Goal: Task Accomplishment & Management: Manage account settings

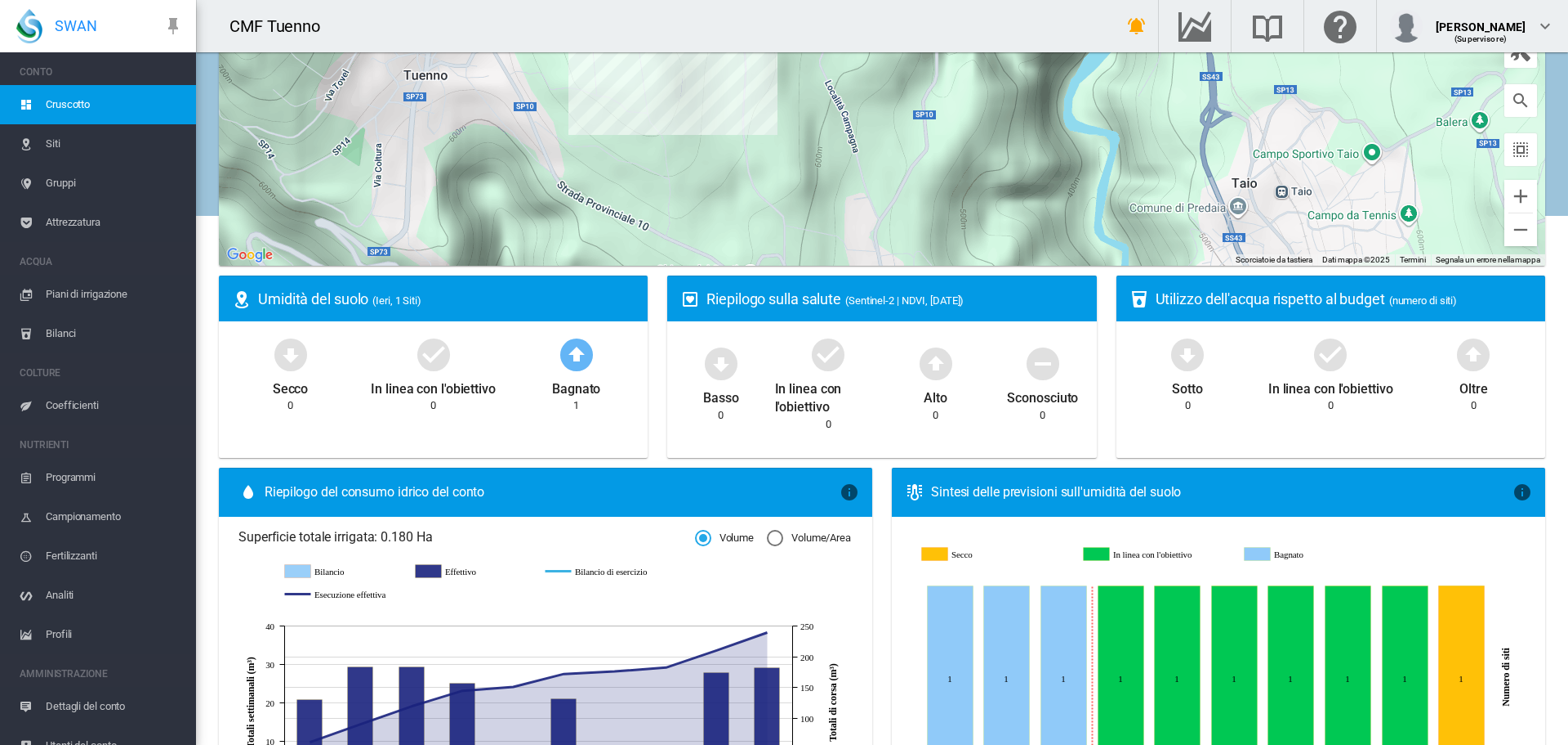
scroll to position [327, 0]
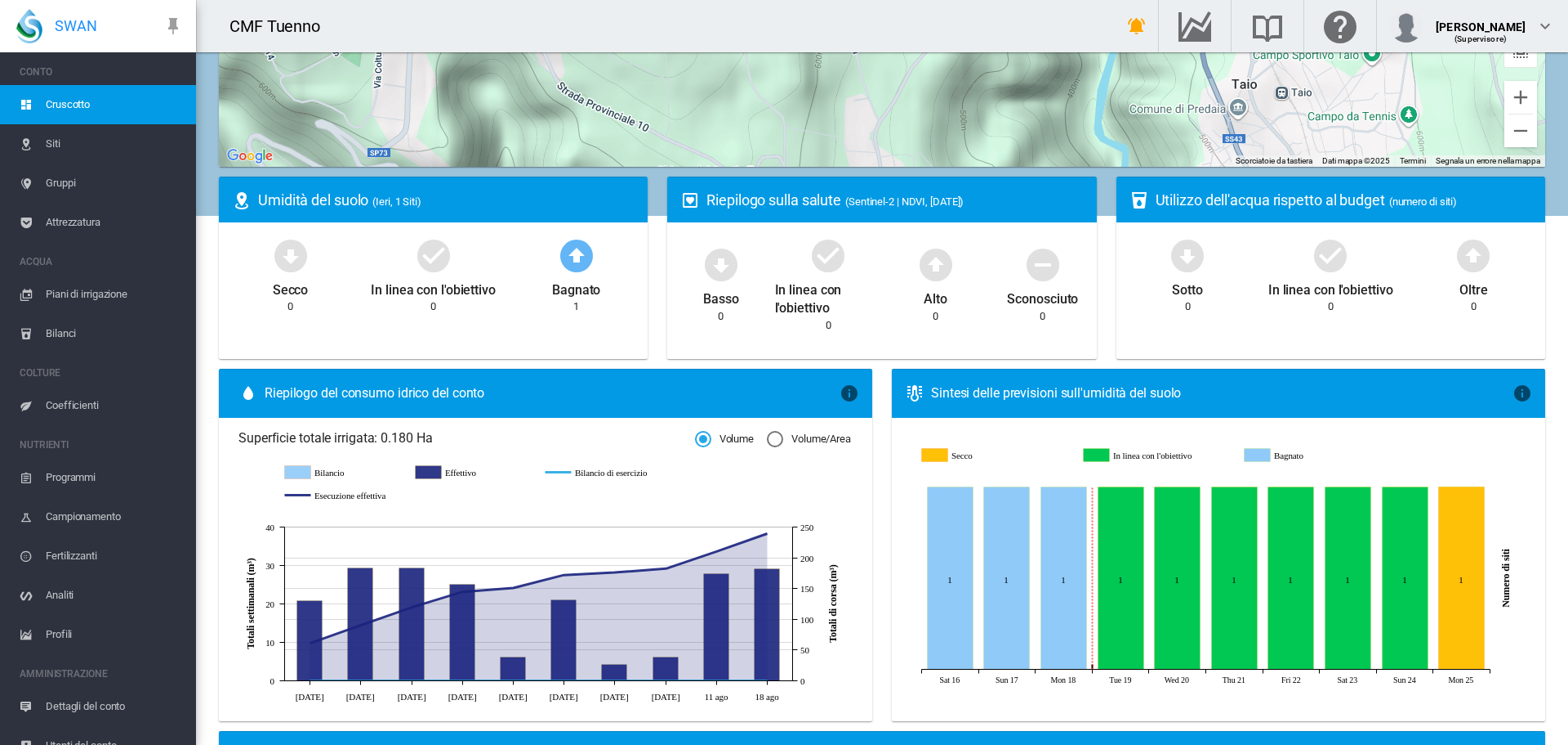
click at [74, 179] on span "Gruppi" at bounding box center [114, 182] width 137 height 39
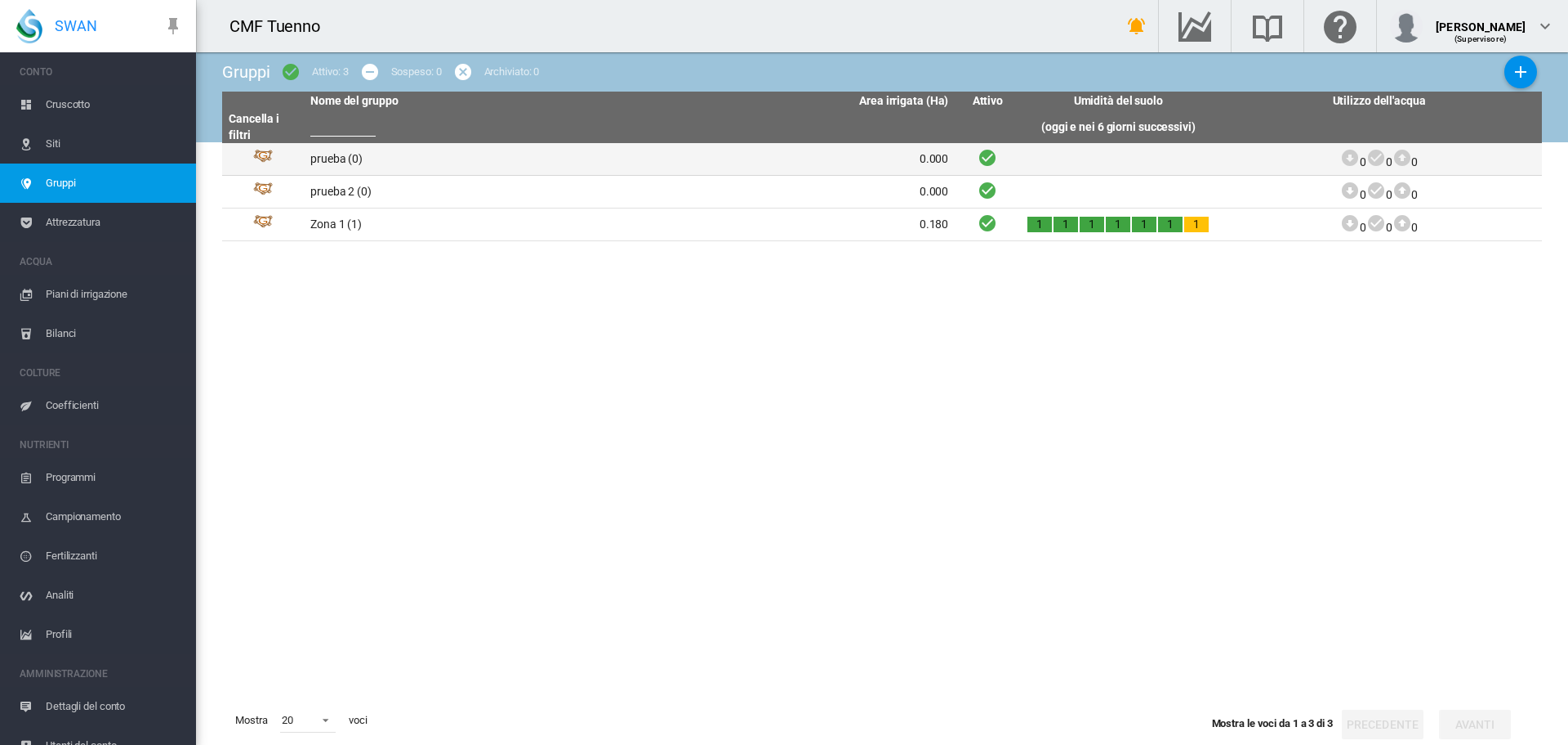
click at [342, 167] on td "prueba (0)" at bounding box center [467, 159] width 326 height 32
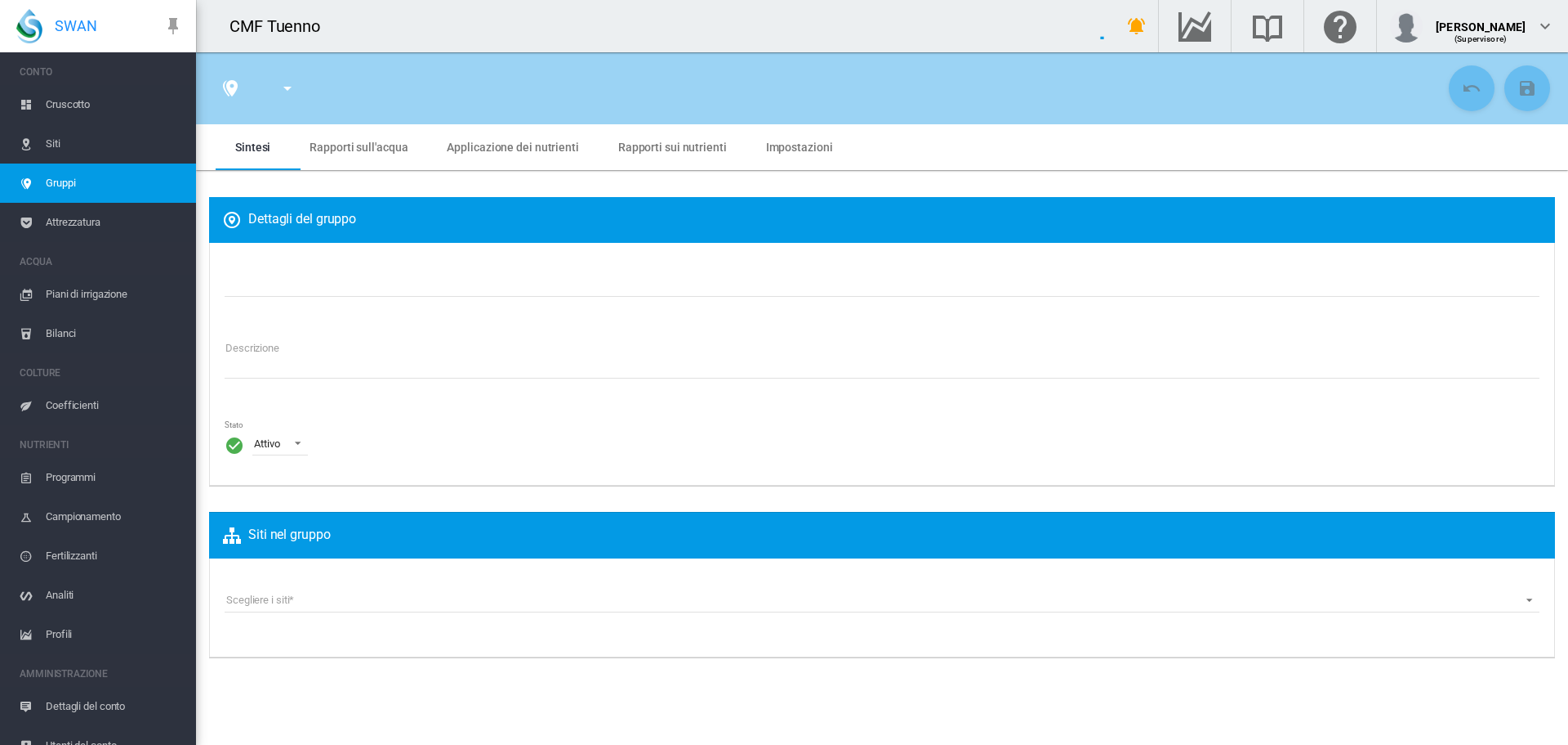
type input "******"
type textarea "**********"
type input "*"
type input "**"
type input "*"
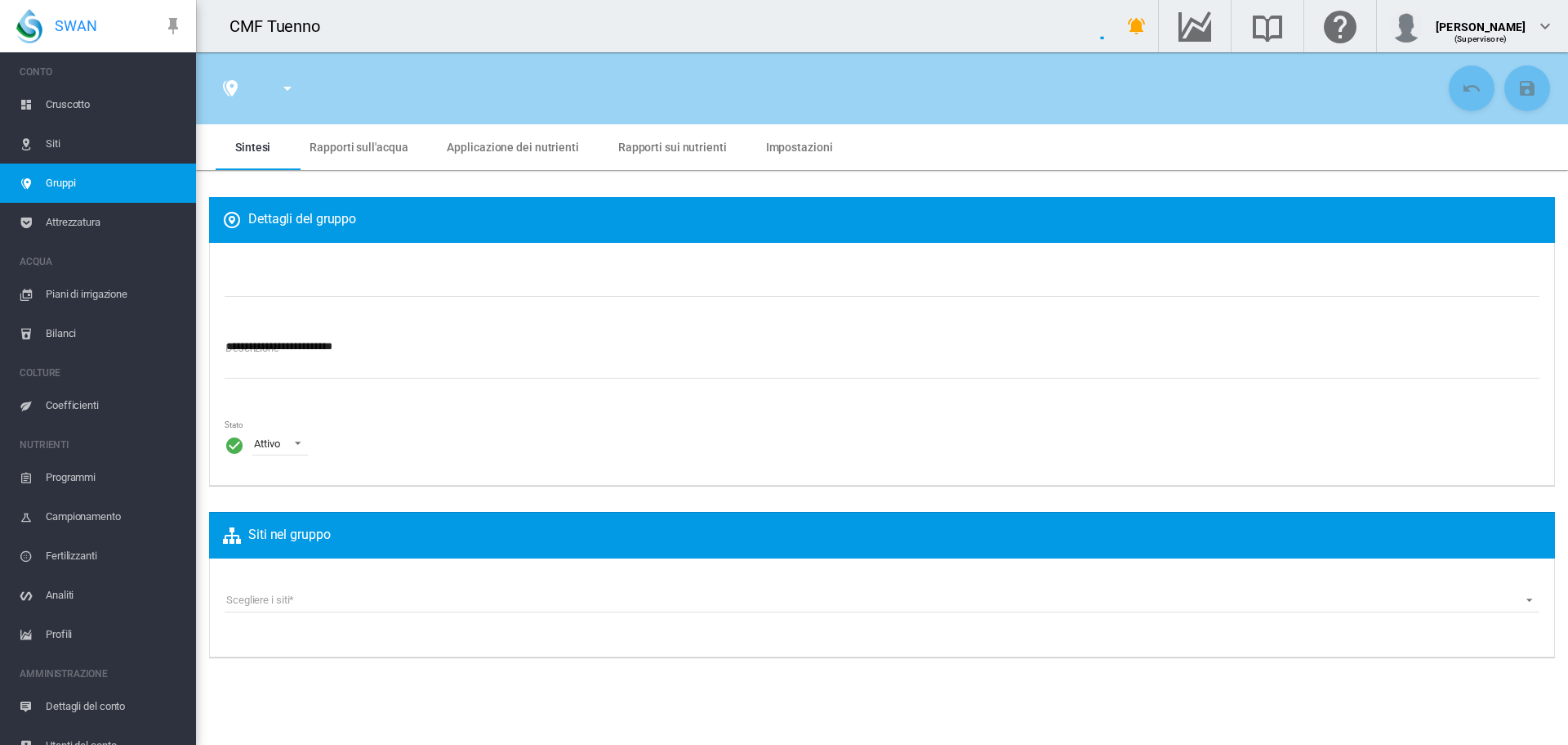
type input "***"
click at [368, 156] on md-tab-item "Rapporti sull'acqua" at bounding box center [358, 147] width 137 height 46
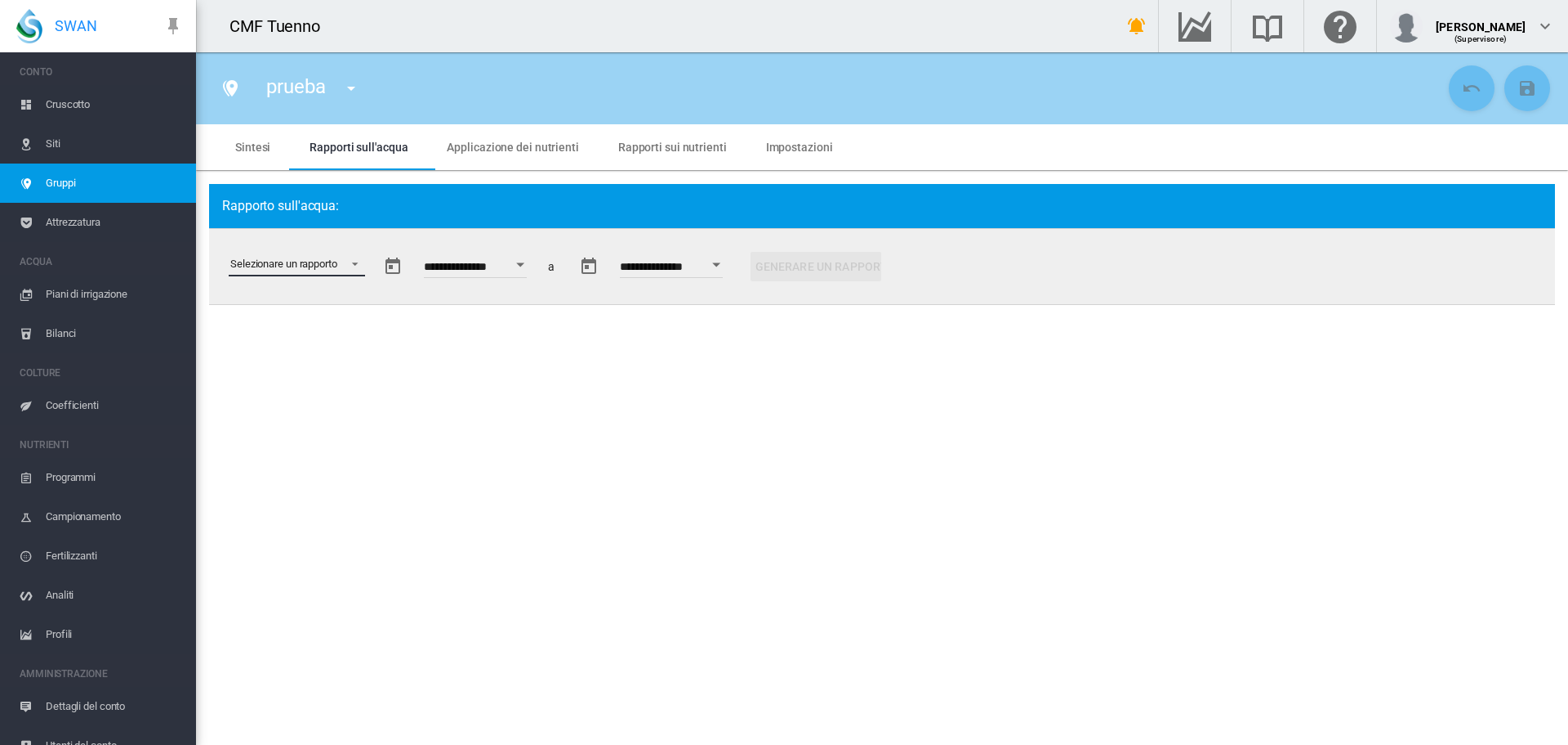
click at [350, 276] on md-select "Selezionare un rapporto Estratto di dati Irrigazione pianificata e applicata St…" at bounding box center [297, 264] width 136 height 25
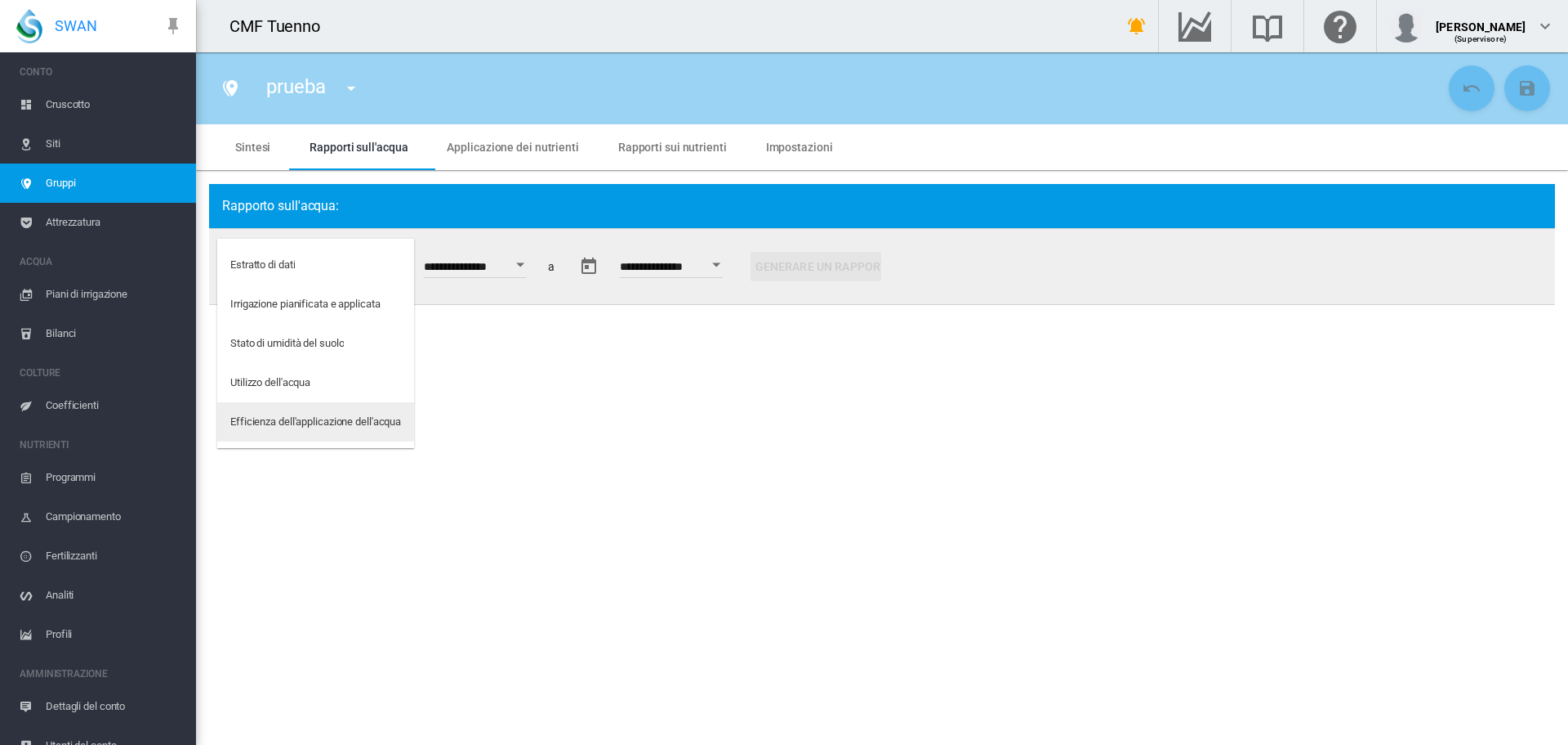
click at [353, 418] on div "Efficienza dell'applicazione dell'acqua" at bounding box center [315, 421] width 171 height 15
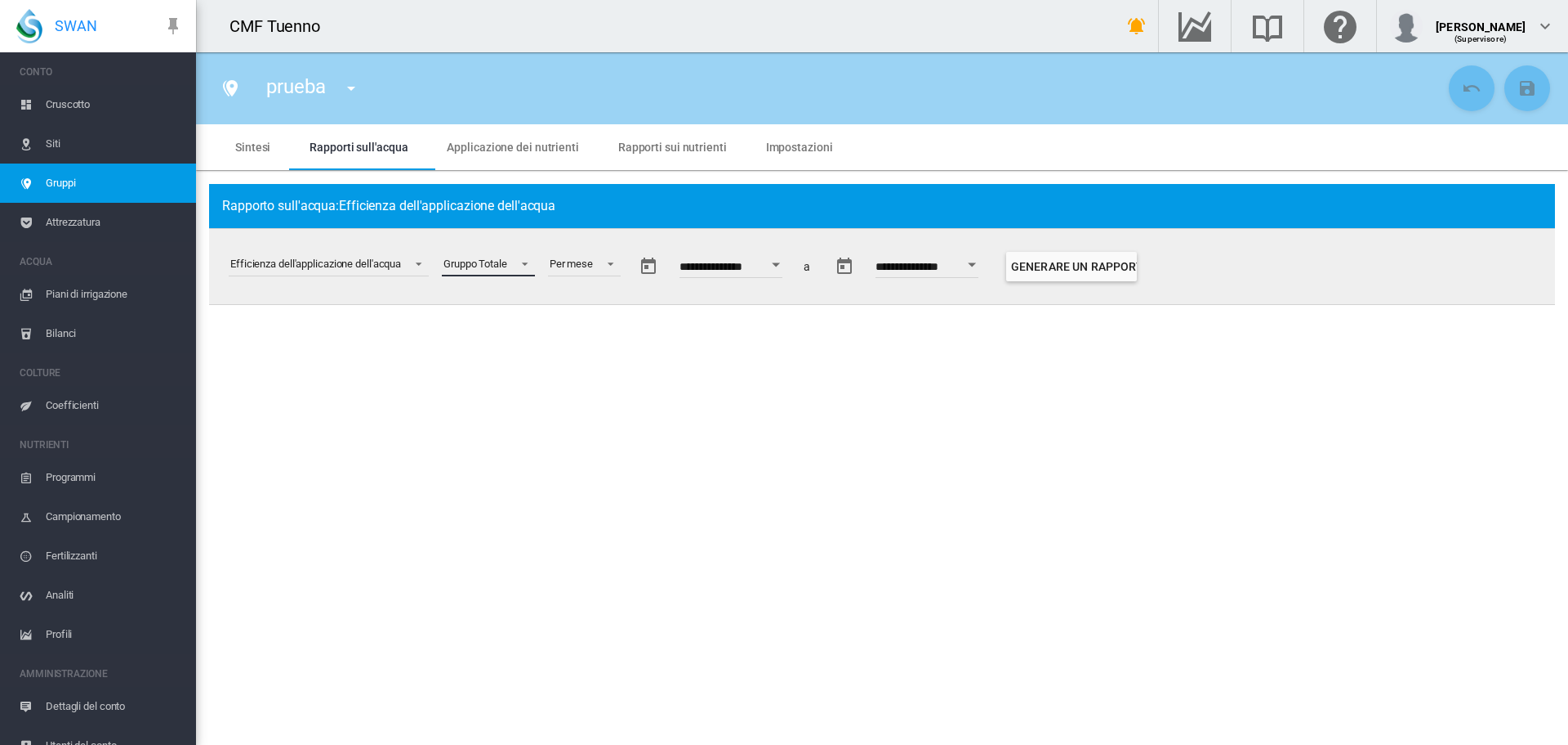
click at [516, 258] on span at bounding box center [521, 262] width 20 height 15
click at [518, 262] on md-option "Gruppo Totale" at bounding box center [494, 264] width 121 height 39
click at [593, 261] on div "Per mese" at bounding box center [571, 263] width 43 height 12
click at [603, 306] on div "Per settimana" at bounding box center [587, 304] width 64 height 15
click at [800, 265] on div "Open calendar" at bounding box center [796, 264] width 8 height 4
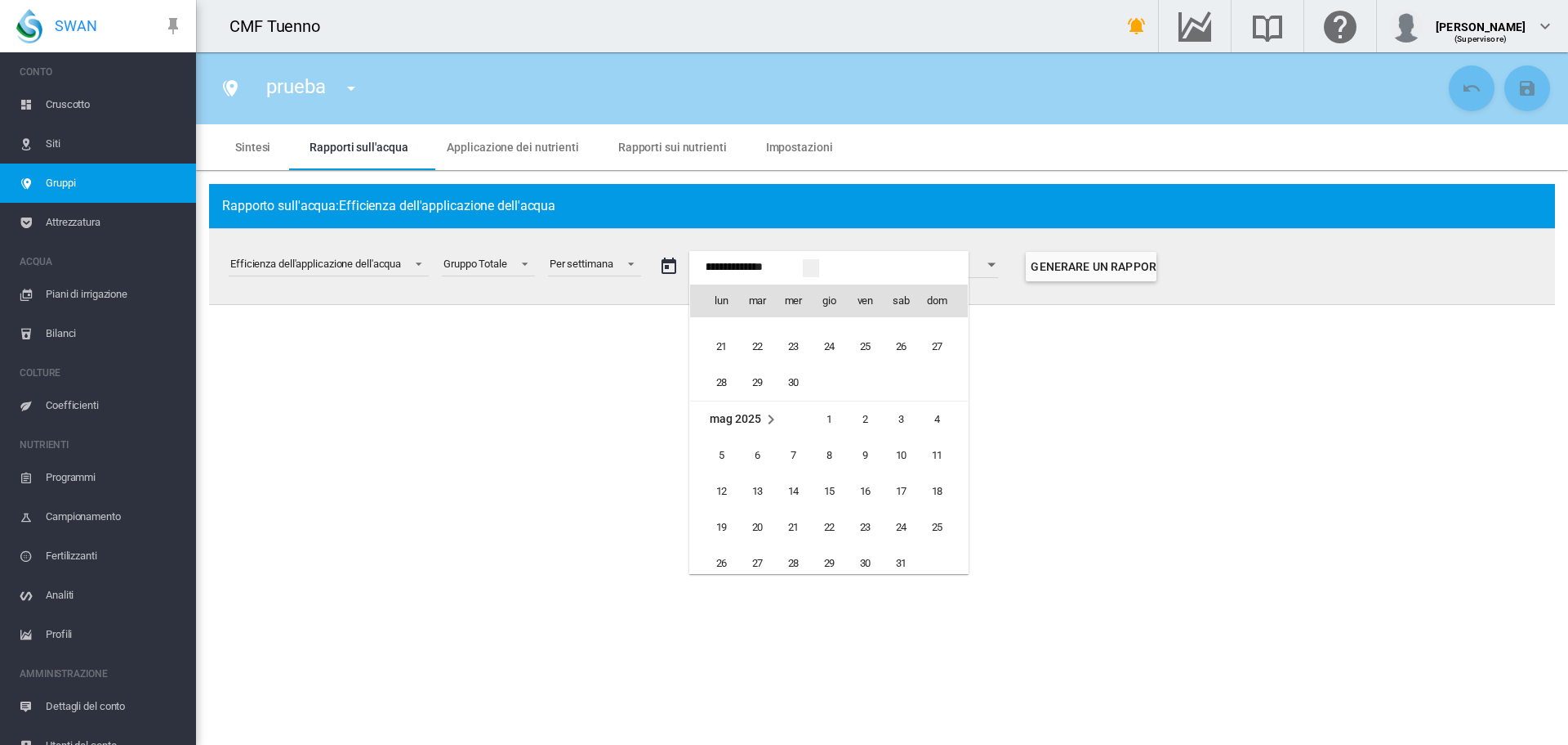
scroll to position [39764, 0]
click at [826, 420] on span "1" at bounding box center [828, 421] width 33 height 33
type input "**********"
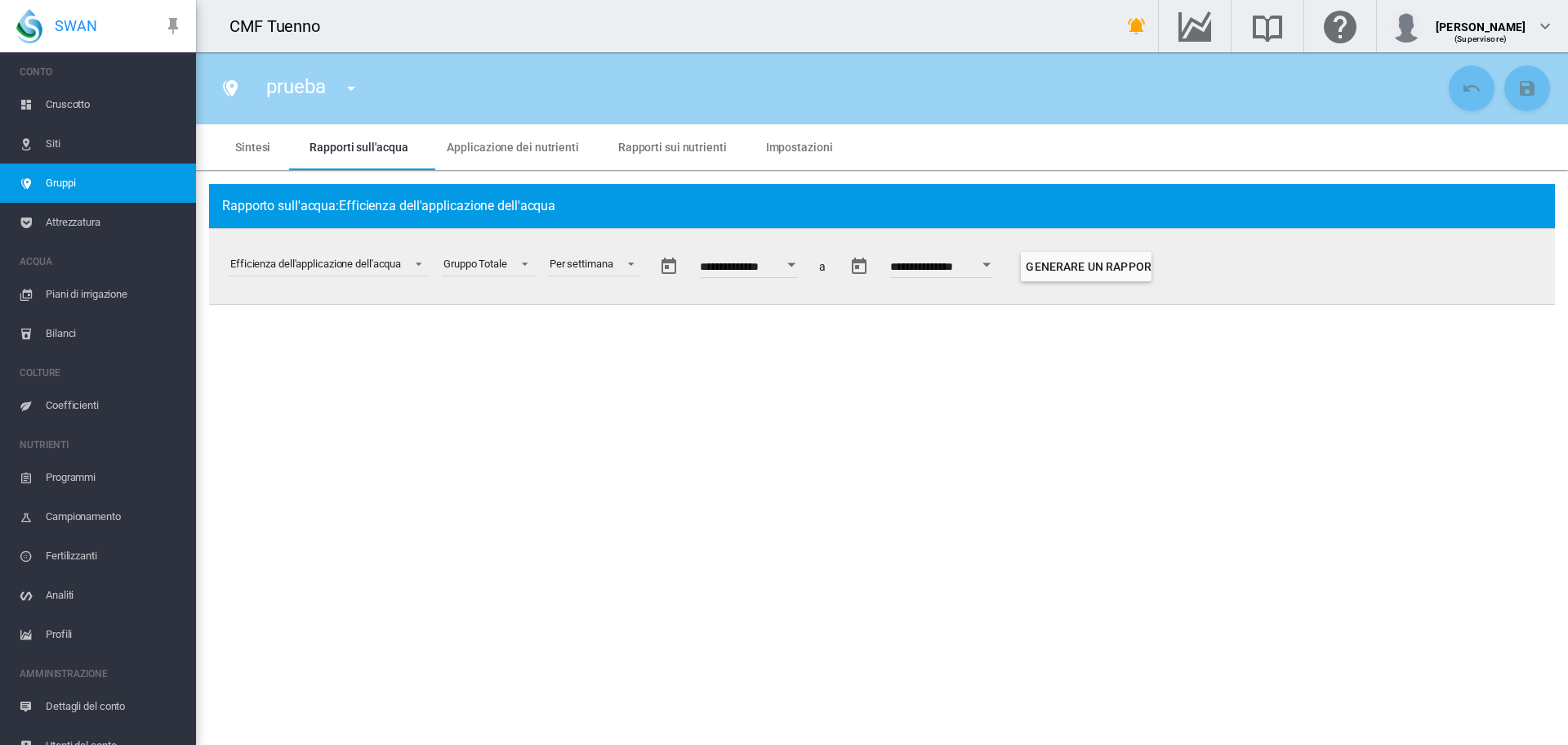
click at [1002, 272] on button "Open calendar" at bounding box center [986, 264] width 29 height 29
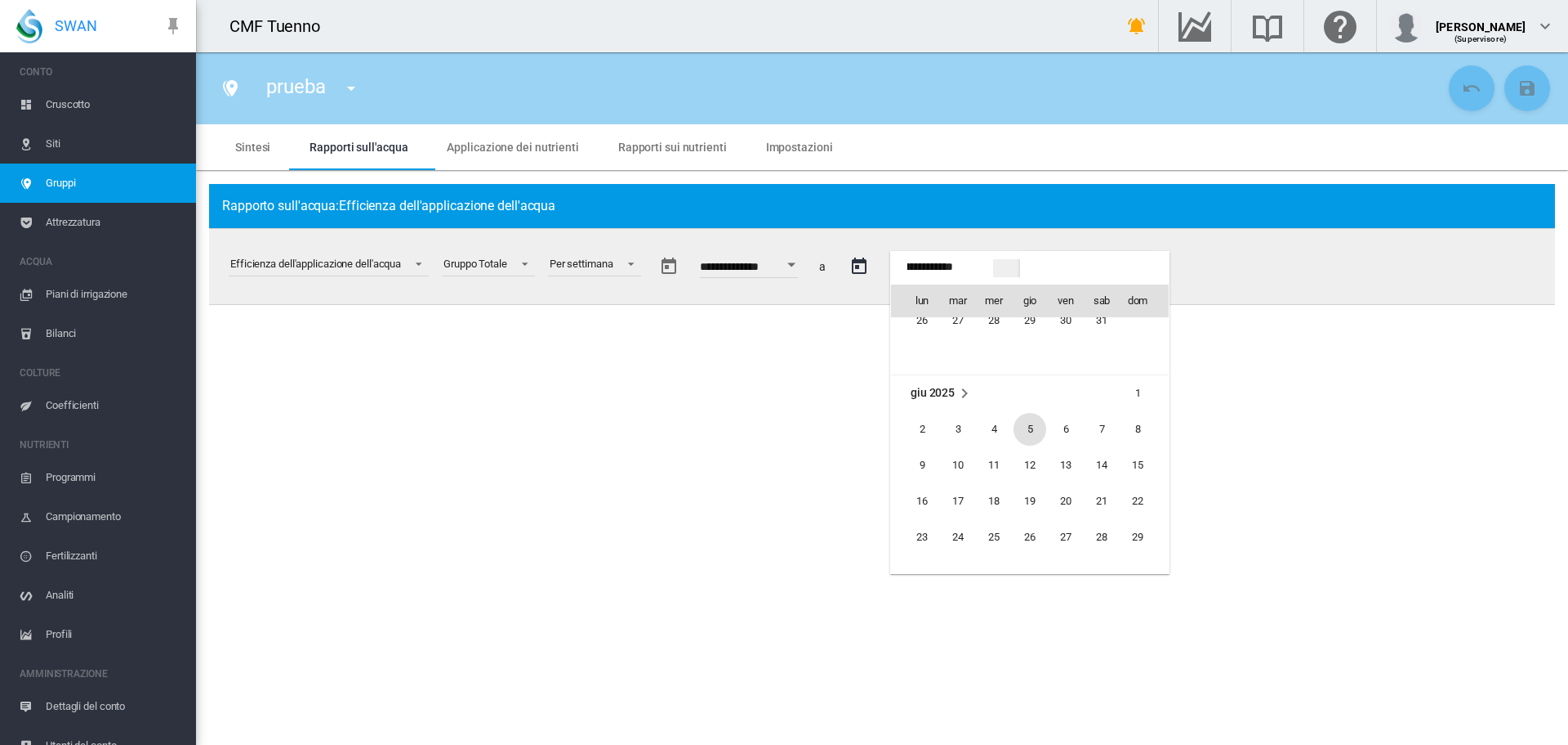
scroll to position [0, 0]
click at [1098, 473] on span "31" at bounding box center [1101, 479] width 33 height 33
type input "**********"
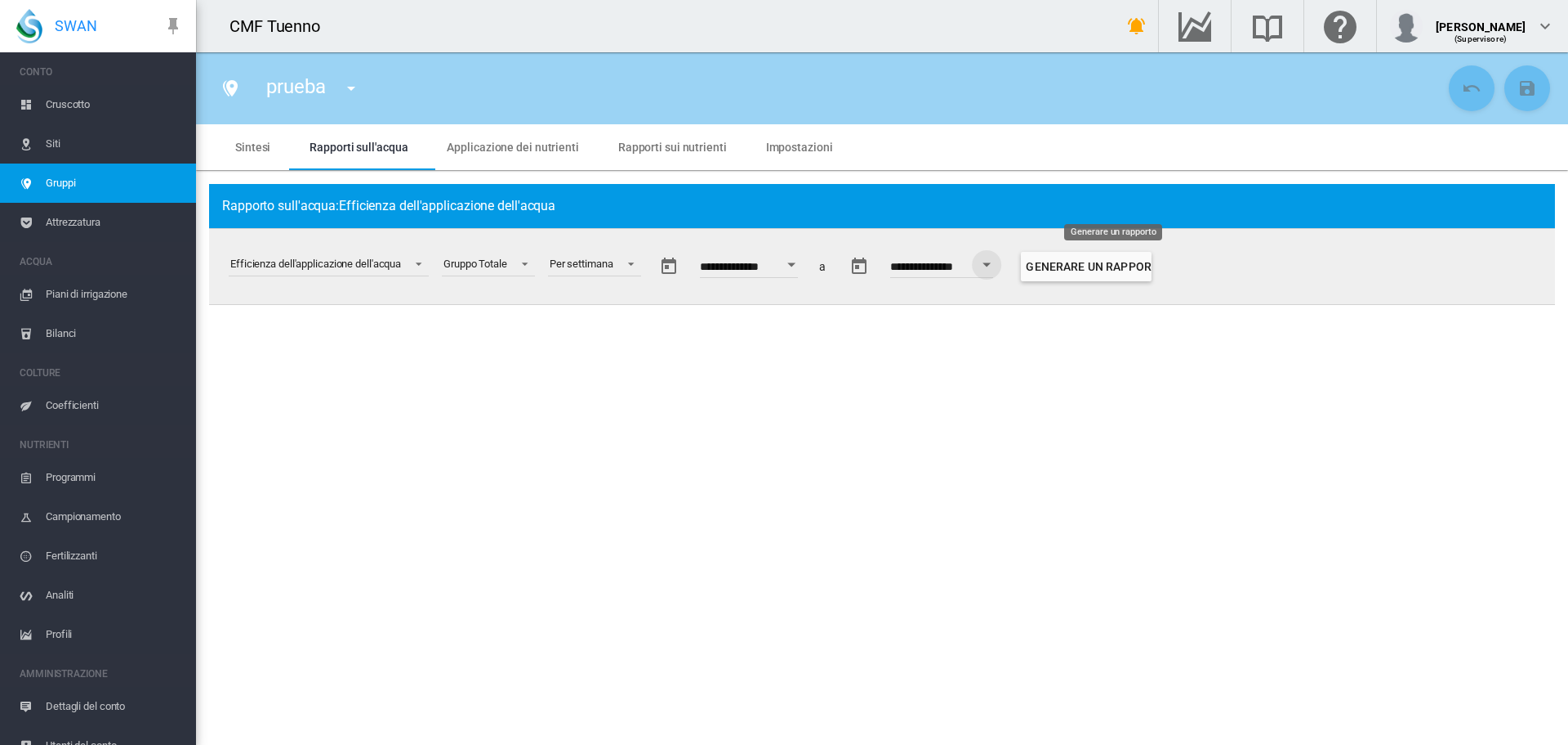
click at [1102, 265] on button "Generare un rapporto" at bounding box center [1086, 266] width 131 height 29
click at [492, 267] on div "Gruppo Totale" at bounding box center [476, 263] width 64 height 12
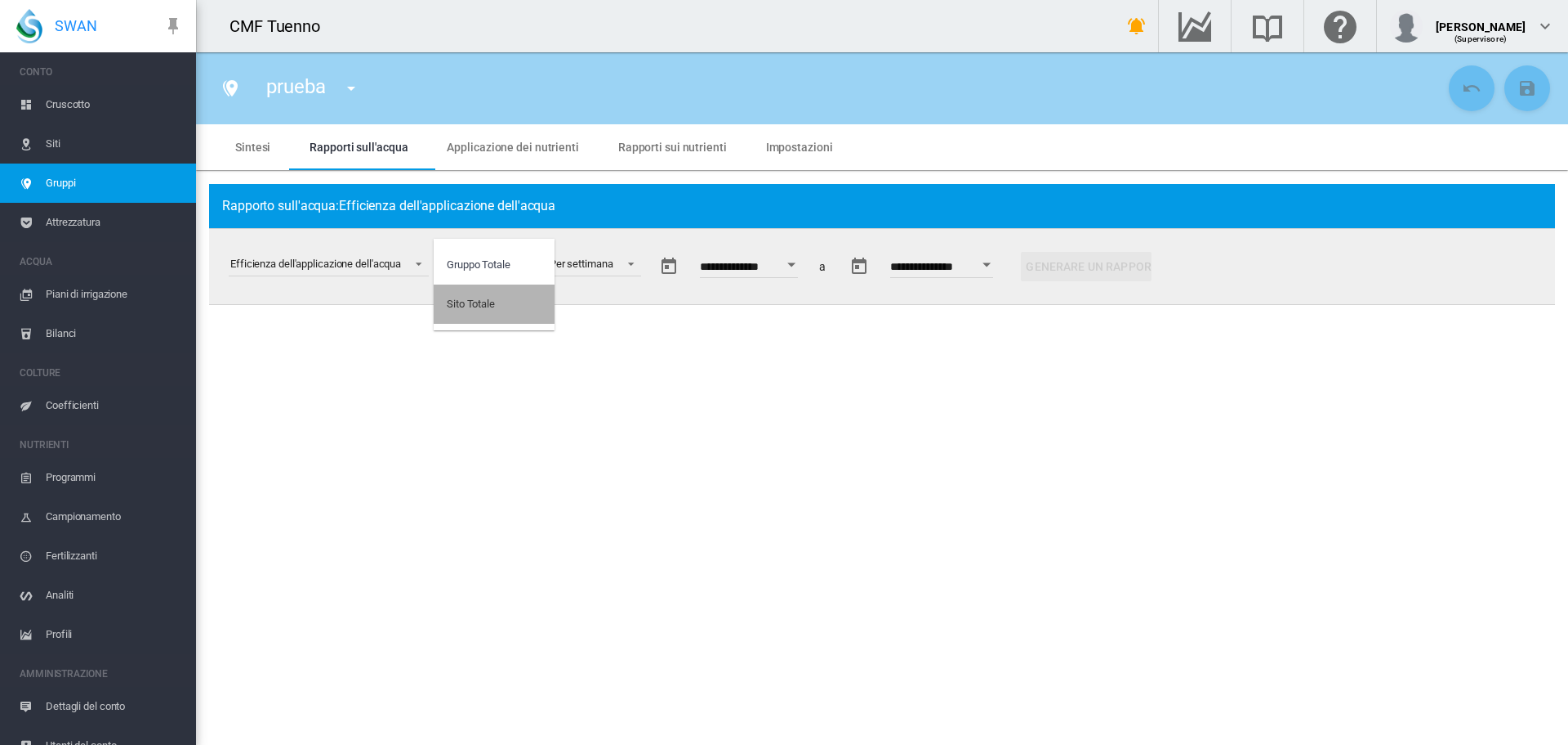
click at [495, 306] on div "Sito Totale" at bounding box center [471, 304] width 48 height 15
click at [515, 260] on span at bounding box center [505, 262] width 20 height 15
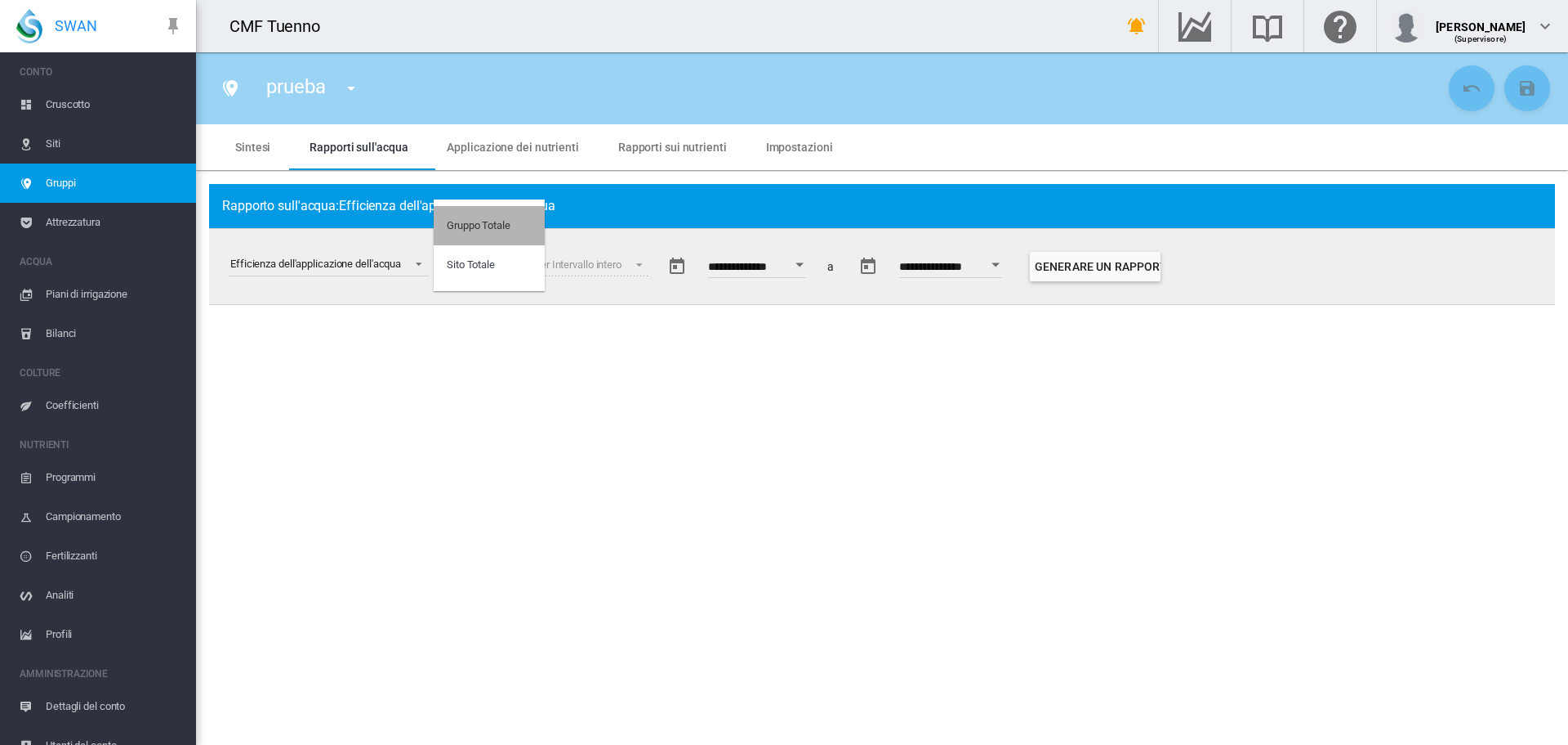
click at [517, 212] on md-option "Gruppo Totale" at bounding box center [489, 225] width 111 height 39
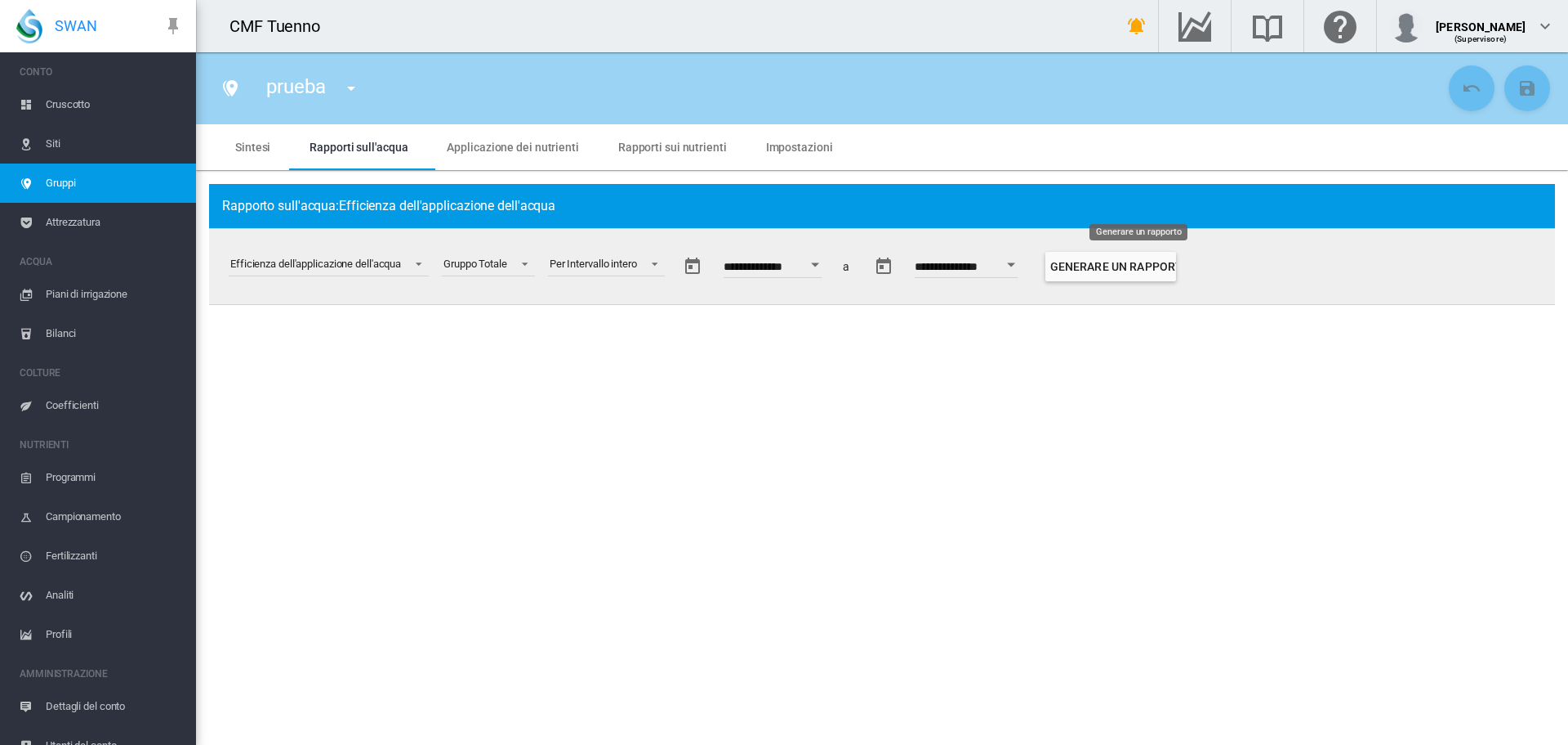
click at [1139, 273] on button "Generare un rapporto" at bounding box center [1110, 266] width 131 height 29
click at [109, 186] on span "Gruppi" at bounding box center [114, 182] width 137 height 39
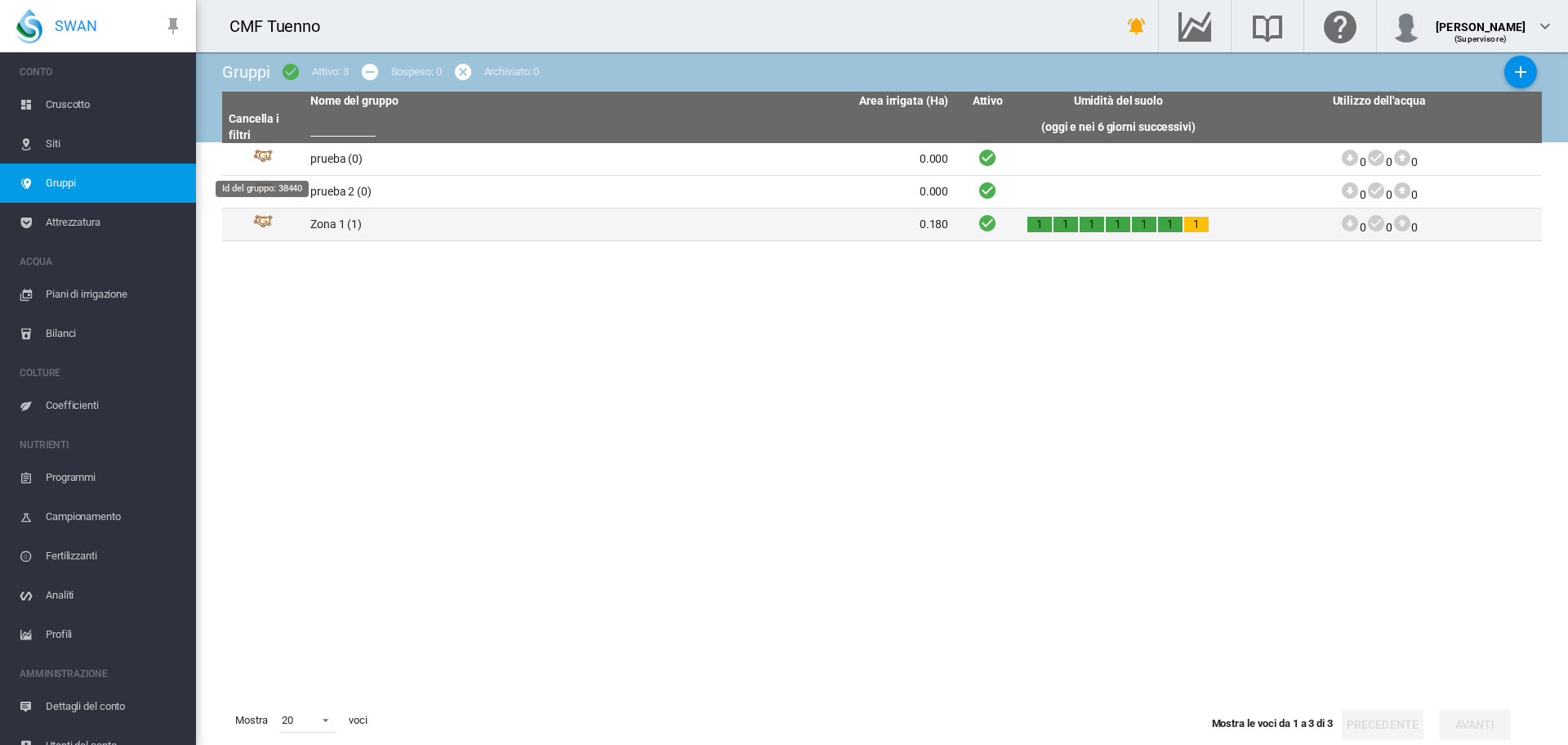
click at [274, 226] on td "Id del gruppo: 38440" at bounding box center [263, 224] width 82 height 32
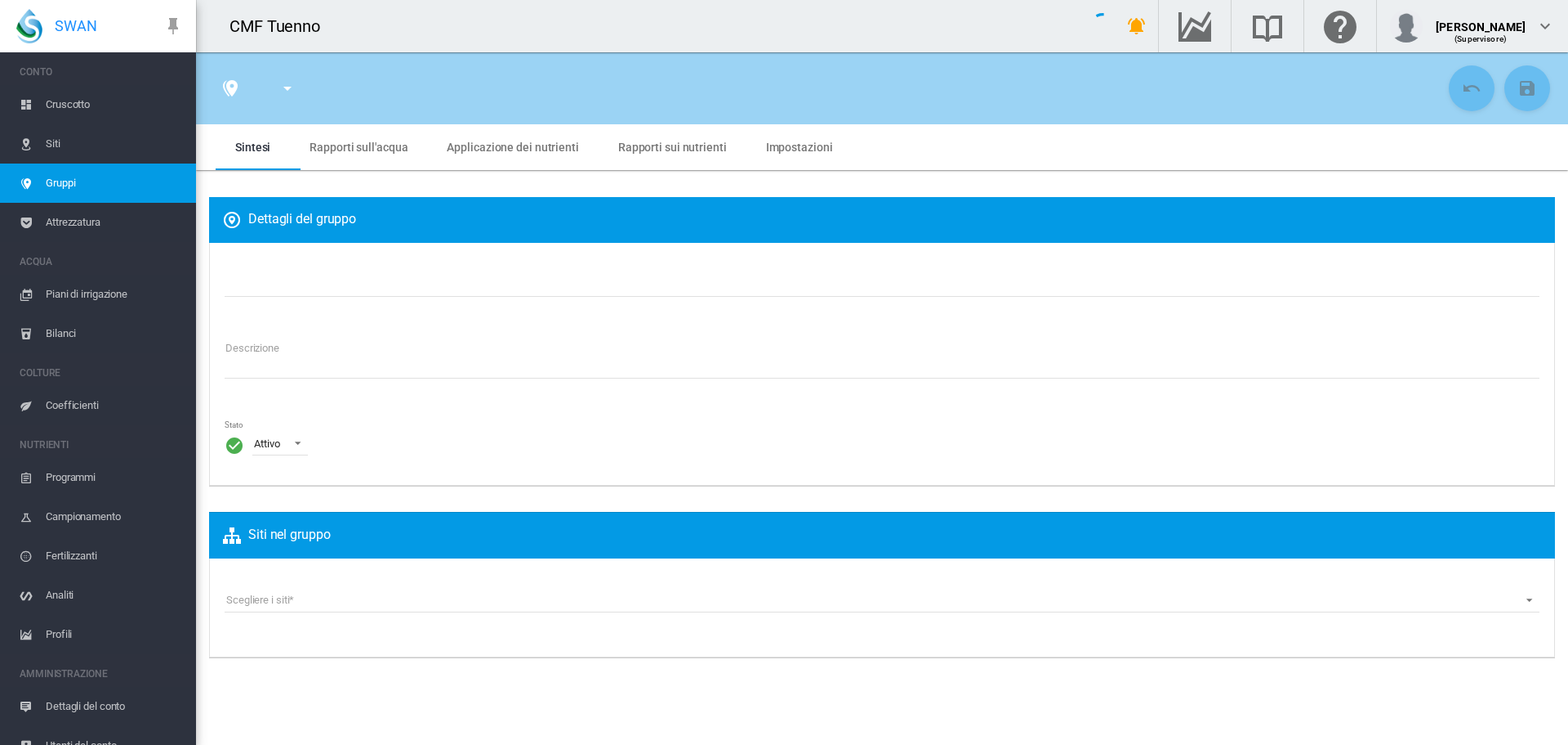
type input "******"
type textarea "**********"
click at [388, 154] on md-tab-item "Rapporti sull'acqua" at bounding box center [358, 147] width 137 height 46
type input "*"
type input "**"
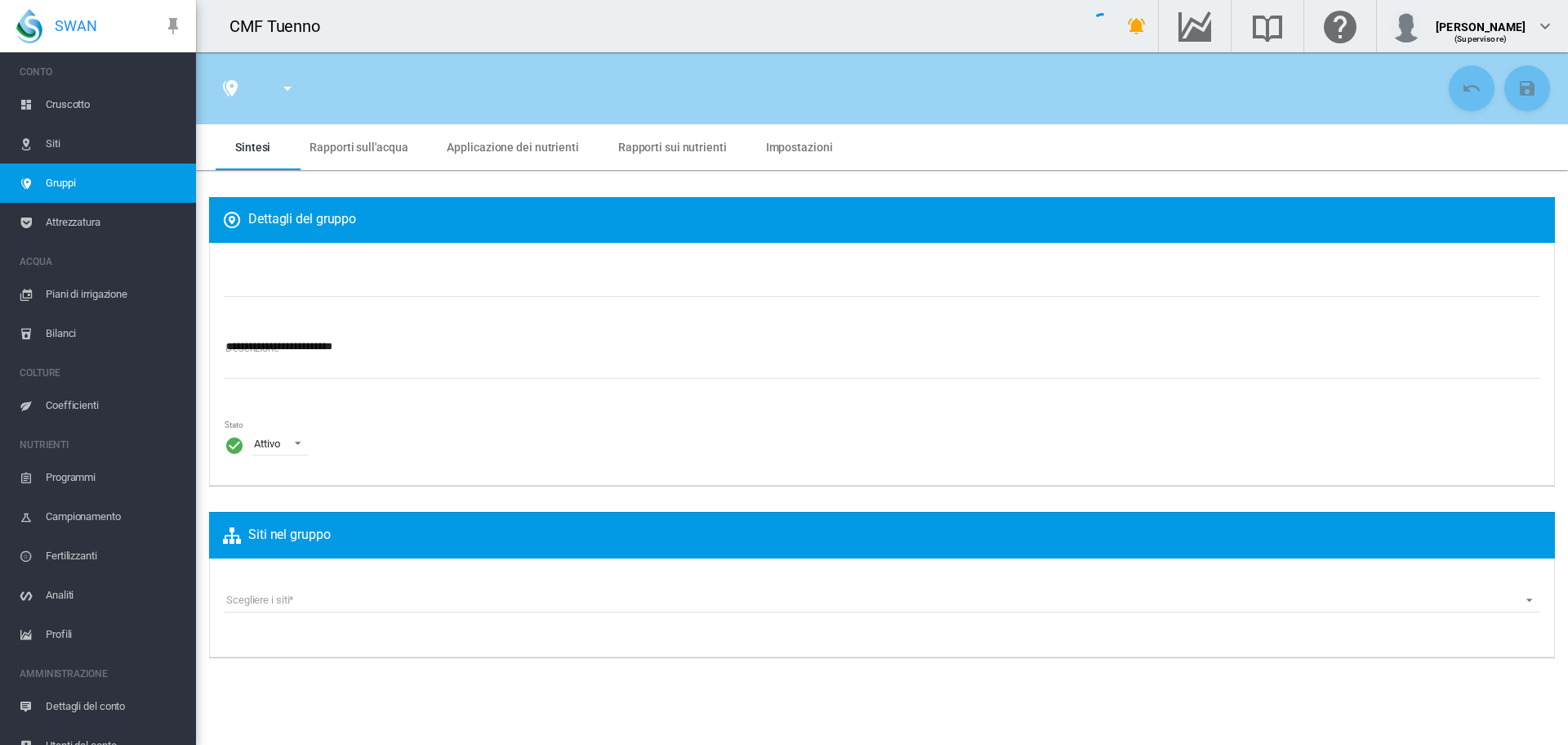
type input "*"
type input "***"
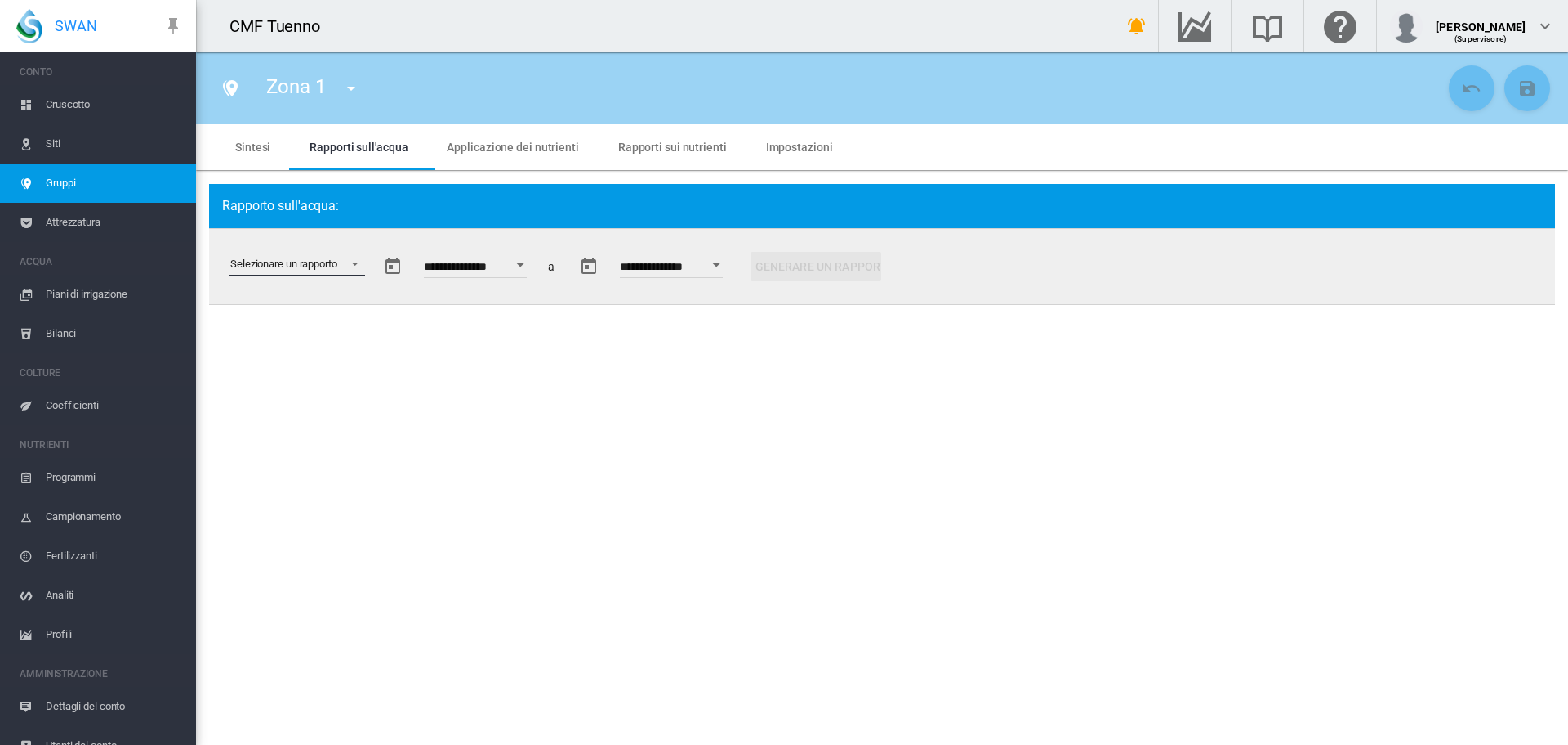
click at [312, 273] on md-select "Selezionare un rapporto Estratto di dati Irrigazione pianificata e applicata St…" at bounding box center [297, 264] width 136 height 25
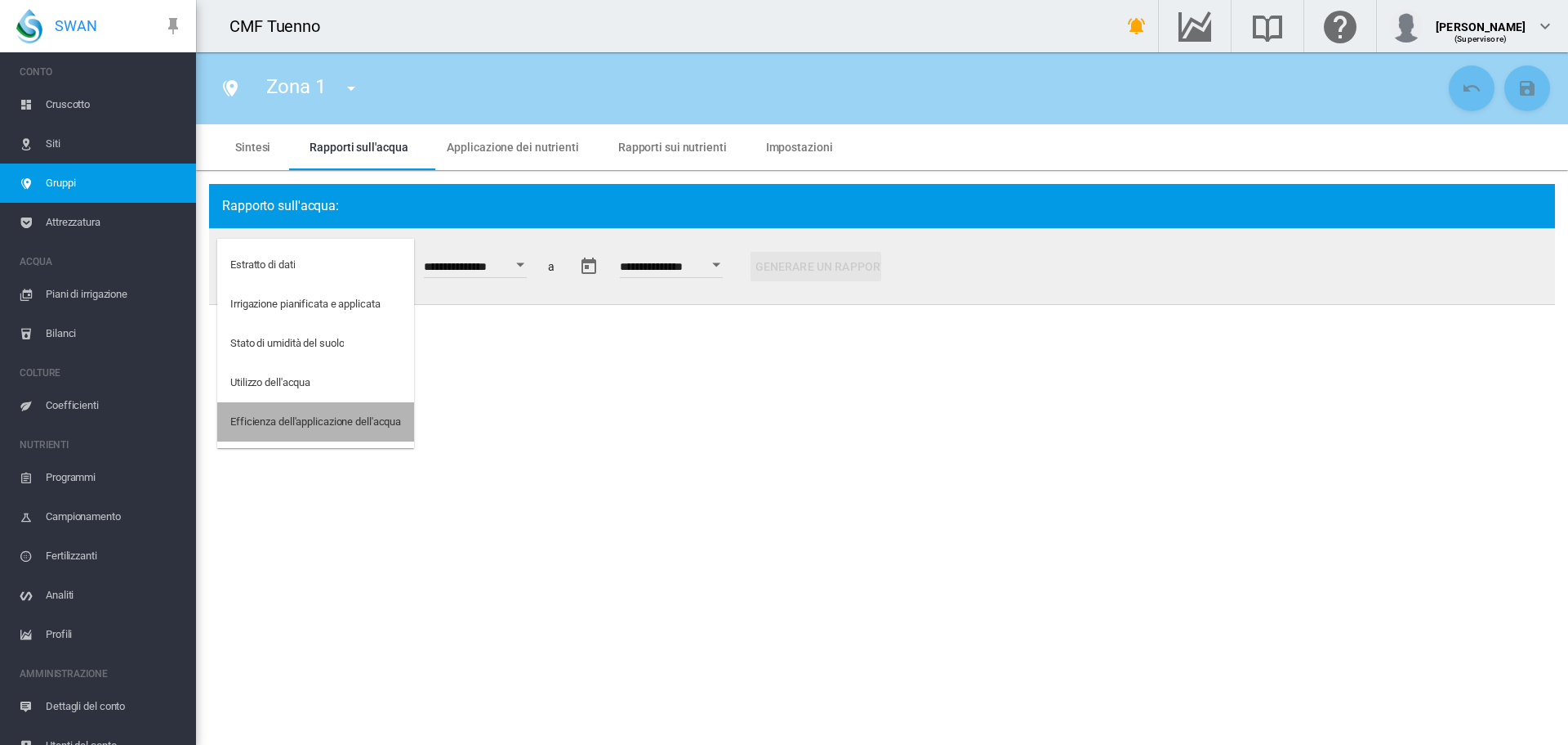
click at [345, 424] on div "Efficienza dell'applicazione dell'acqua" at bounding box center [315, 421] width 171 height 15
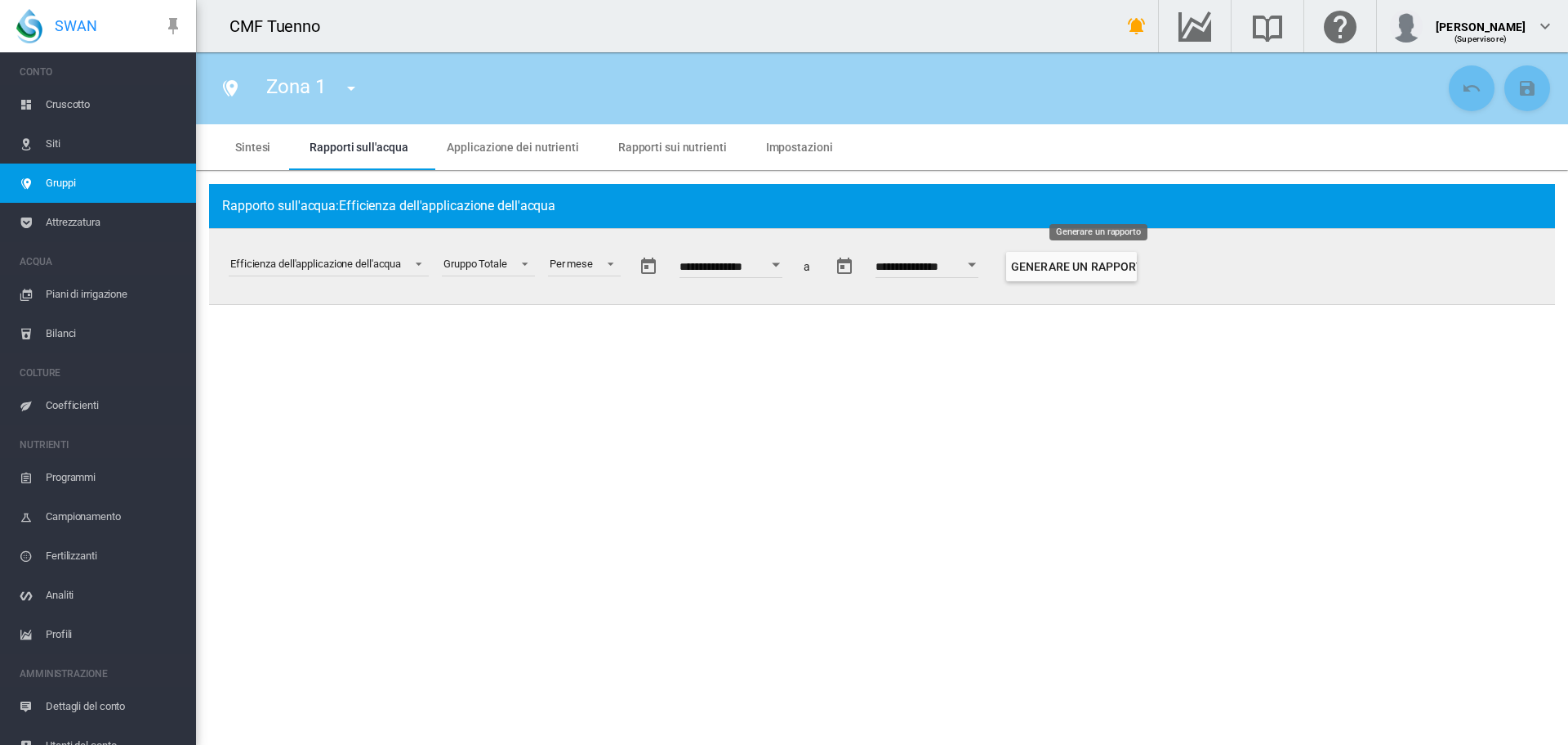
click at [1113, 271] on button "Generare un rapporto" at bounding box center [1071, 266] width 131 height 29
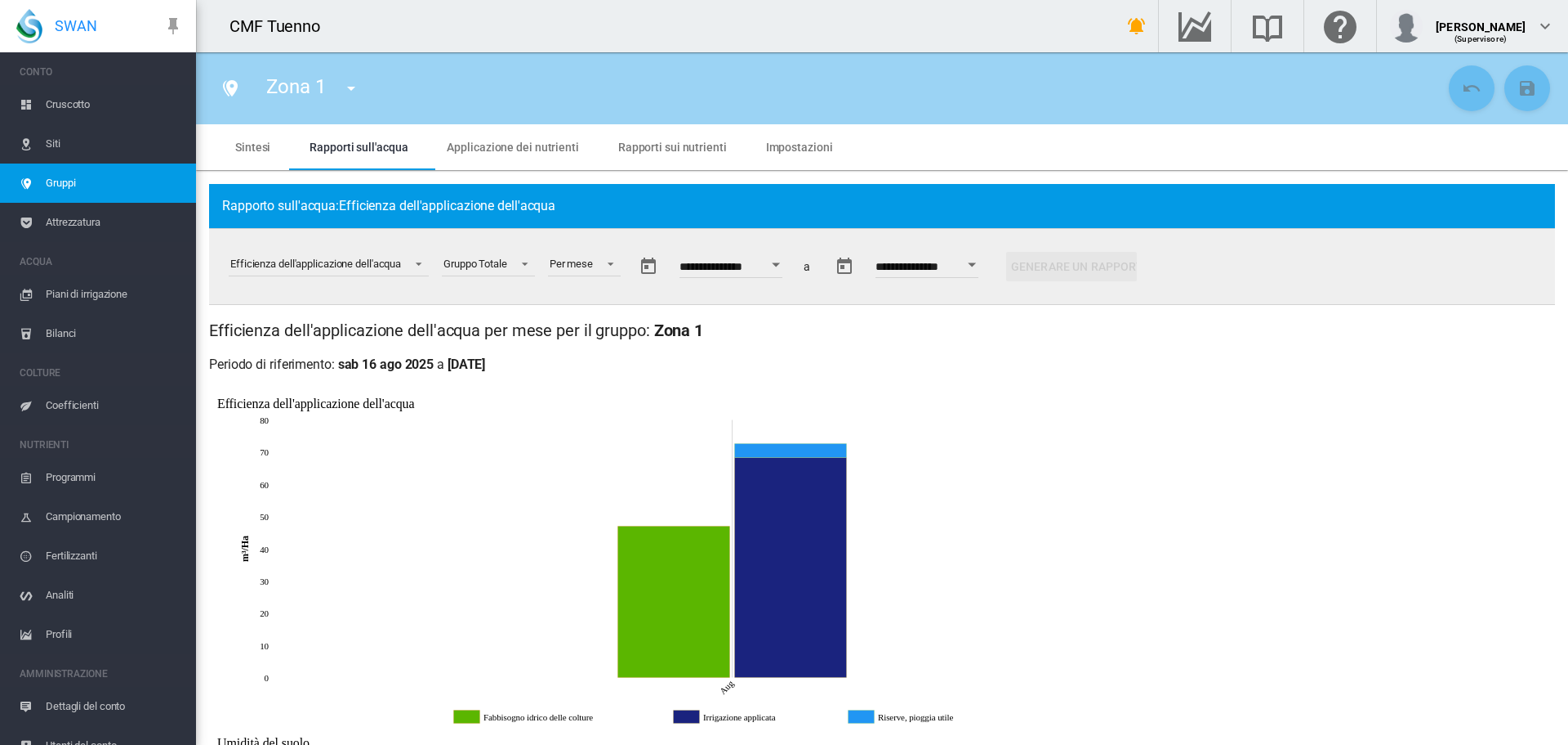
click at [780, 266] on div "Open calendar" at bounding box center [776, 264] width 8 height 4
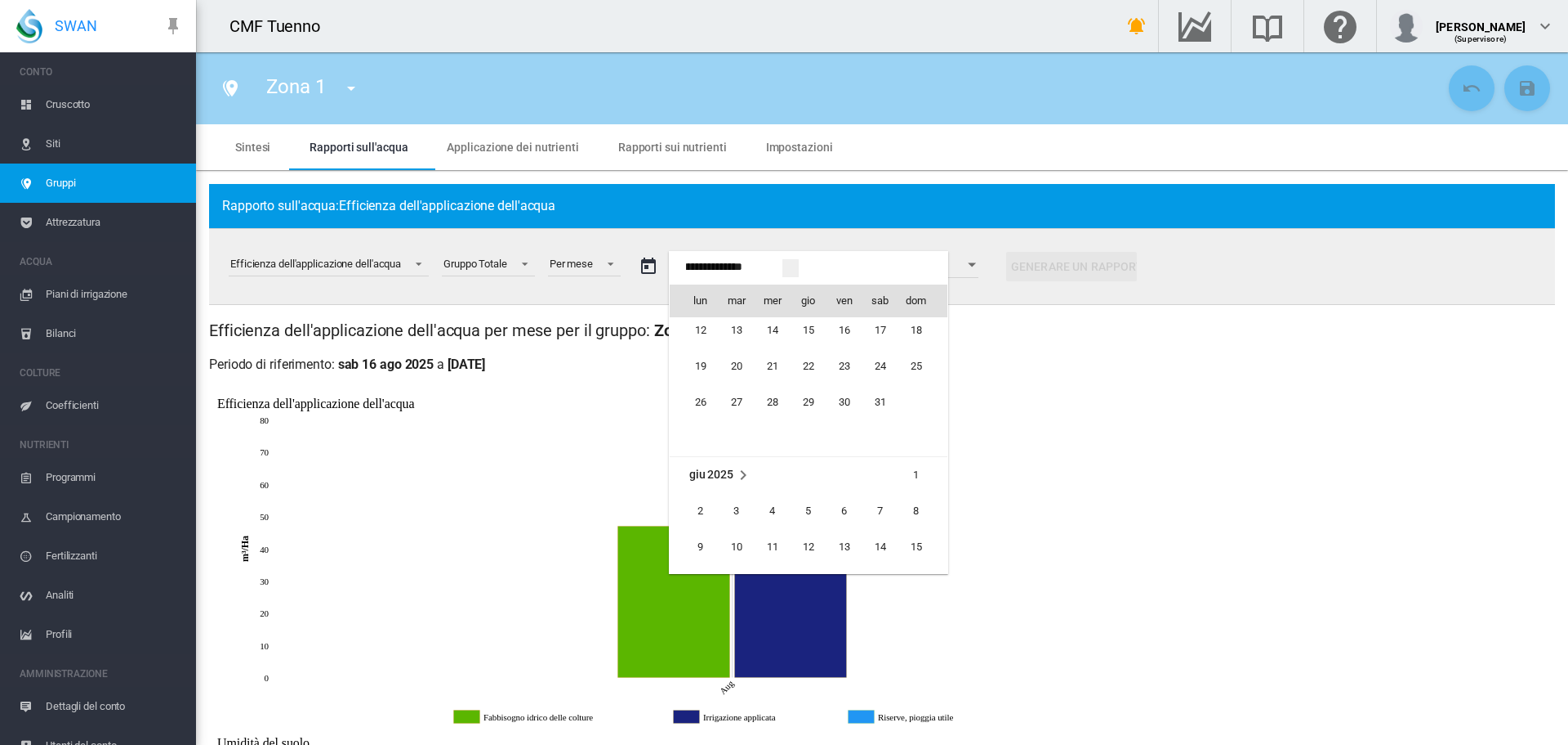
scroll to position [39845, 0]
click at [800, 342] on span "1" at bounding box center [808, 340] width 33 height 33
type input "**********"
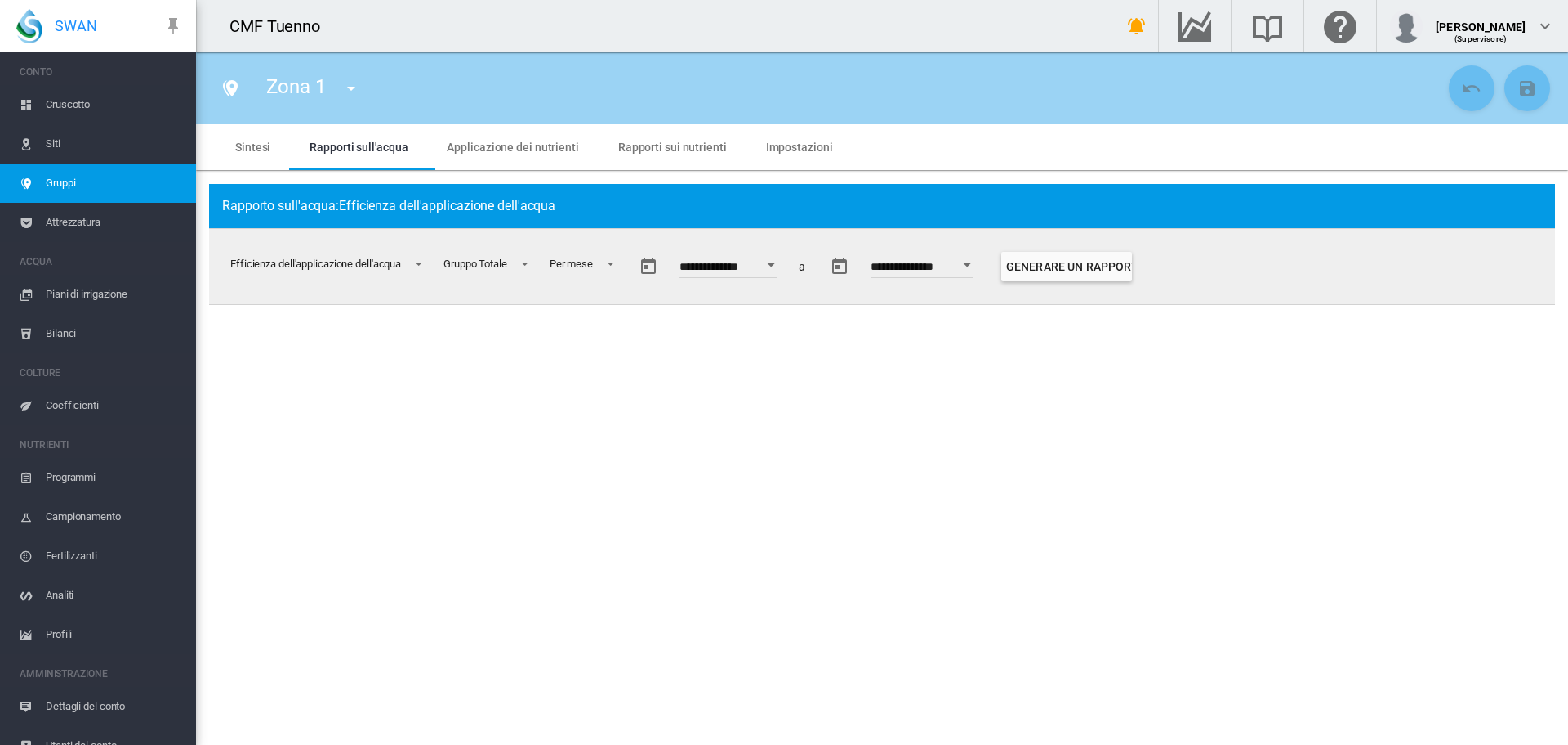
click at [981, 271] on button "Open calendar" at bounding box center [966, 264] width 29 height 29
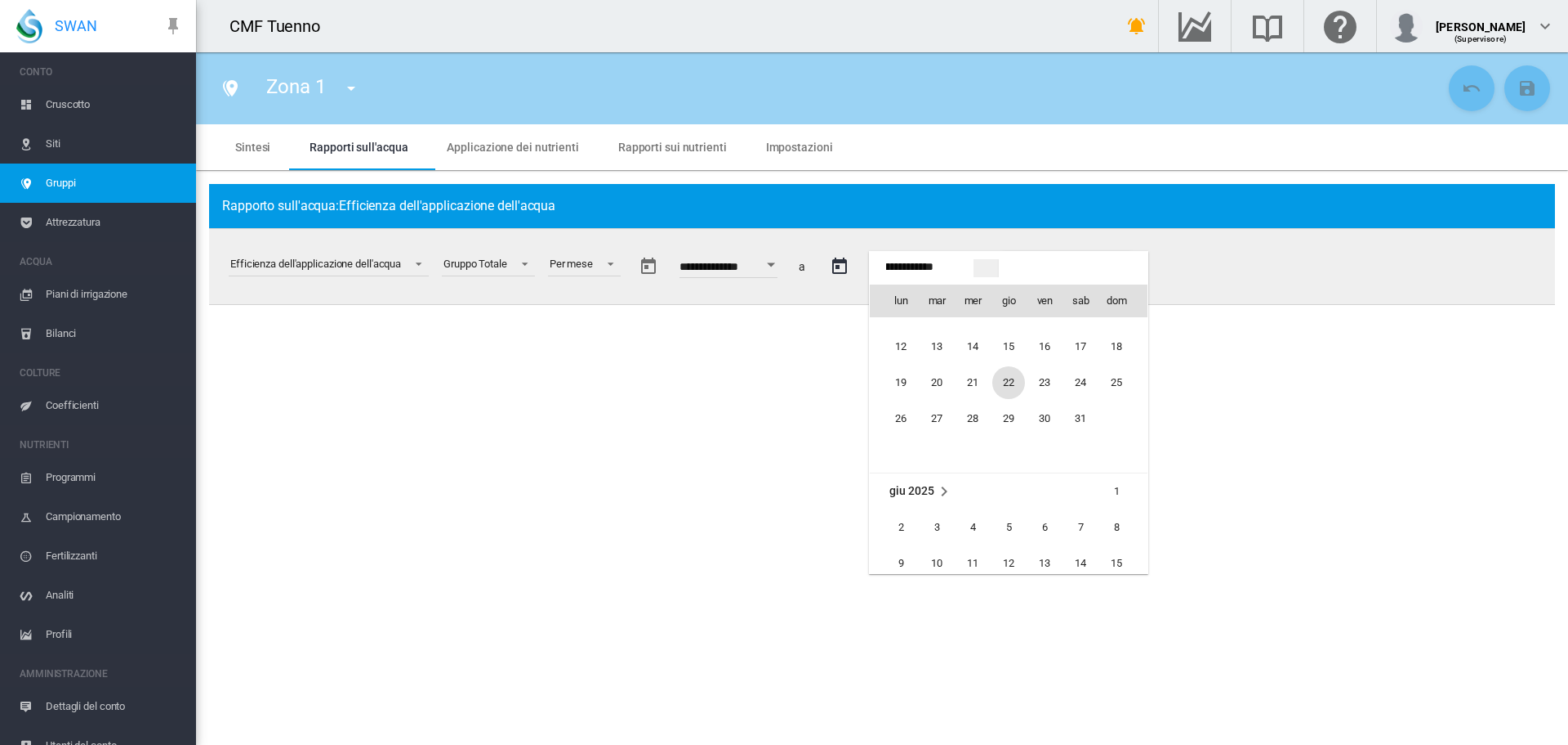
scroll to position [0, 0]
click at [1066, 476] on span "31" at bounding box center [1080, 479] width 33 height 33
type input "**********"
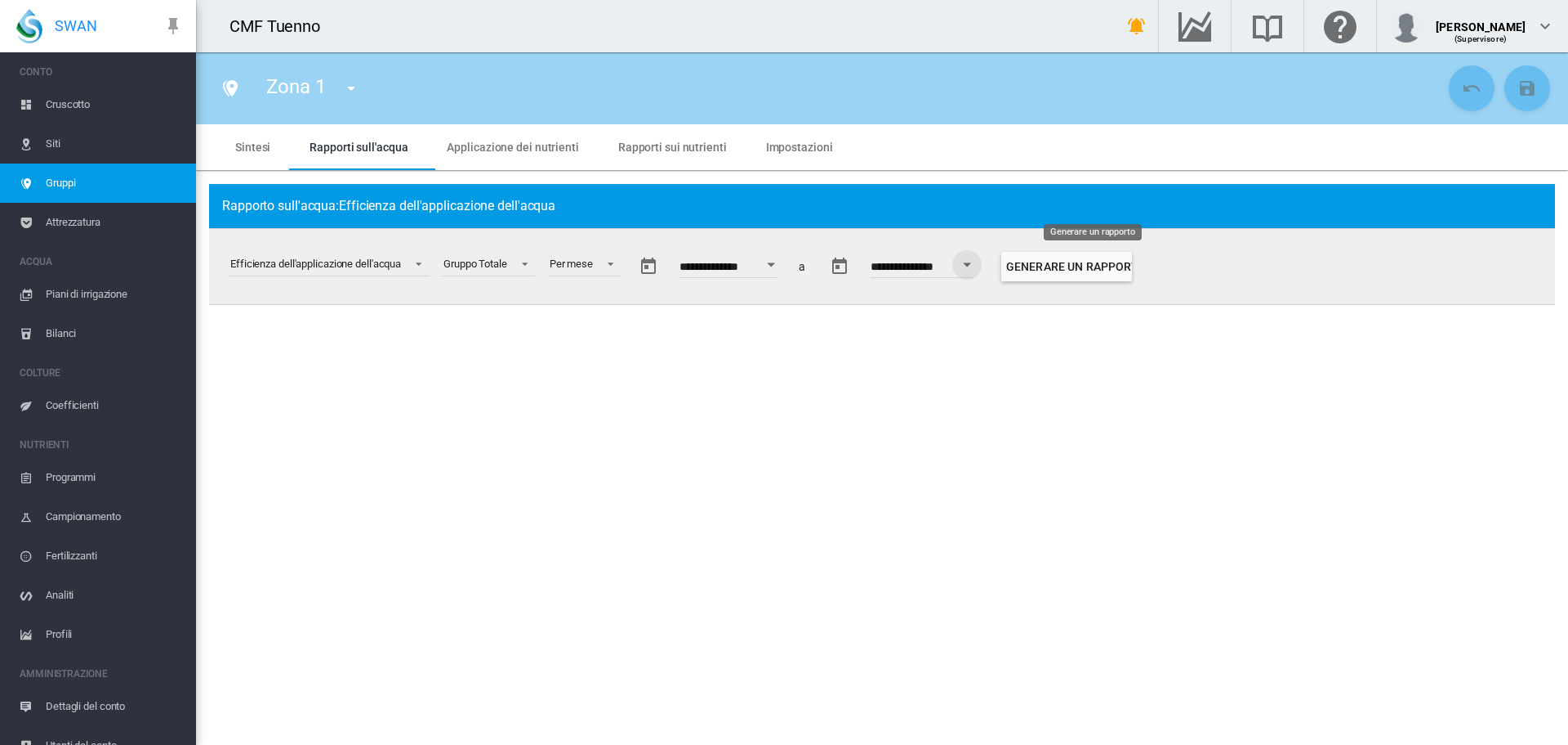
click at [1107, 274] on button "Generare un rapporto" at bounding box center [1066, 266] width 131 height 29
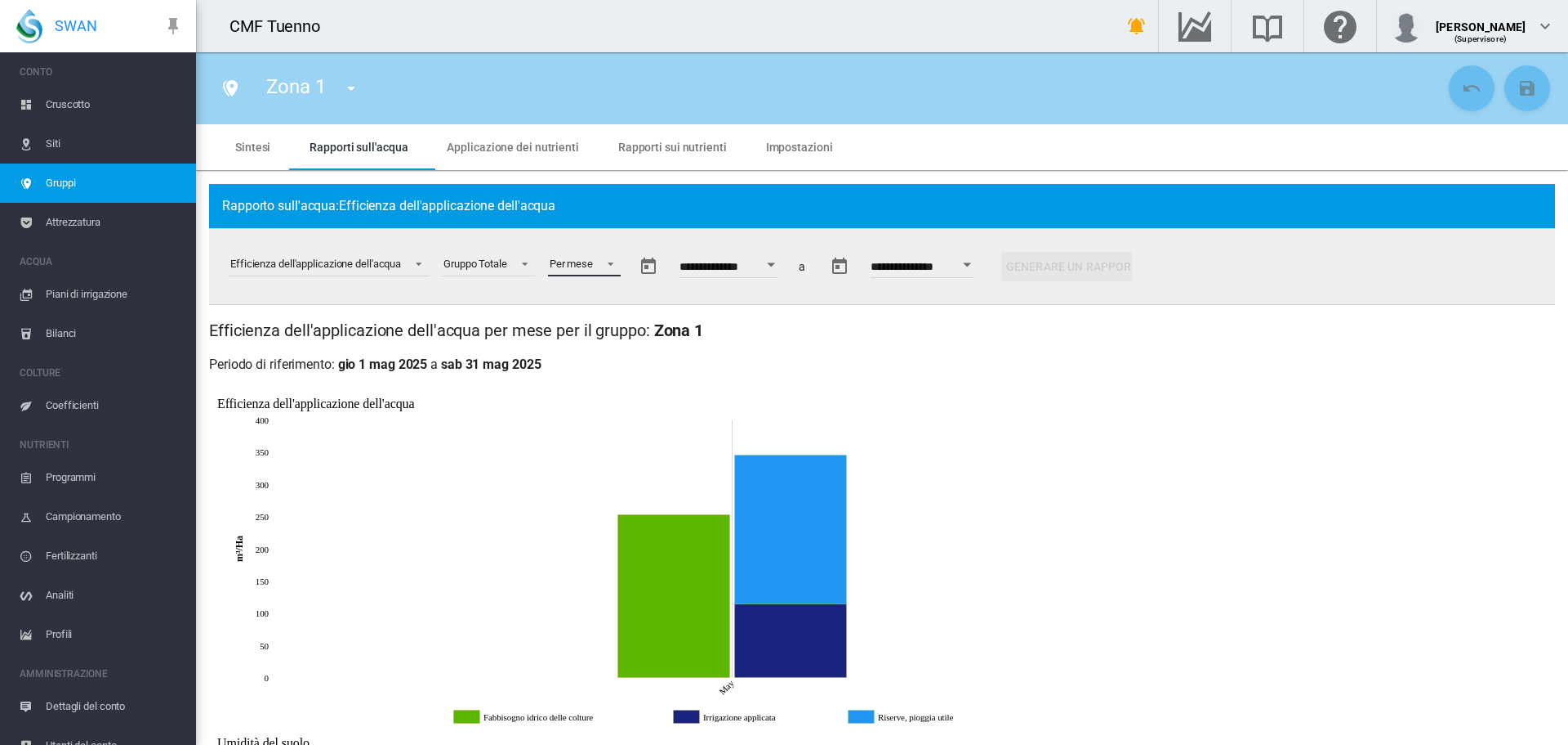
click at [615, 275] on md-select-value "Per mese" at bounding box center [584, 264] width 73 height 25
click at [606, 311] on div "Per settimana" at bounding box center [587, 304] width 64 height 15
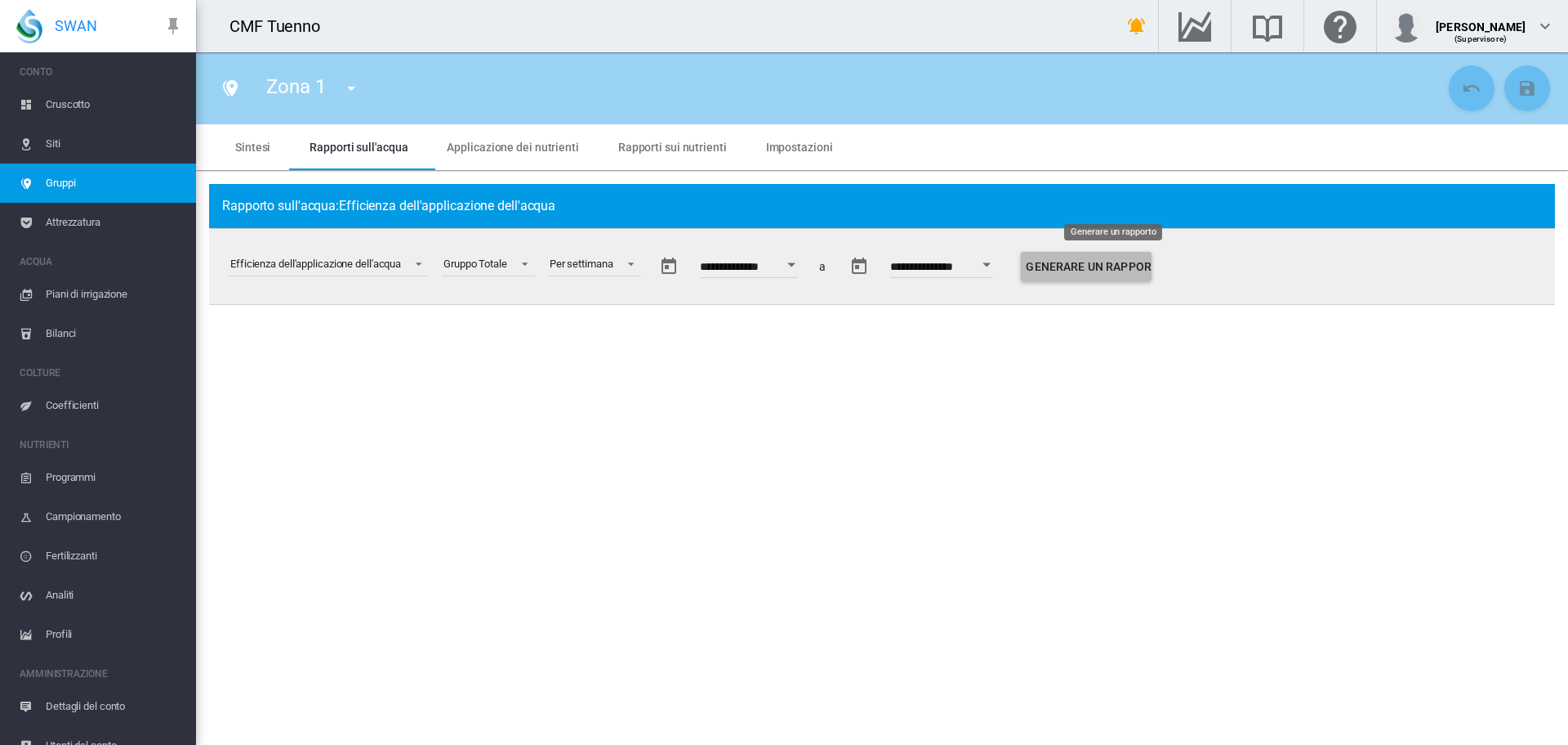
click at [1130, 275] on button "Generare un rapporto" at bounding box center [1086, 266] width 131 height 29
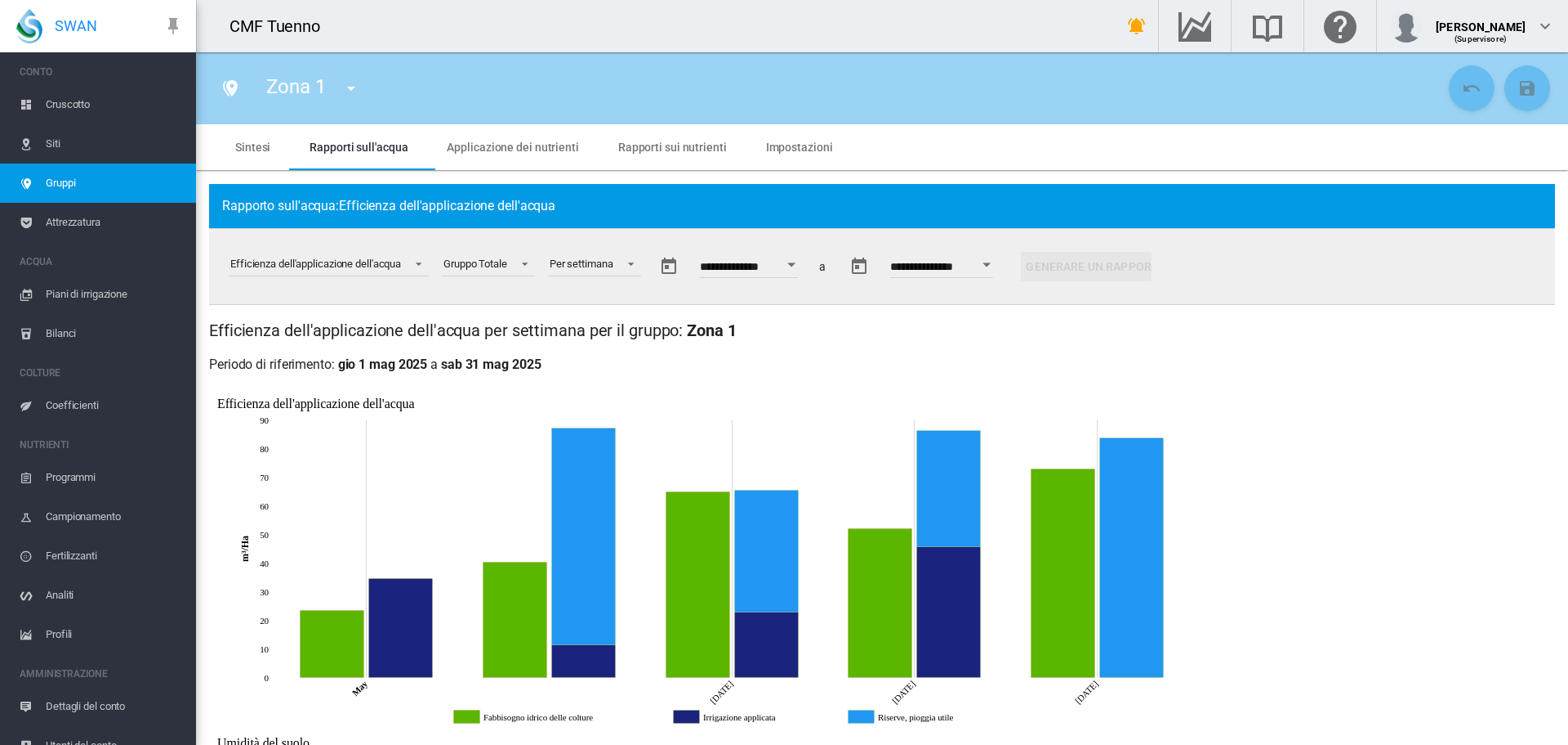
click at [795, 262] on div "Open calendar" at bounding box center [791, 264] width 8 height 4
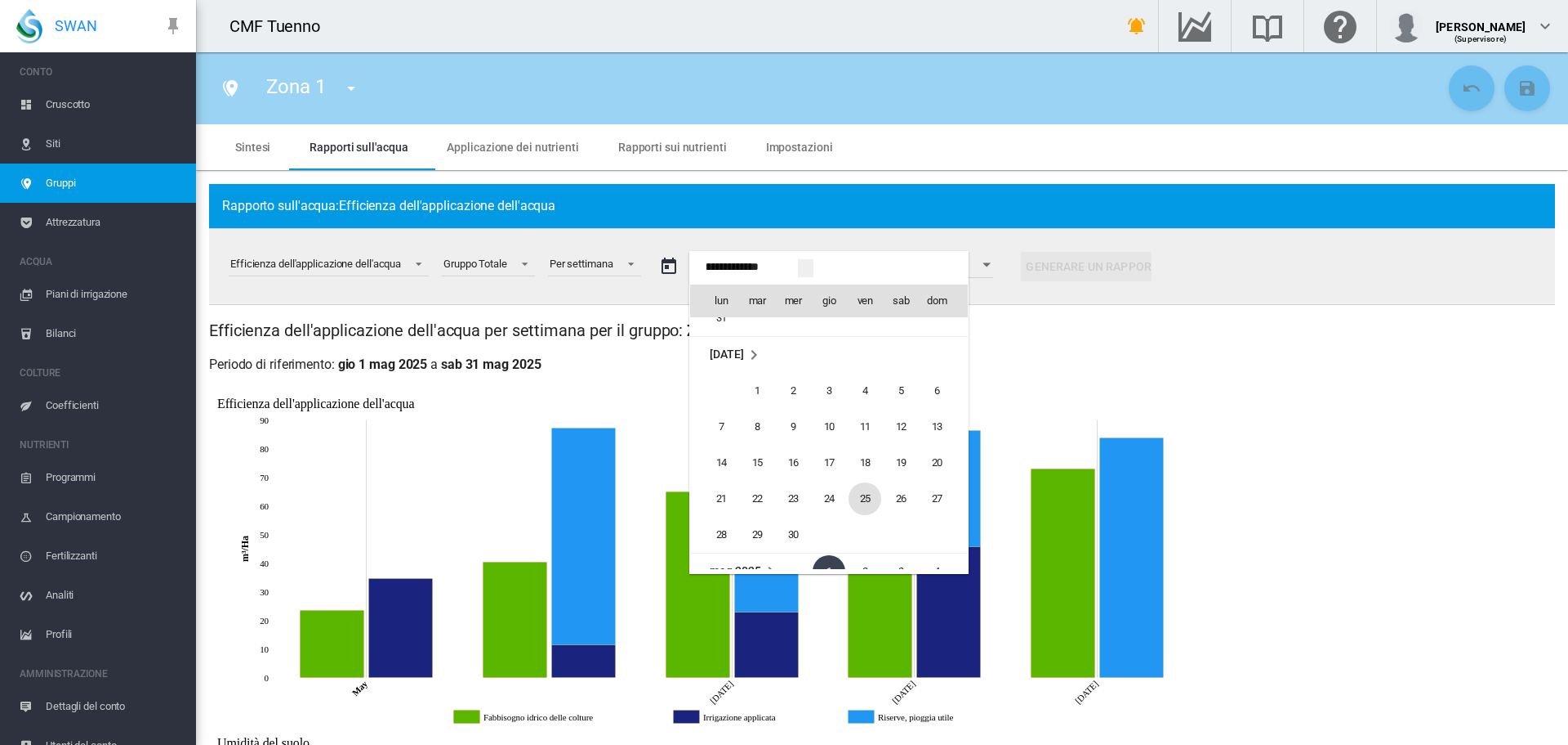
scroll to position [39852, 0]
click at [879, 549] on td "Week 1" at bounding box center [864, 550] width 36 height 37
click at [905, 482] on span "31" at bounding box center [900, 477] width 33 height 33
type input "**********"
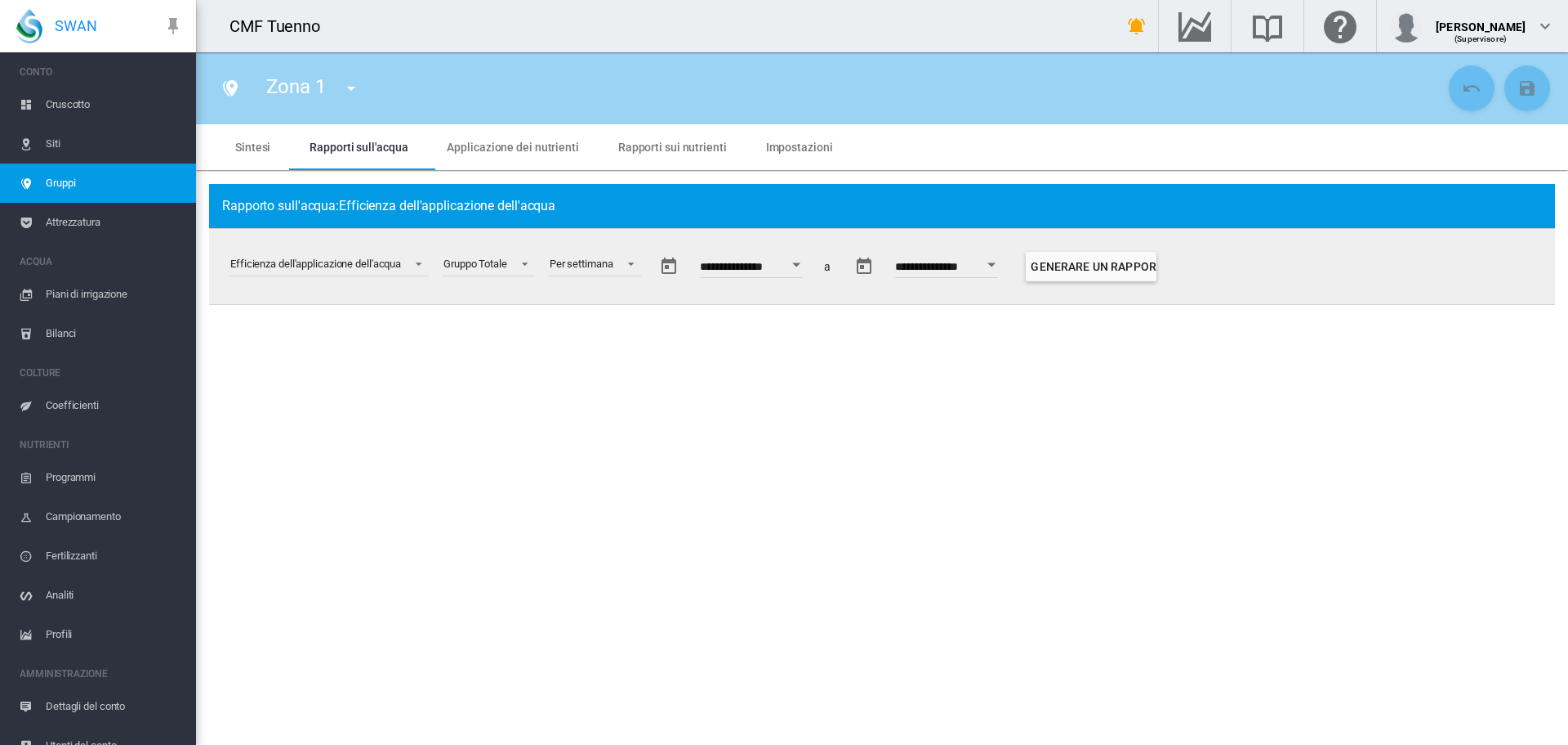
click at [811, 266] on button "Open calendar" at bounding box center [795, 264] width 29 height 29
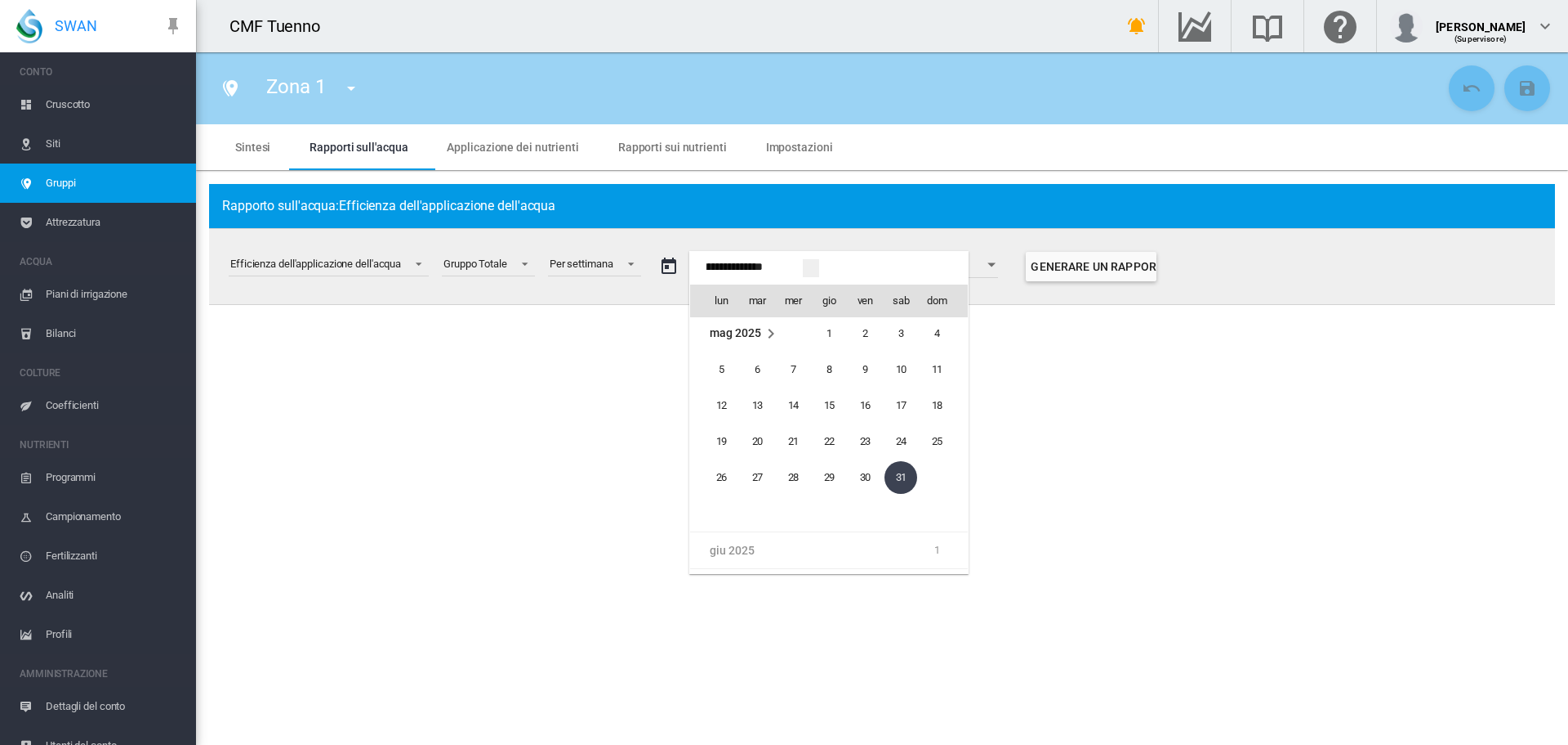
click at [1002, 261] on div at bounding box center [784, 372] width 1568 height 745
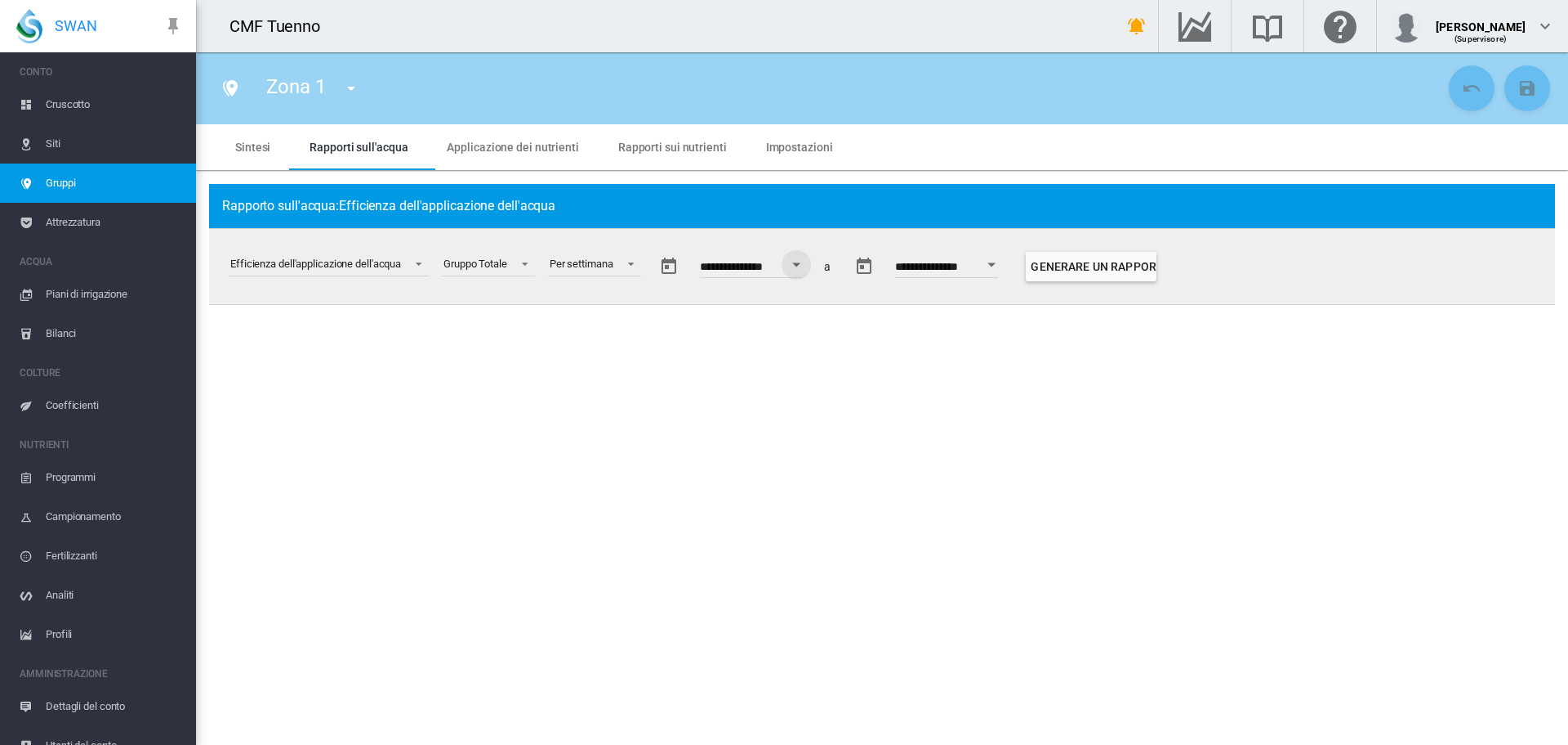
click at [996, 264] on div "Open calendar" at bounding box center [992, 264] width 8 height 4
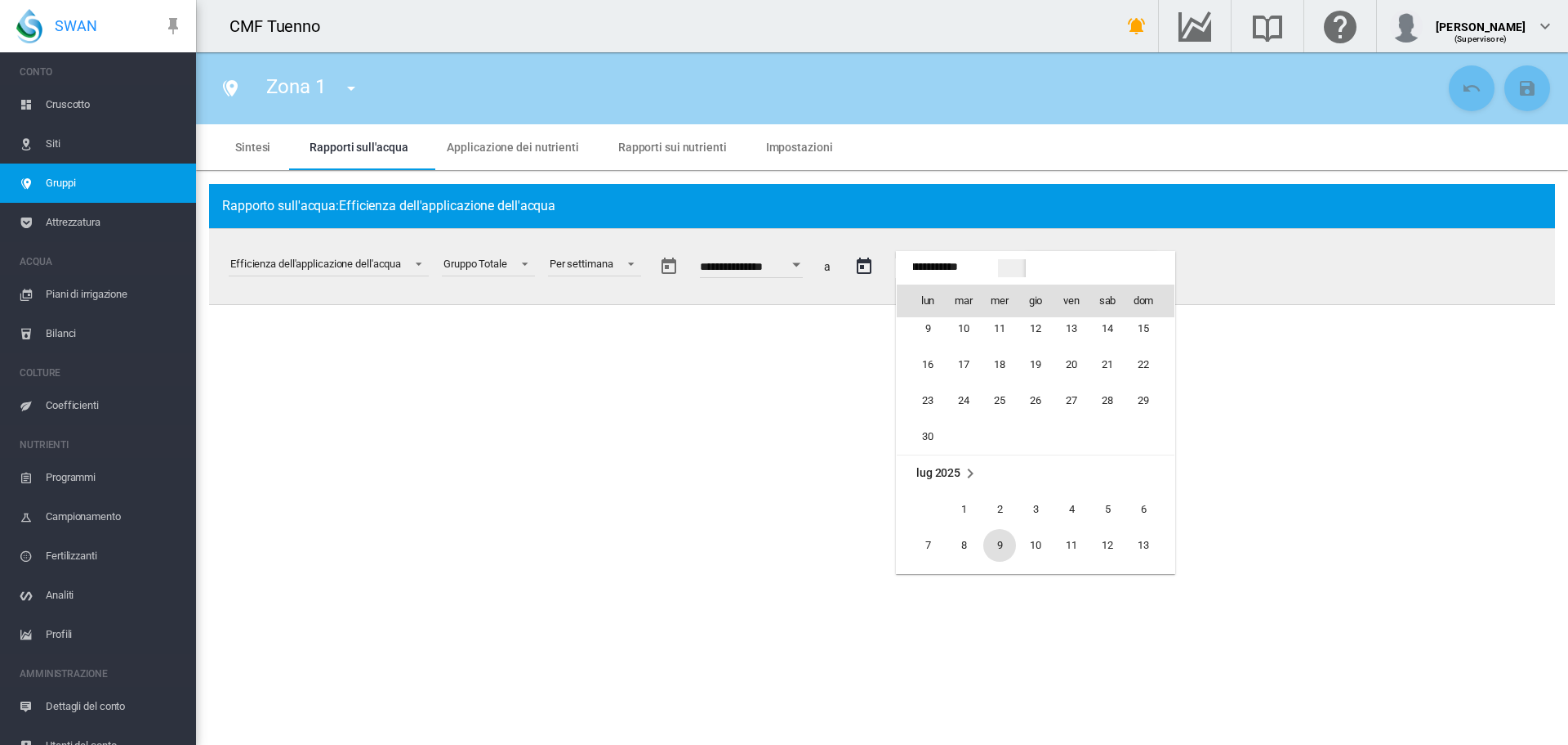
scroll to position [327, 0]
click at [1142, 470] on span "6" at bounding box center [1143, 478] width 33 height 33
type input "**********"
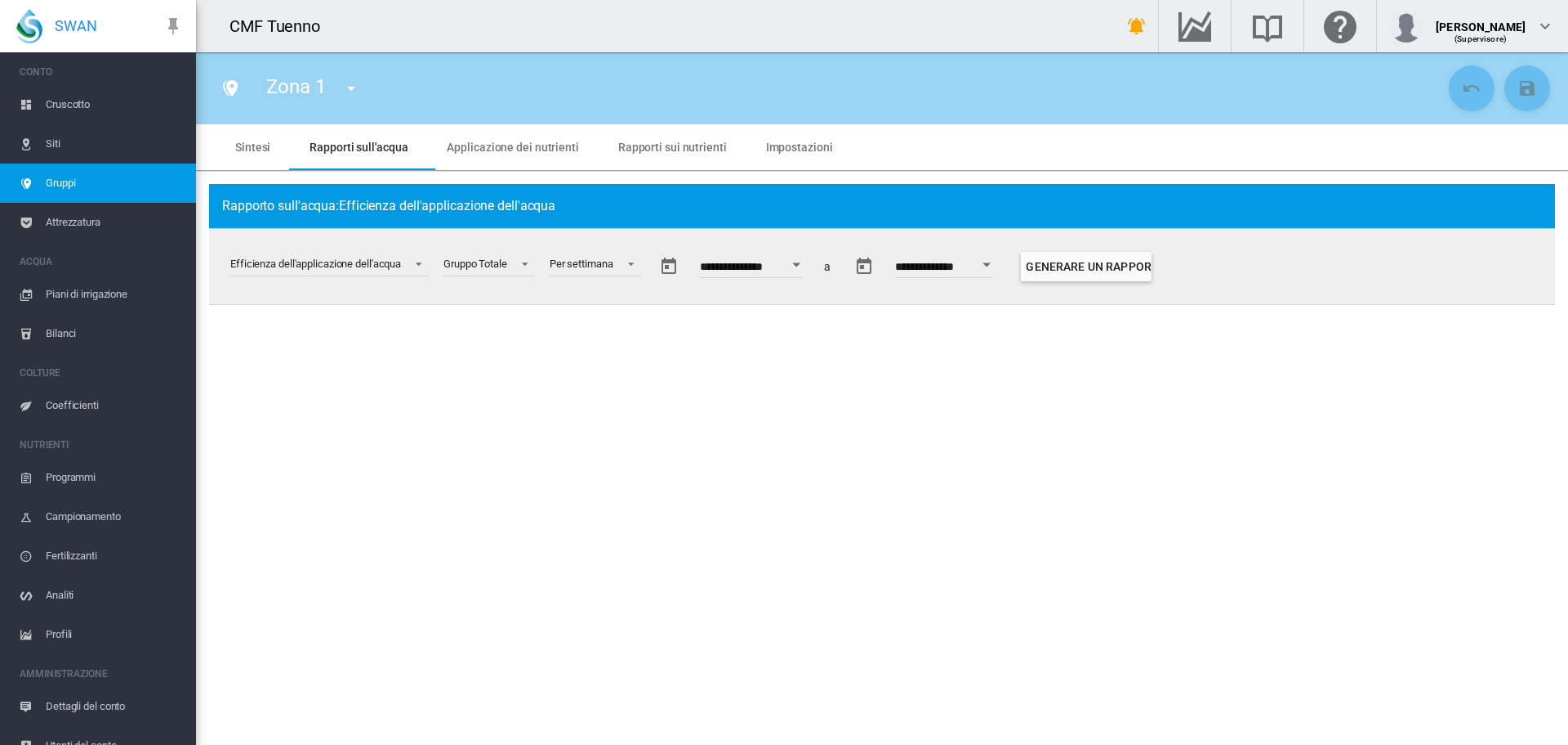
click at [803, 266] on button "Open calendar" at bounding box center [795, 264] width 29 height 29
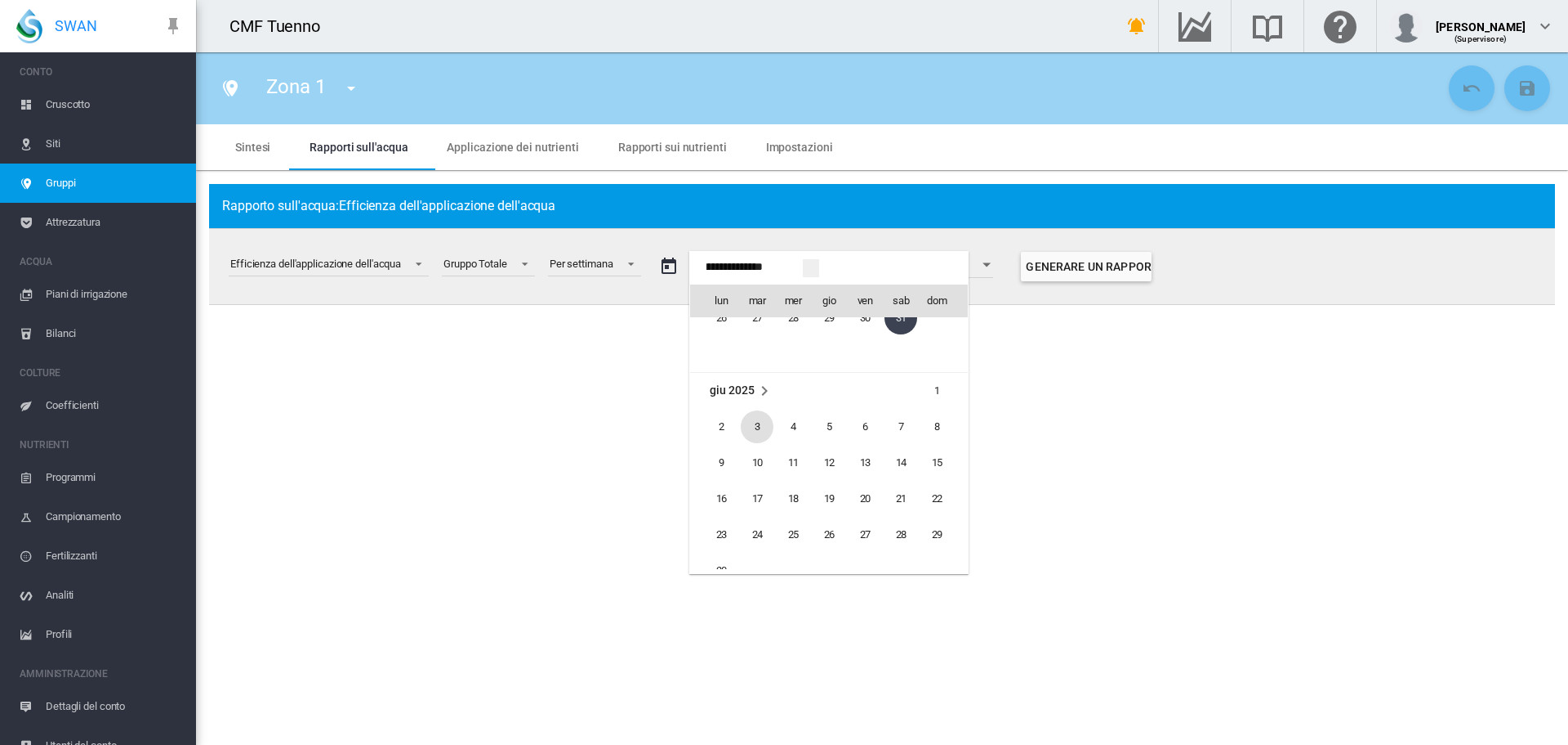
scroll to position [40013, 0]
click at [927, 388] on span "1" at bounding box center [936, 389] width 33 height 33
type input "**********"
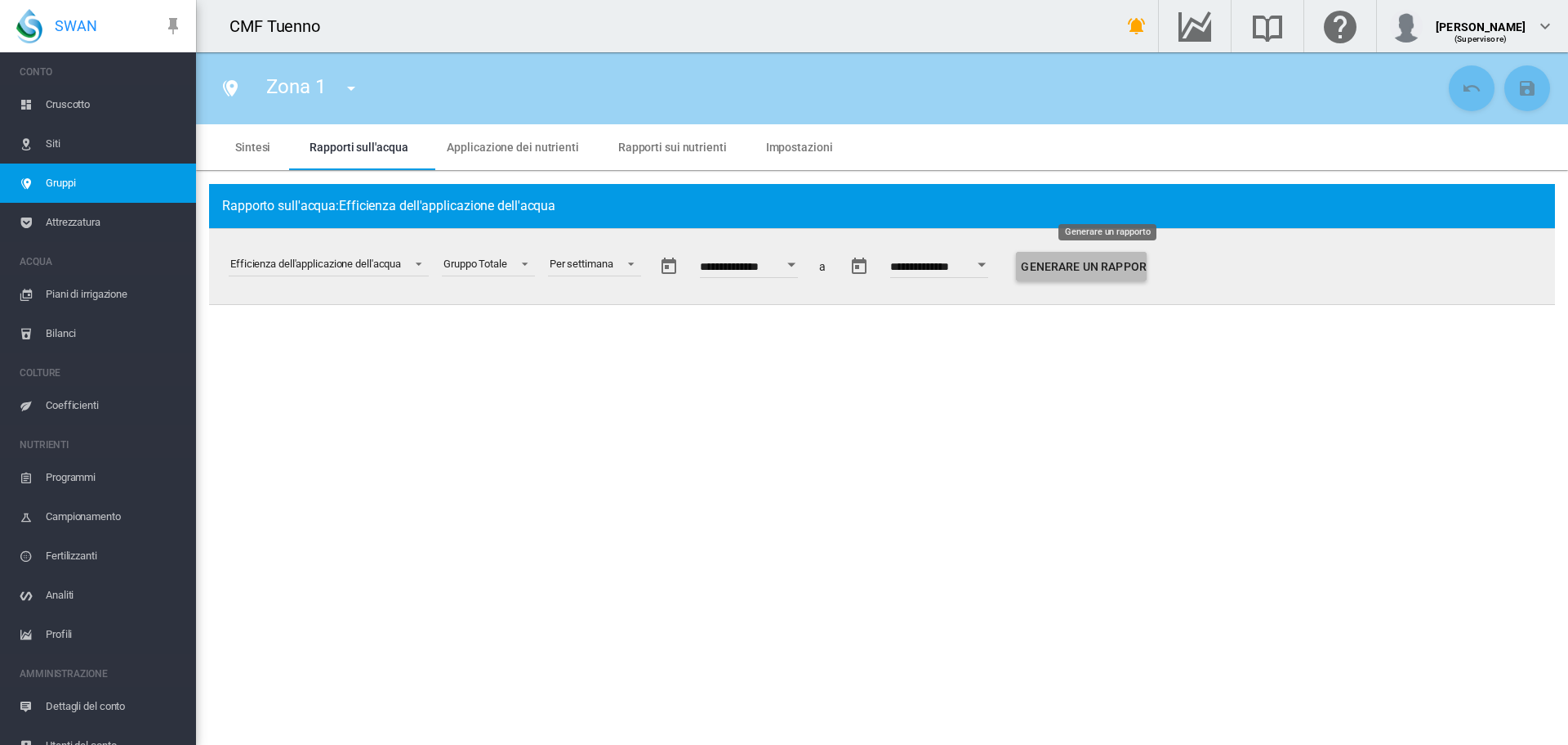
click at [1092, 265] on button "Generare un rapporto" at bounding box center [1081, 266] width 131 height 29
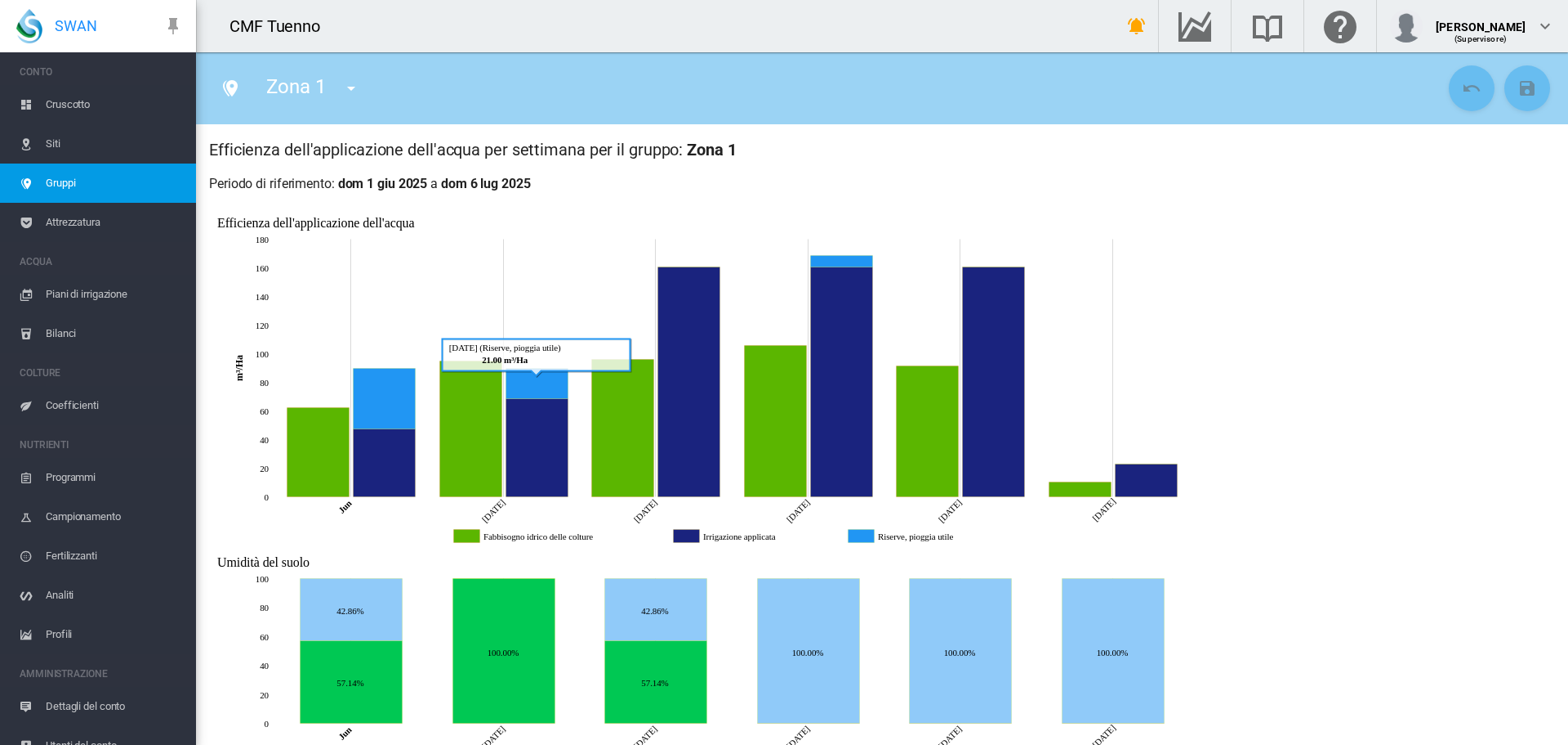
scroll to position [64, 0]
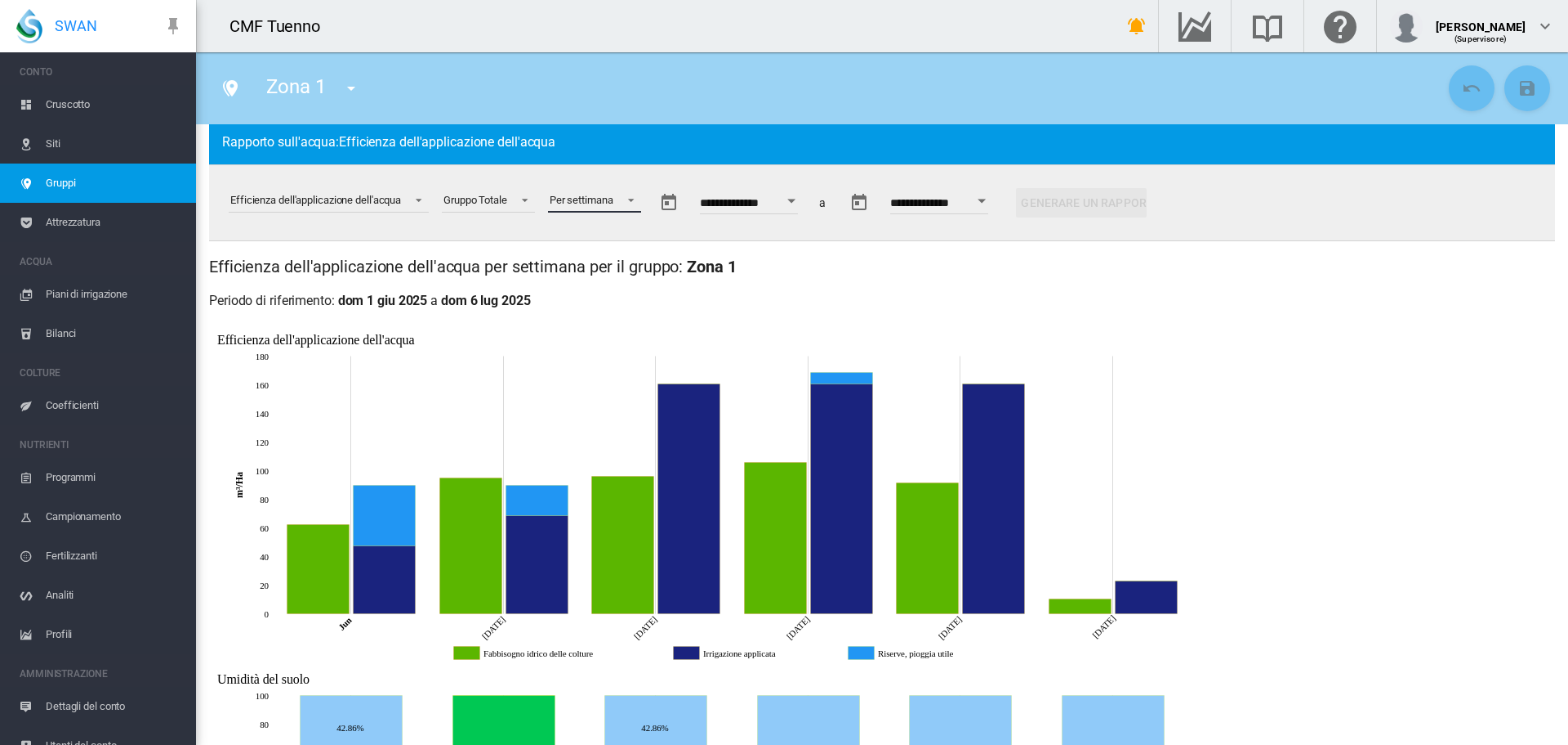
click at [593, 199] on div "Per settimana" at bounding box center [582, 200] width 64 height 12
click at [746, 231] on md-backdrop at bounding box center [784, 372] width 1568 height 745
click at [579, 201] on div "Per settimana" at bounding box center [582, 200] width 64 height 12
click at [605, 229] on md-option "Per Intervallo intero" at bounding box center [602, 240] width 120 height 39
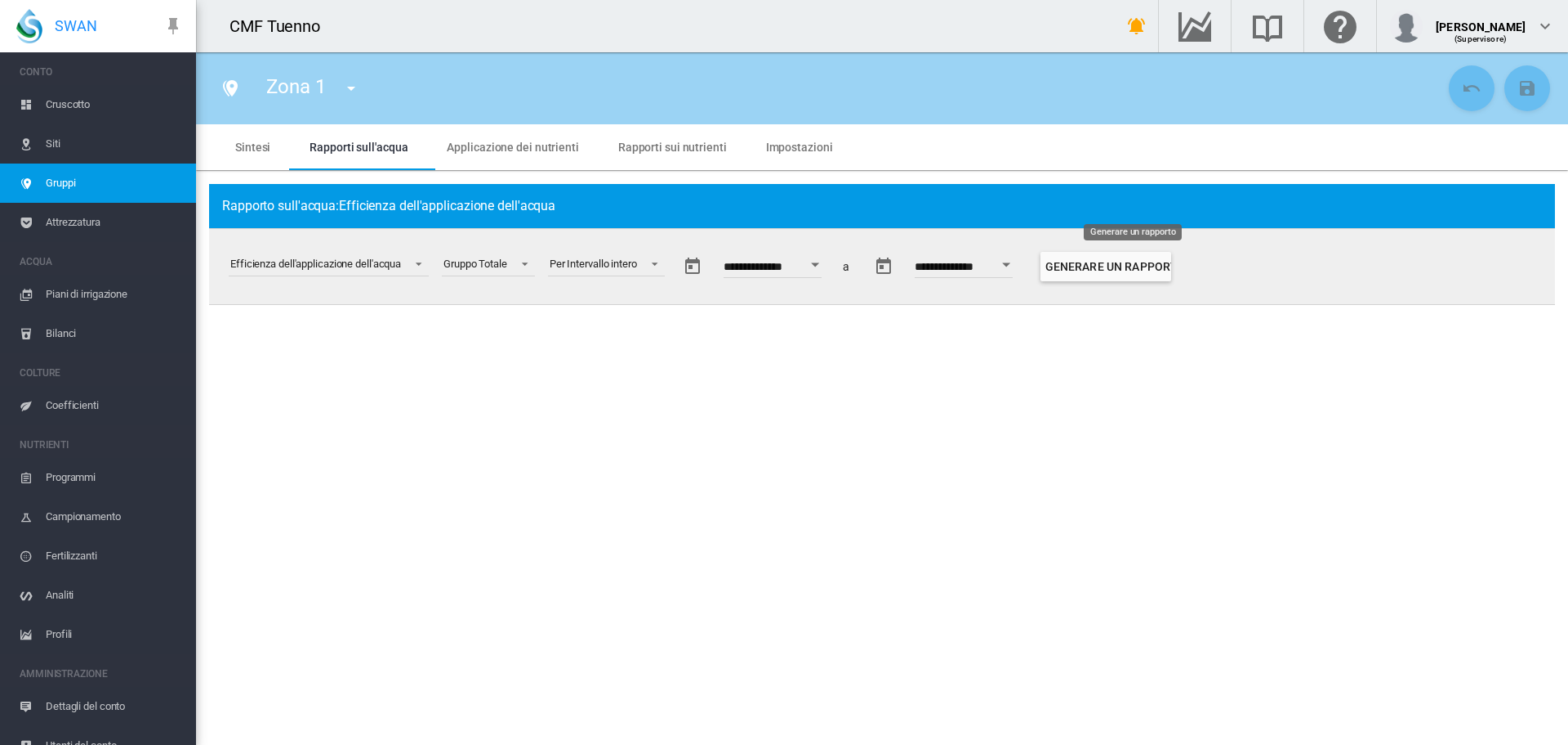
click at [1171, 263] on button "Generare un rapporto" at bounding box center [1105, 266] width 131 height 29
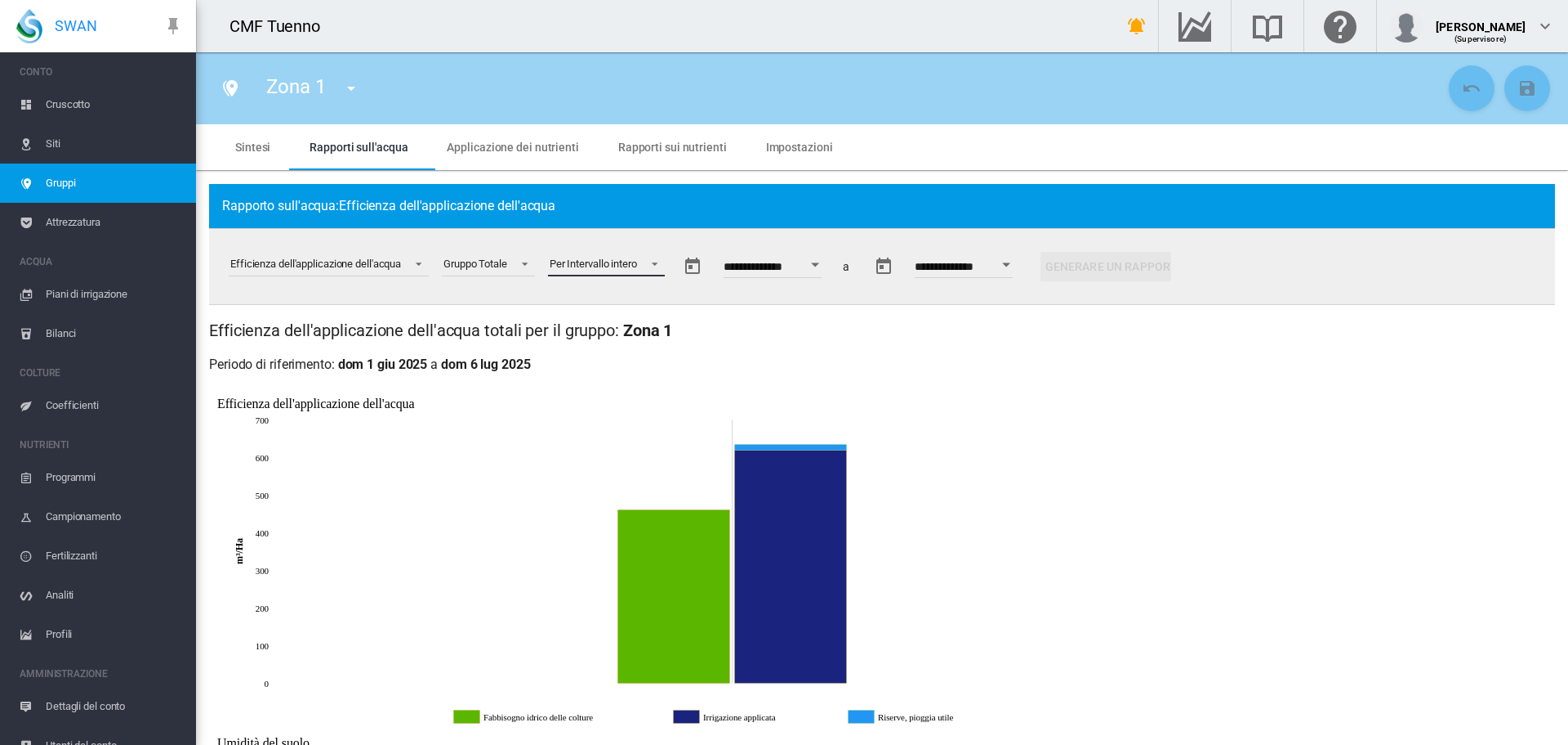
click at [665, 265] on md-select-value "Per Intervallo intero" at bounding box center [606, 264] width 117 height 25
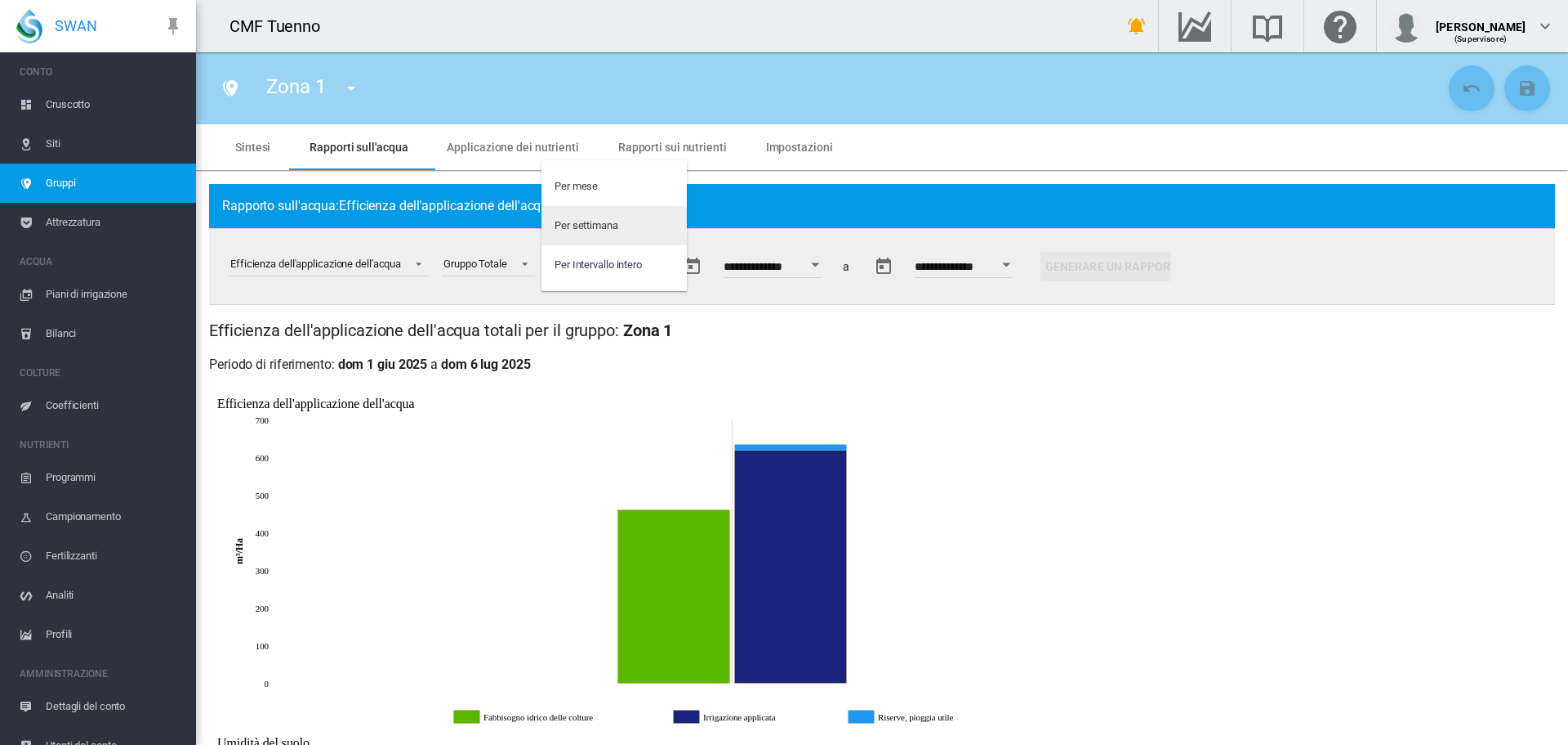
click at [617, 221] on div "Per settimana" at bounding box center [587, 225] width 64 height 15
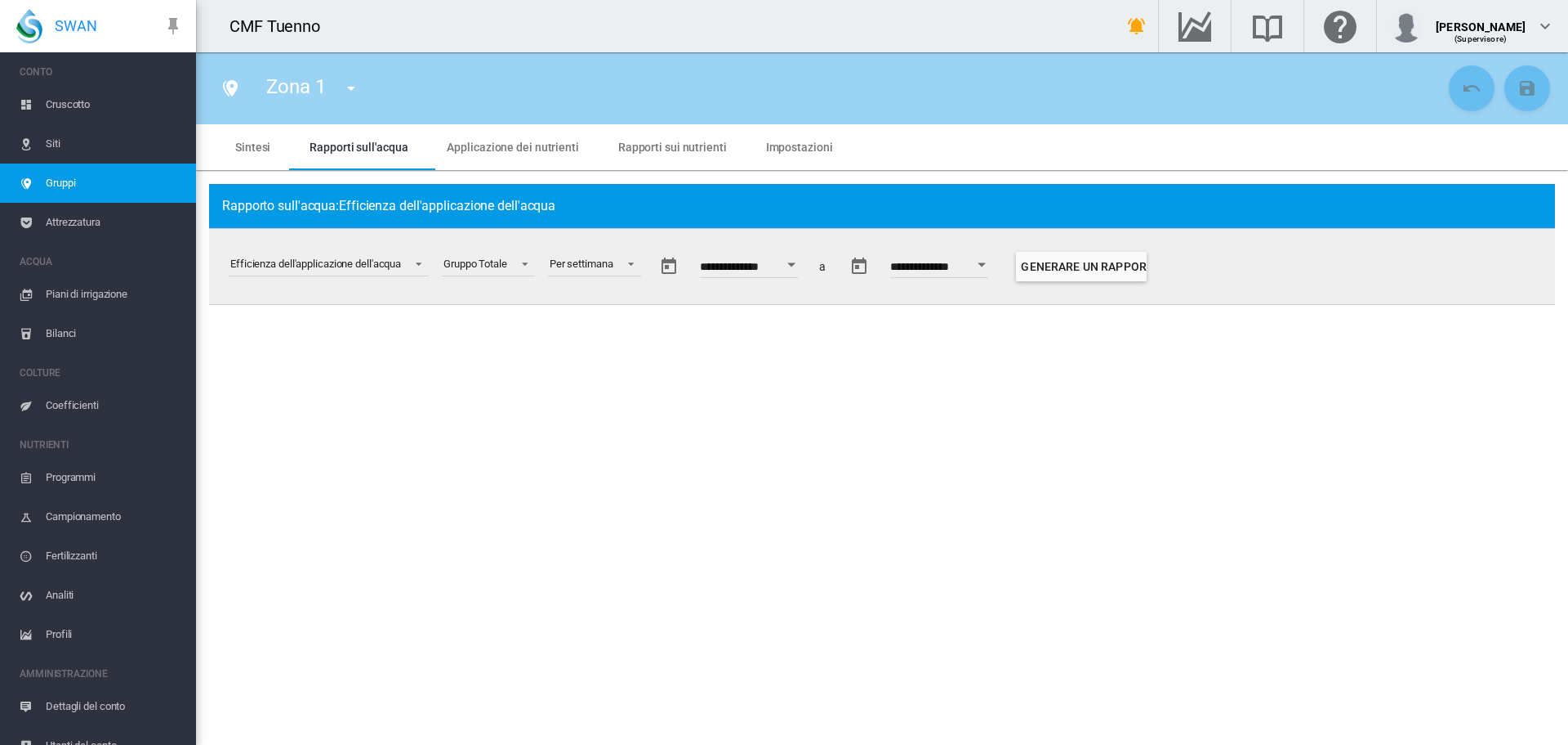
click at [806, 264] on button "Open calendar" at bounding box center [790, 264] width 29 height 29
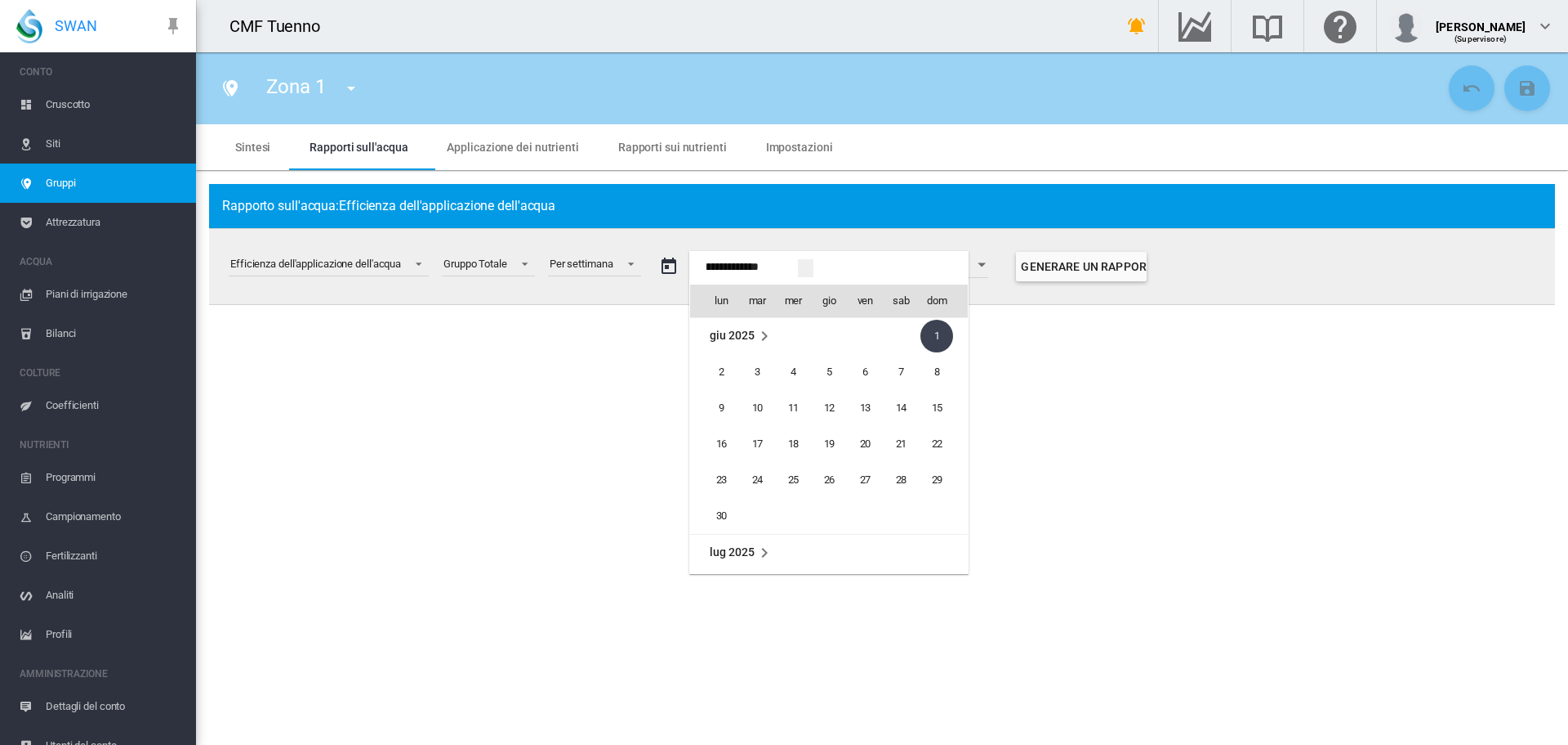
click at [815, 264] on div "lun mar mer gio ven sab dom mar 2025 1 2 3 4 5 6 7 8 9 10 11 12 13 14 15 16 17 …" at bounding box center [829, 412] width 280 height 323
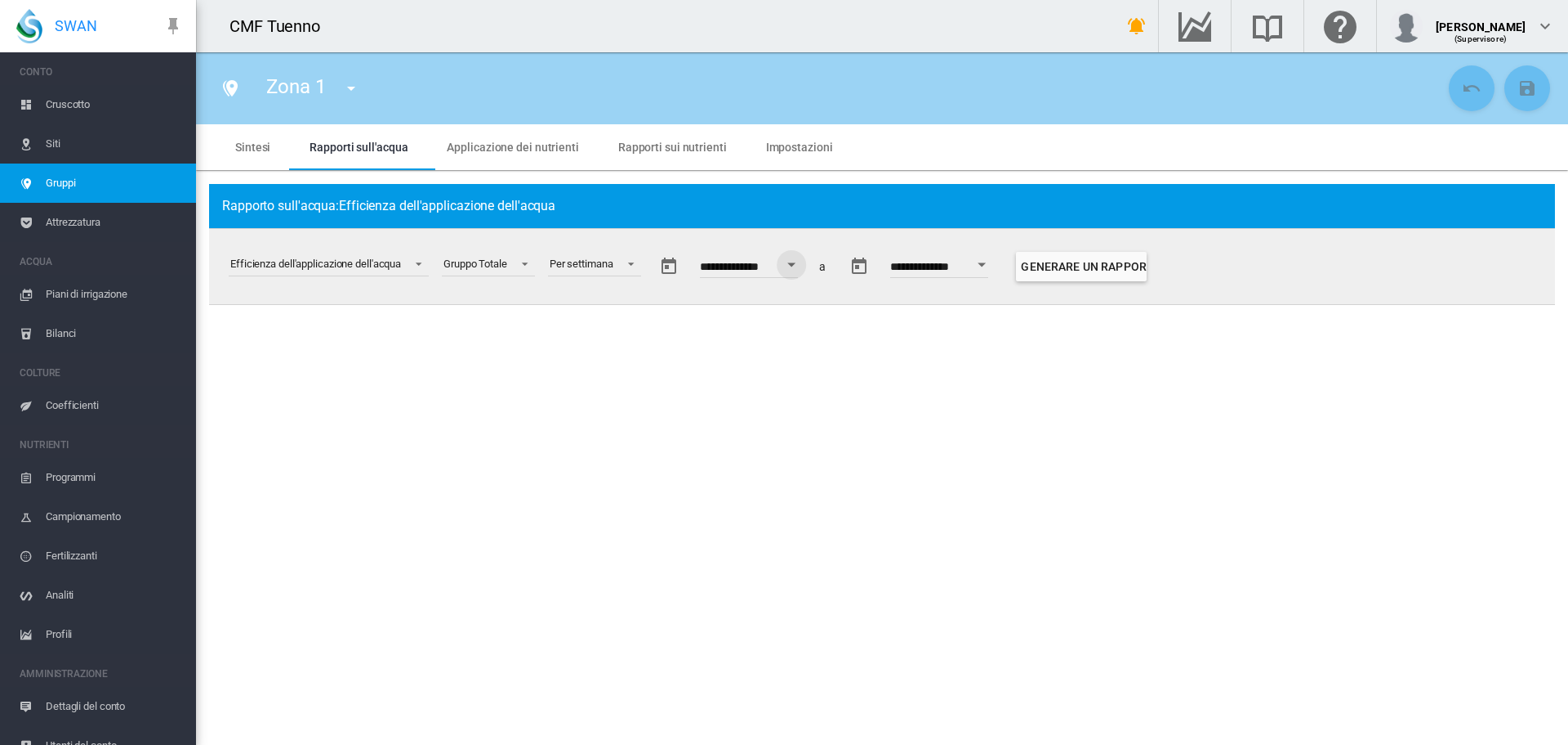
click at [986, 262] on div "Open calendar" at bounding box center [982, 264] width 8 height 4
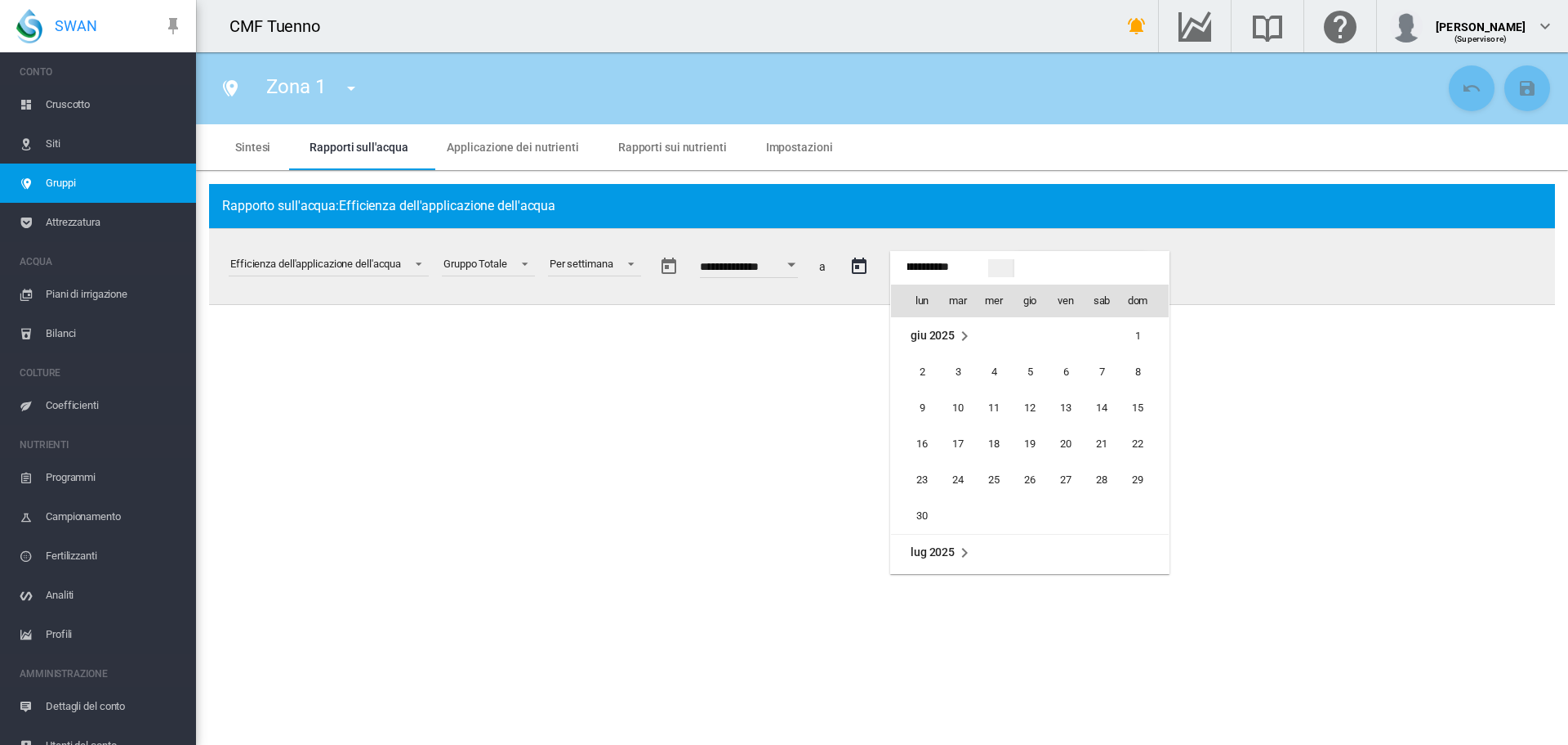
scroll to position [217, 0]
click at [917, 400] on span "7" at bounding box center [921, 407] width 33 height 33
type input "**********"
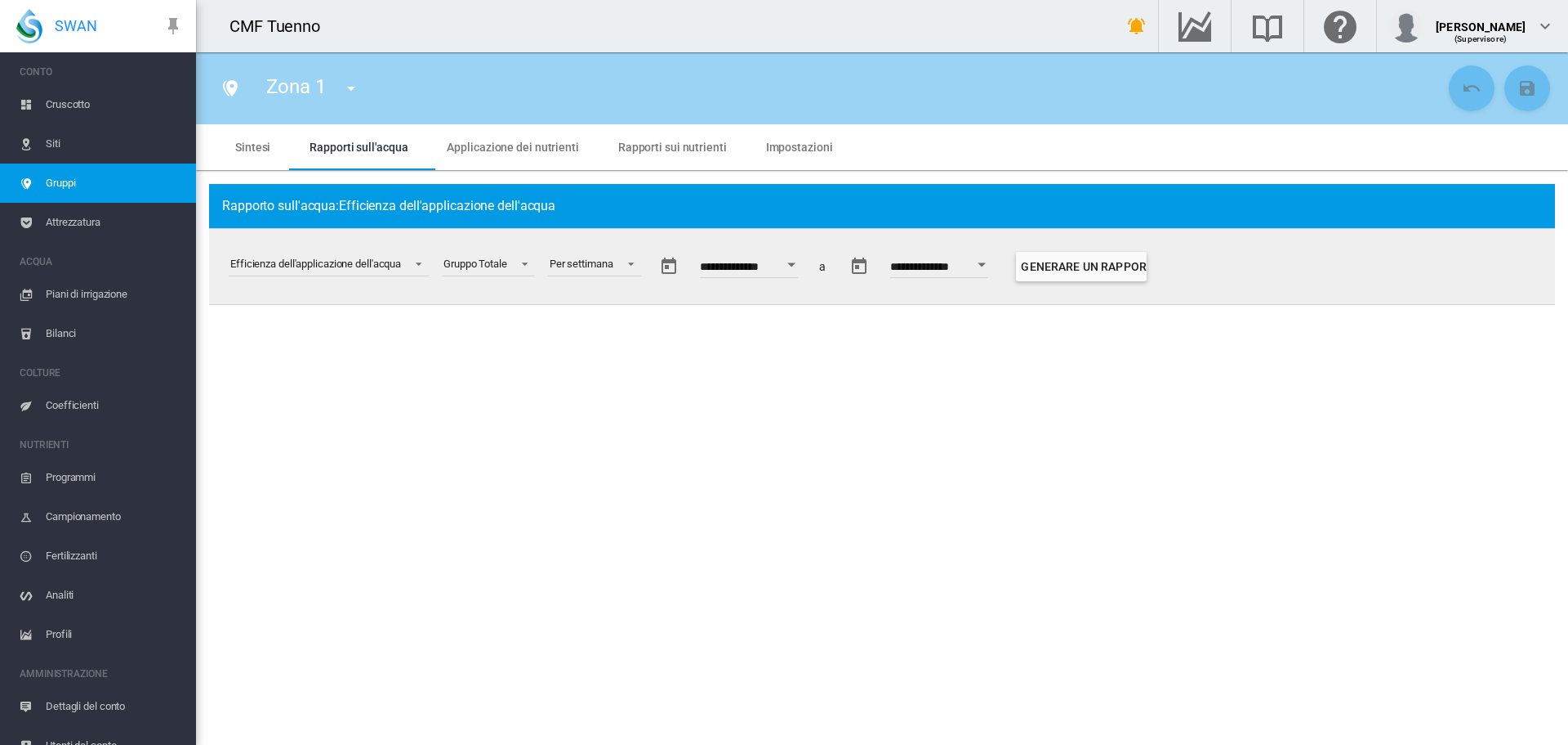
click at [795, 264] on div "Open calendar" at bounding box center [791, 264] width 8 height 4
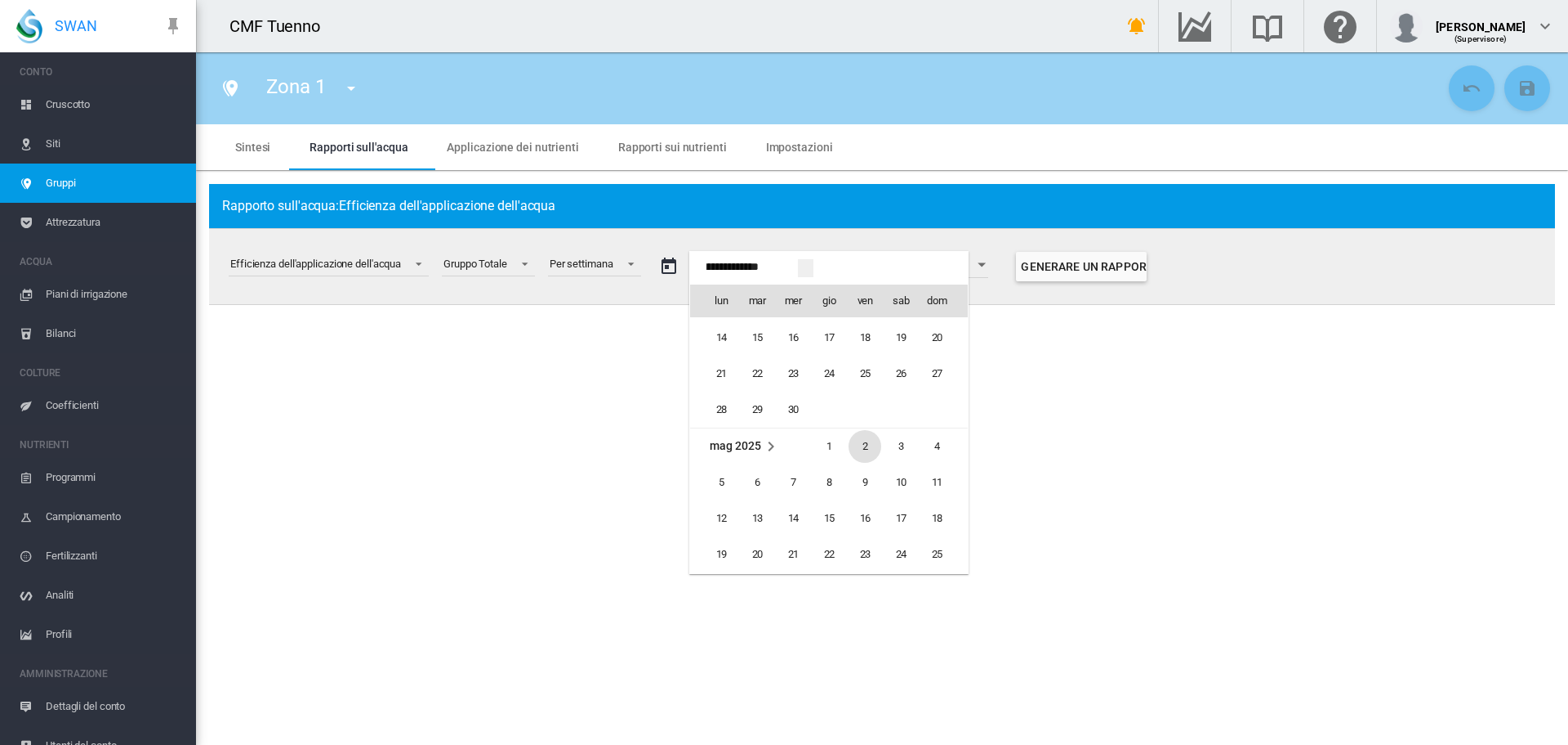
scroll to position [39821, 0]
click at [909, 503] on span "31" at bounding box center [900, 508] width 33 height 33
type input "**********"
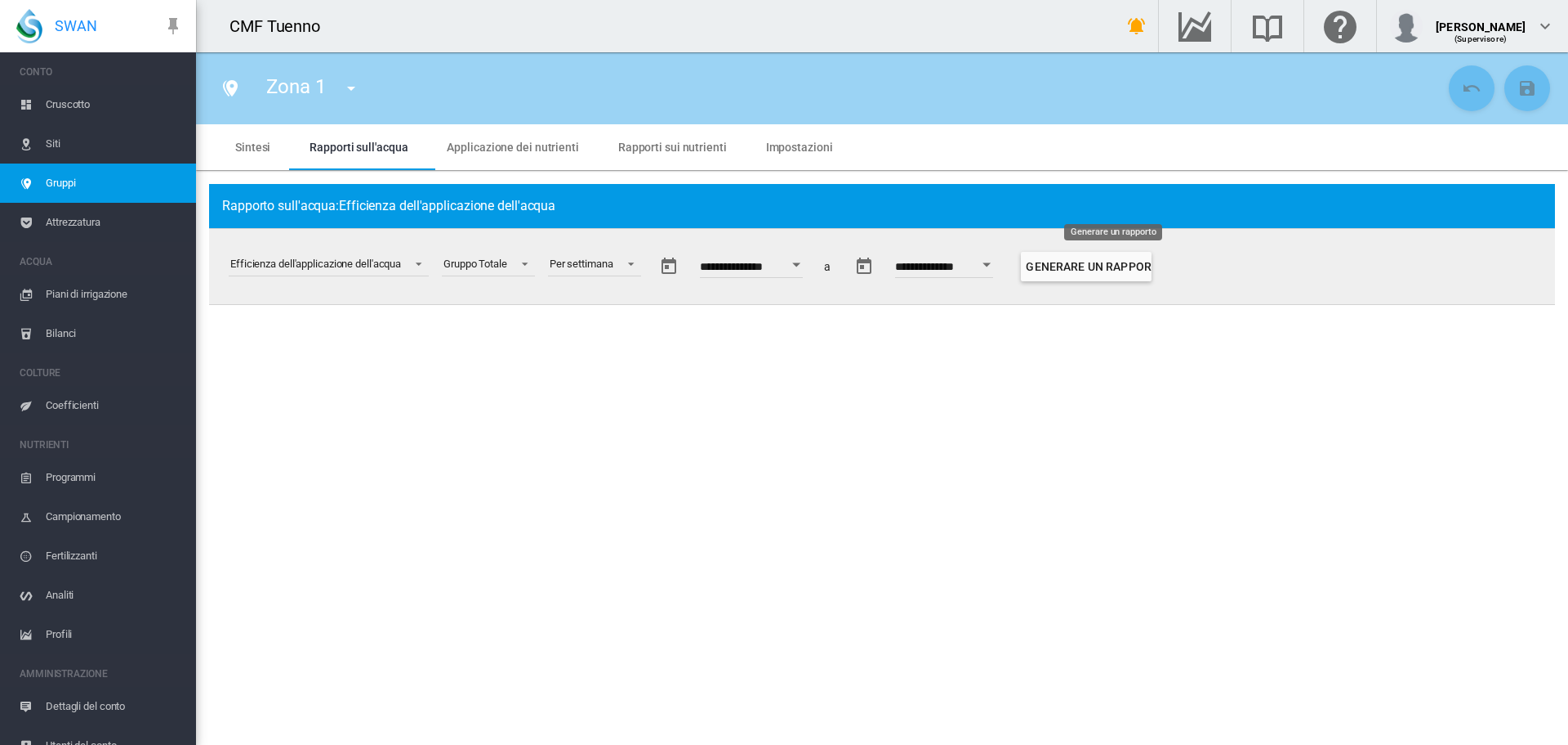
click at [1076, 270] on button "Generare un rapporto" at bounding box center [1086, 266] width 131 height 29
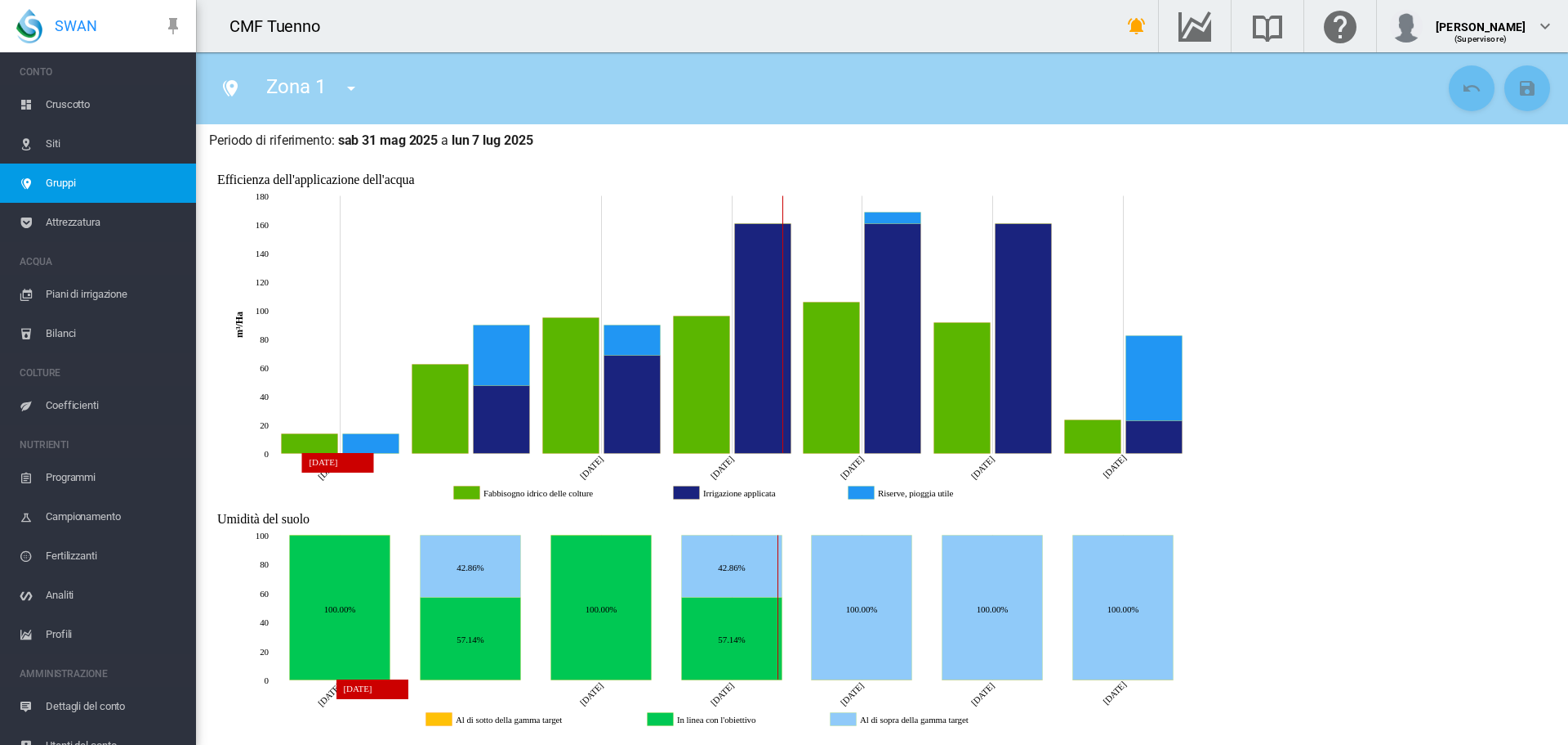
scroll to position [227, 0]
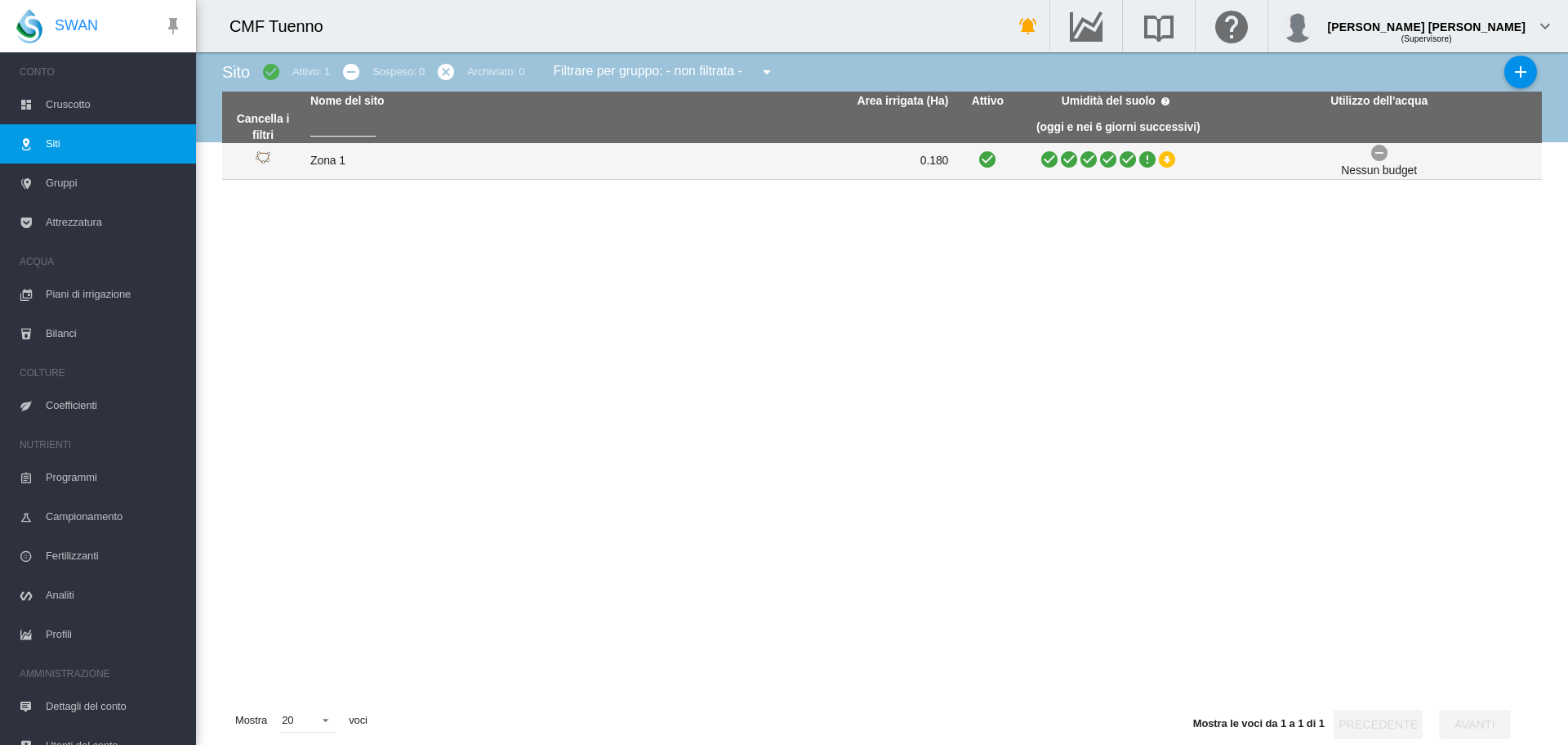
click at [284, 163] on div "Id del sito: 38303" at bounding box center [263, 161] width 69 height 20
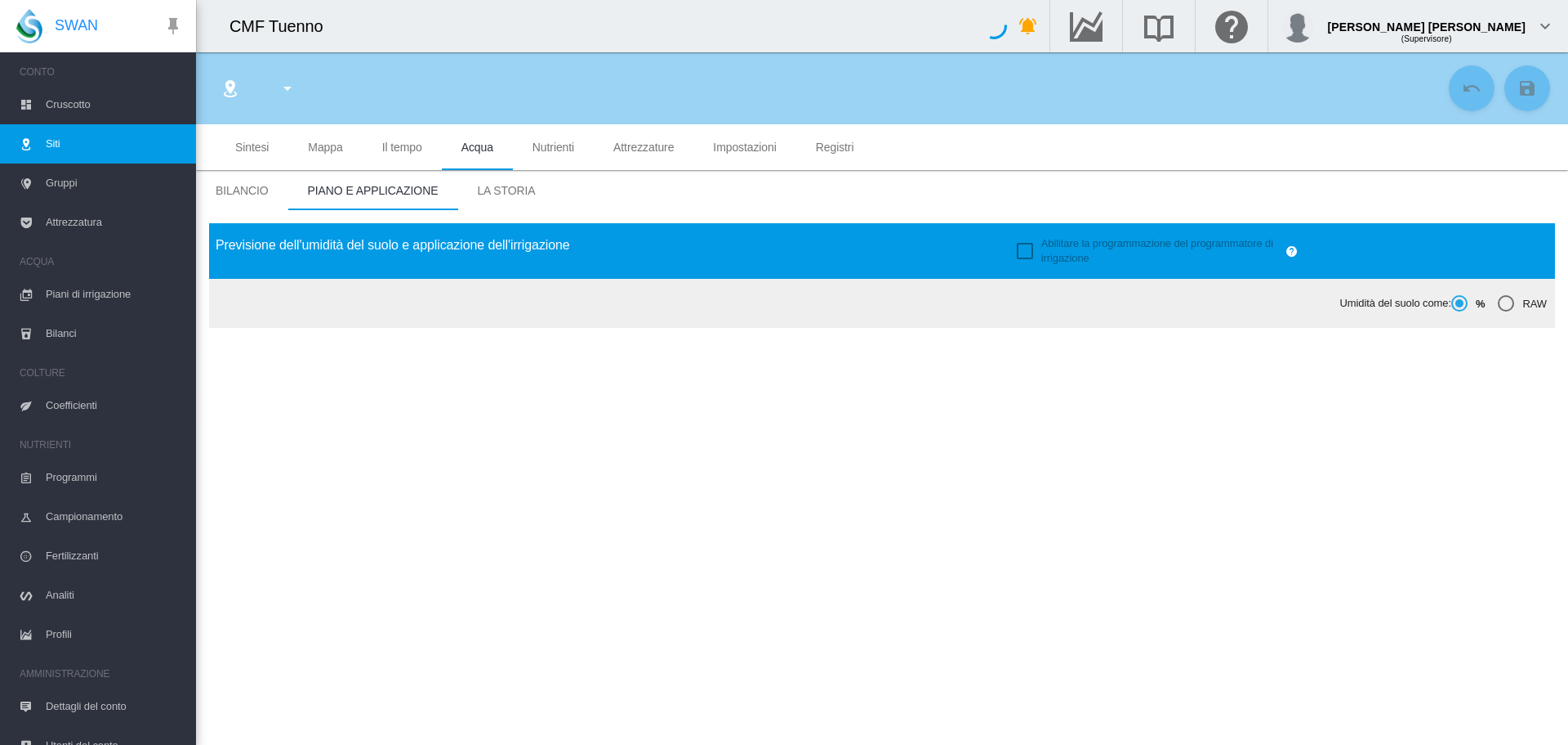
type input "*****"
type input "******"
type input "********"
type input "***"
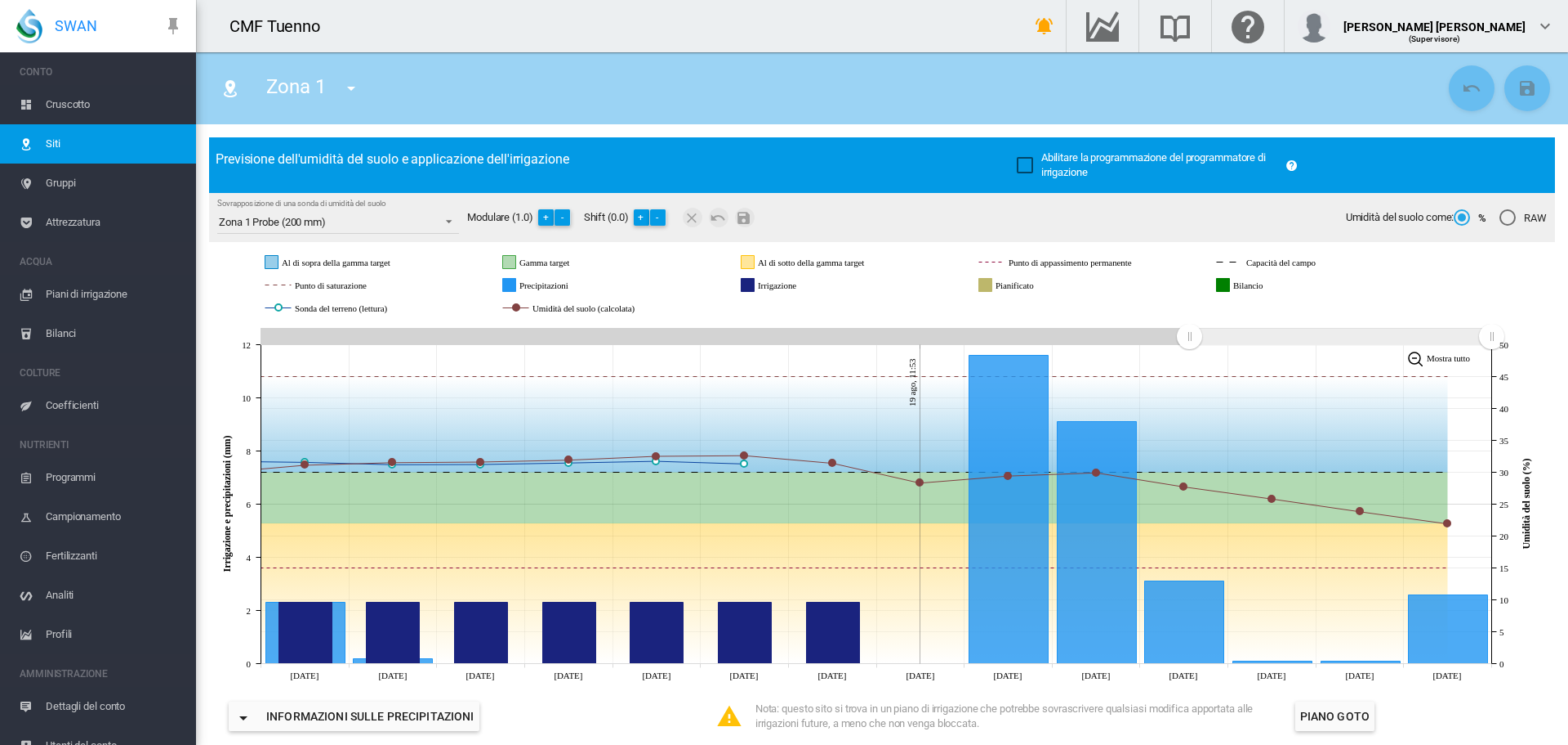
scroll to position [82, 0]
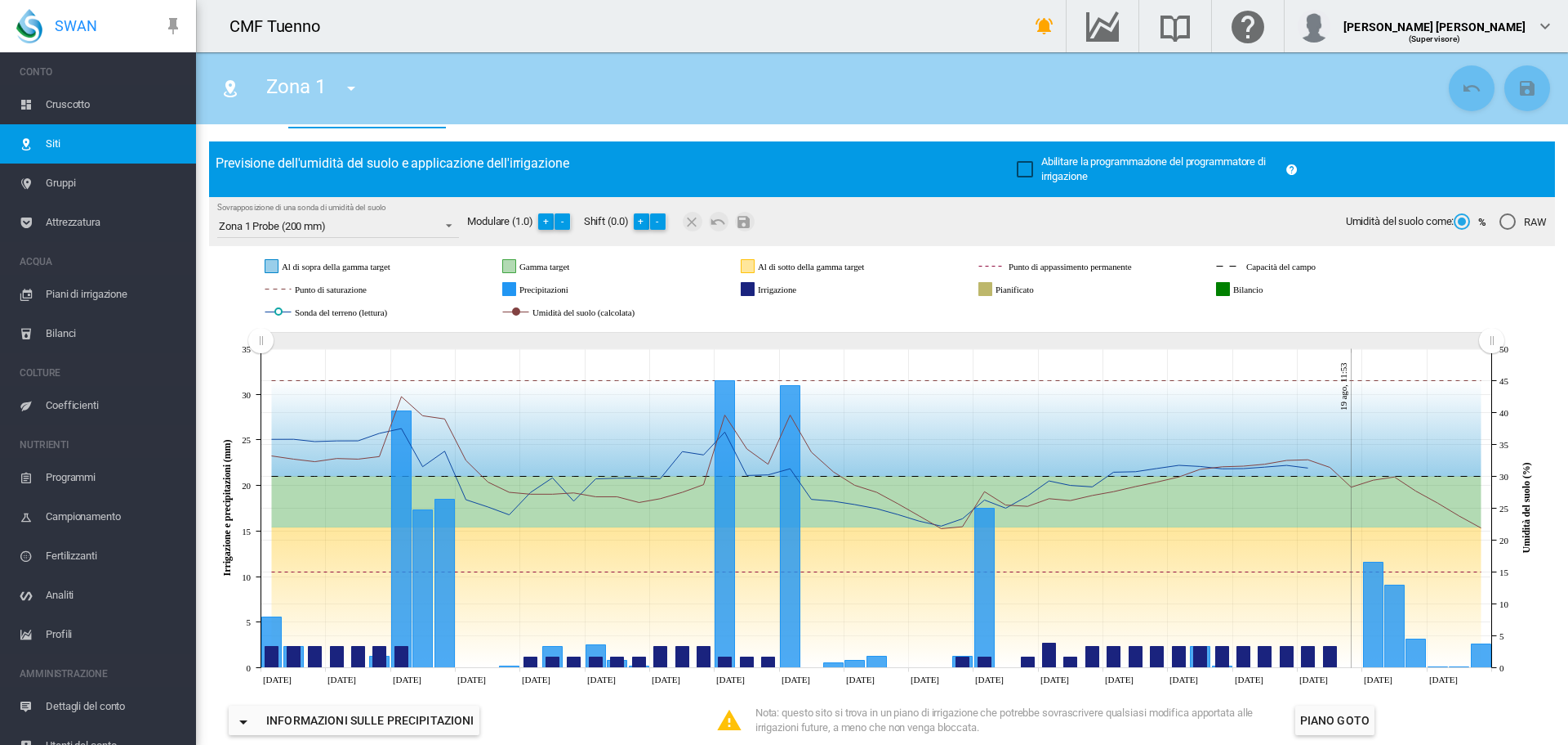
drag, startPoint x: 1194, startPoint y: 338, endPoint x: 304, endPoint y: 348, distance: 890.1
click at [250, 356] on icon "JavaScript chart by amCharts 3.21.15 Jun 30 Jul 03 Jul 06 Jul 09 Jul 12 Jul 15 …" at bounding box center [875, 508] width 1334 height 360
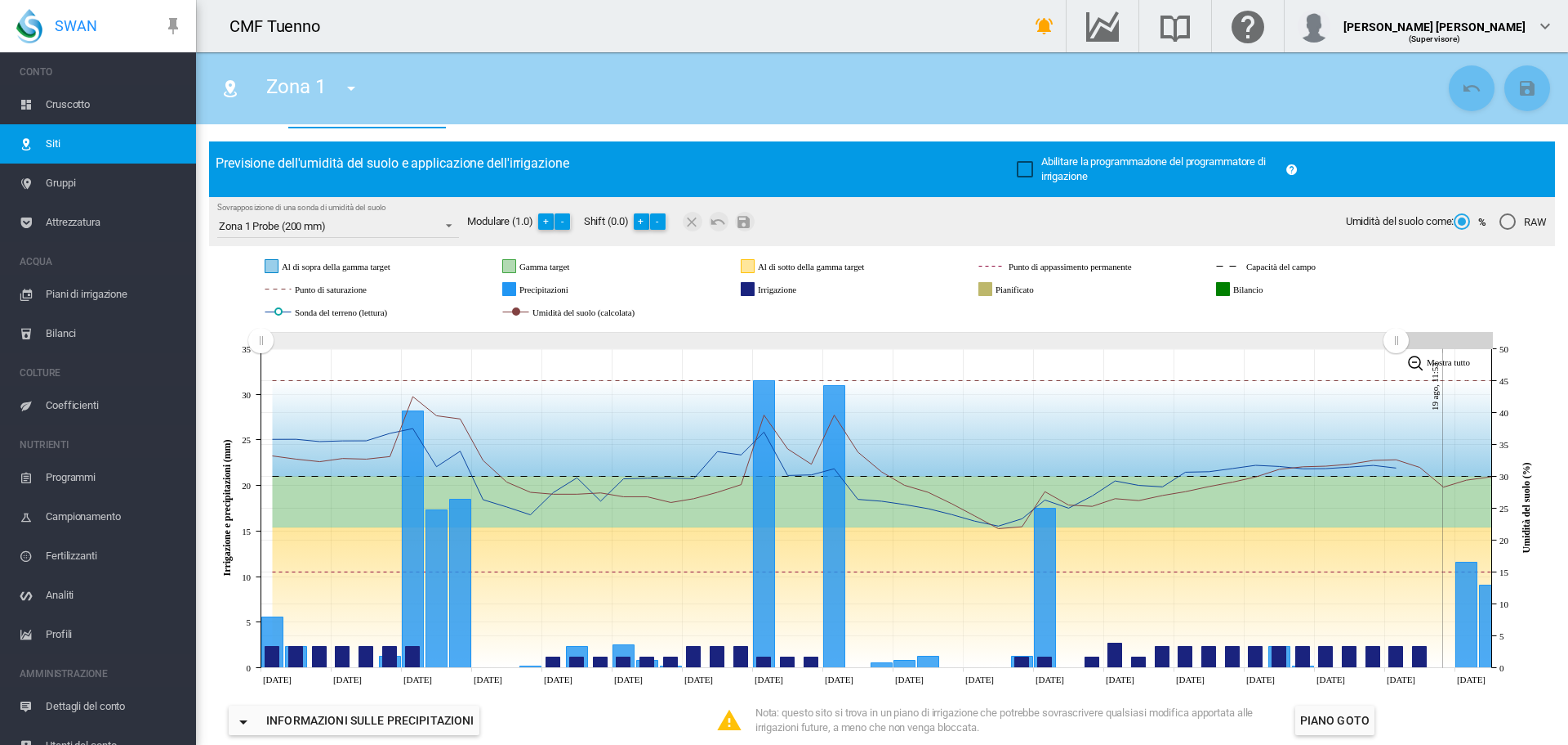
drag, startPoint x: 1488, startPoint y: 343, endPoint x: 1235, endPoint y: 325, distance: 253.6
click at [1395, 347] on rect "Zoom chart using cursor arrows" at bounding box center [1397, 341] width 20 height 16
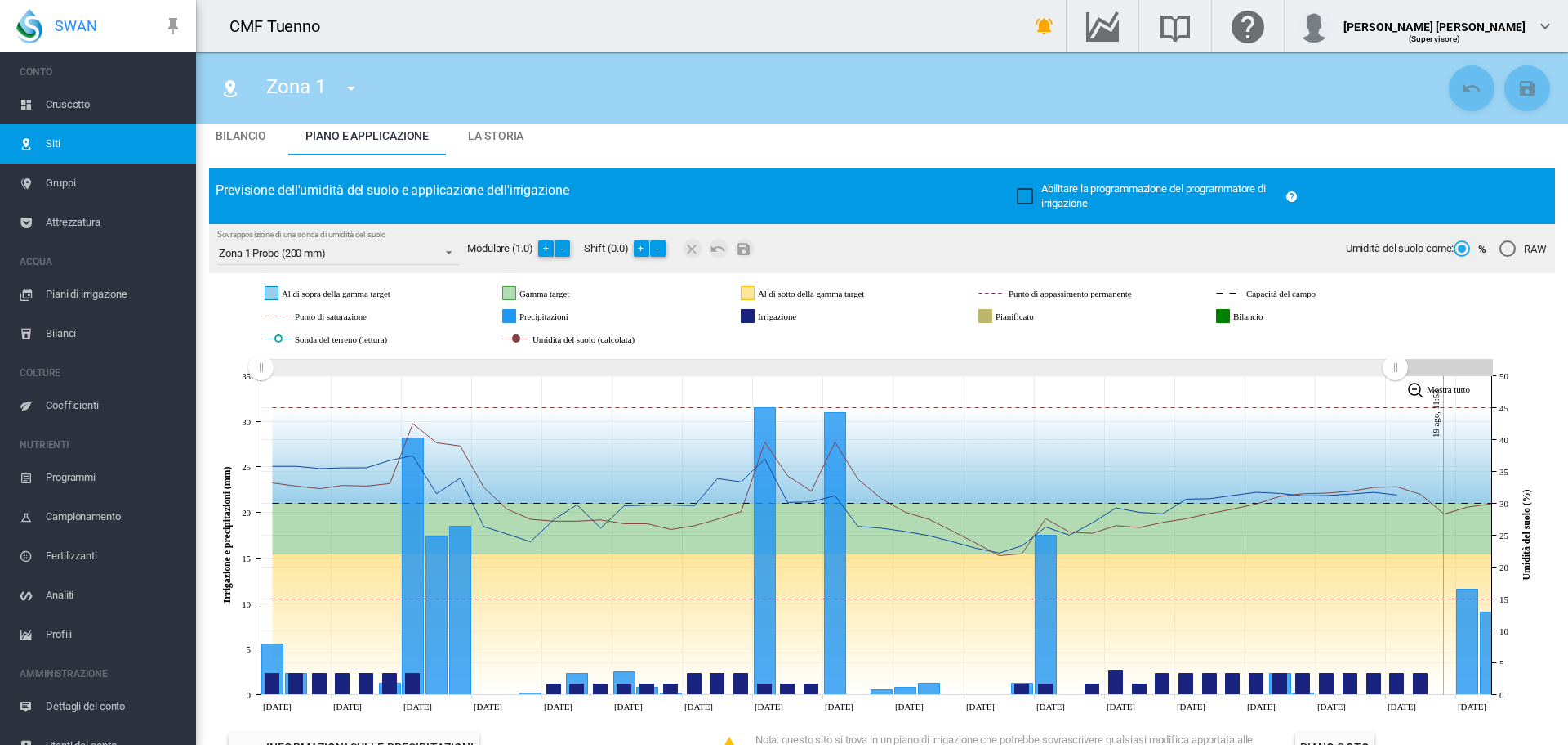
scroll to position [0, 0]
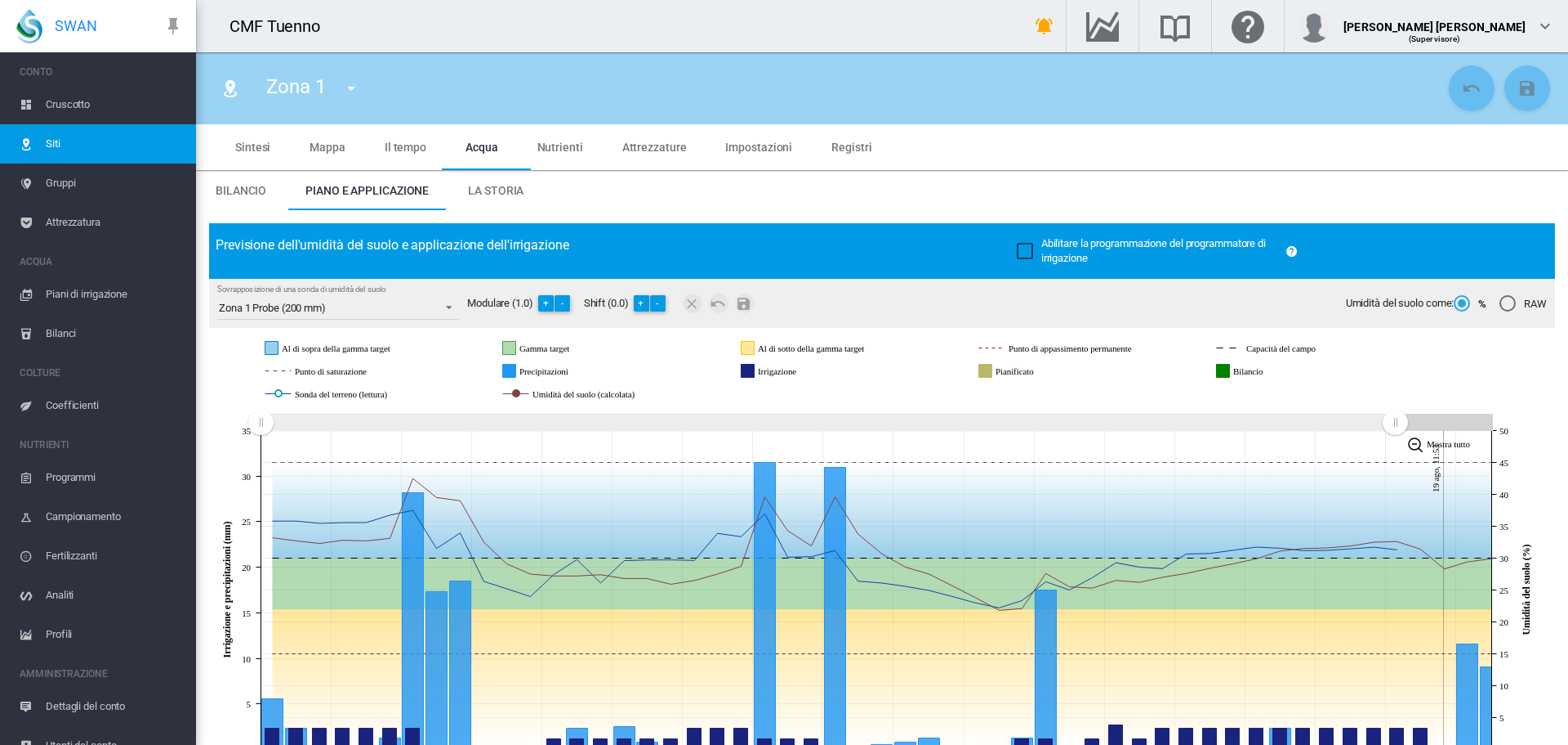
click at [503, 195] on span "La storia" at bounding box center [496, 190] width 56 height 13
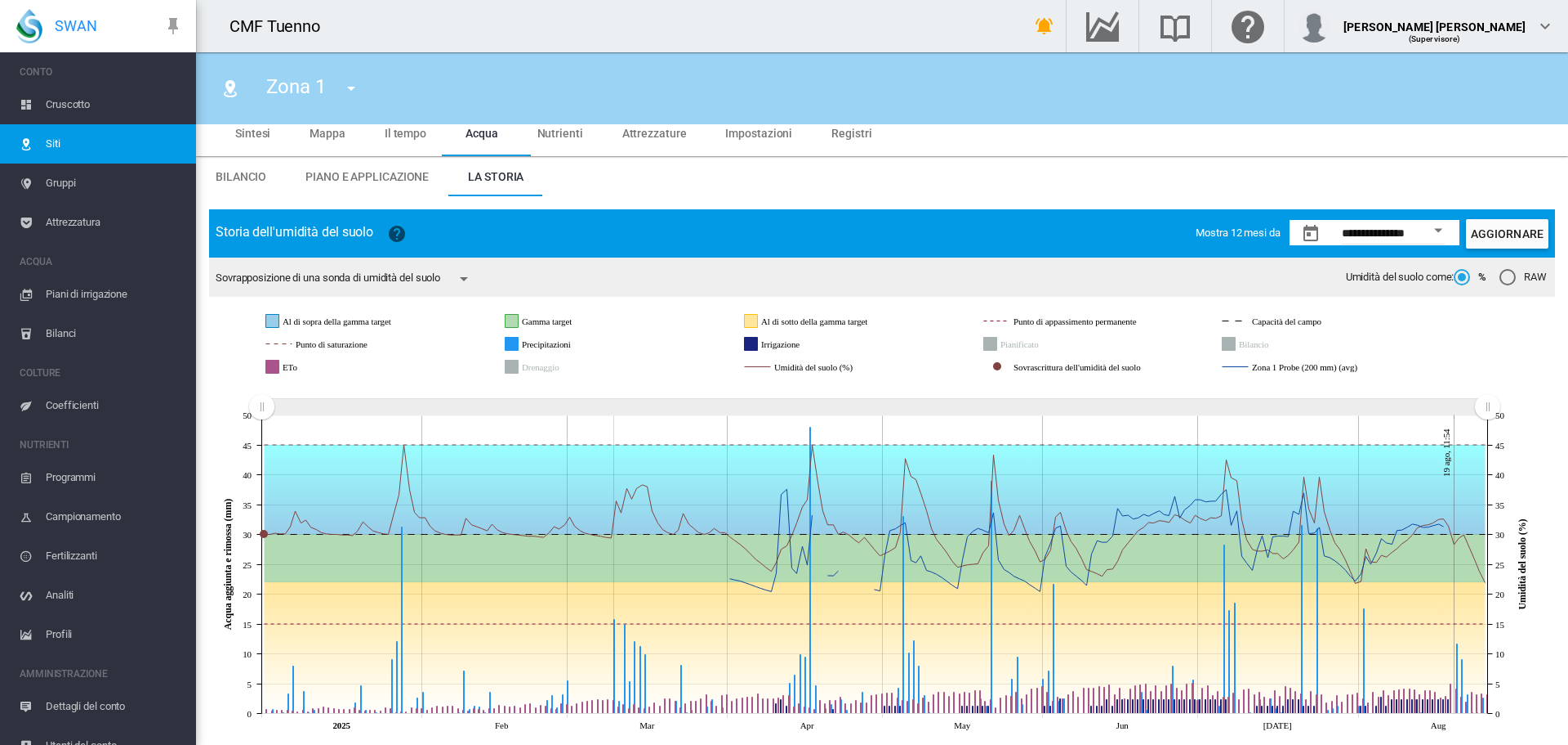
scroll to position [20, 0]
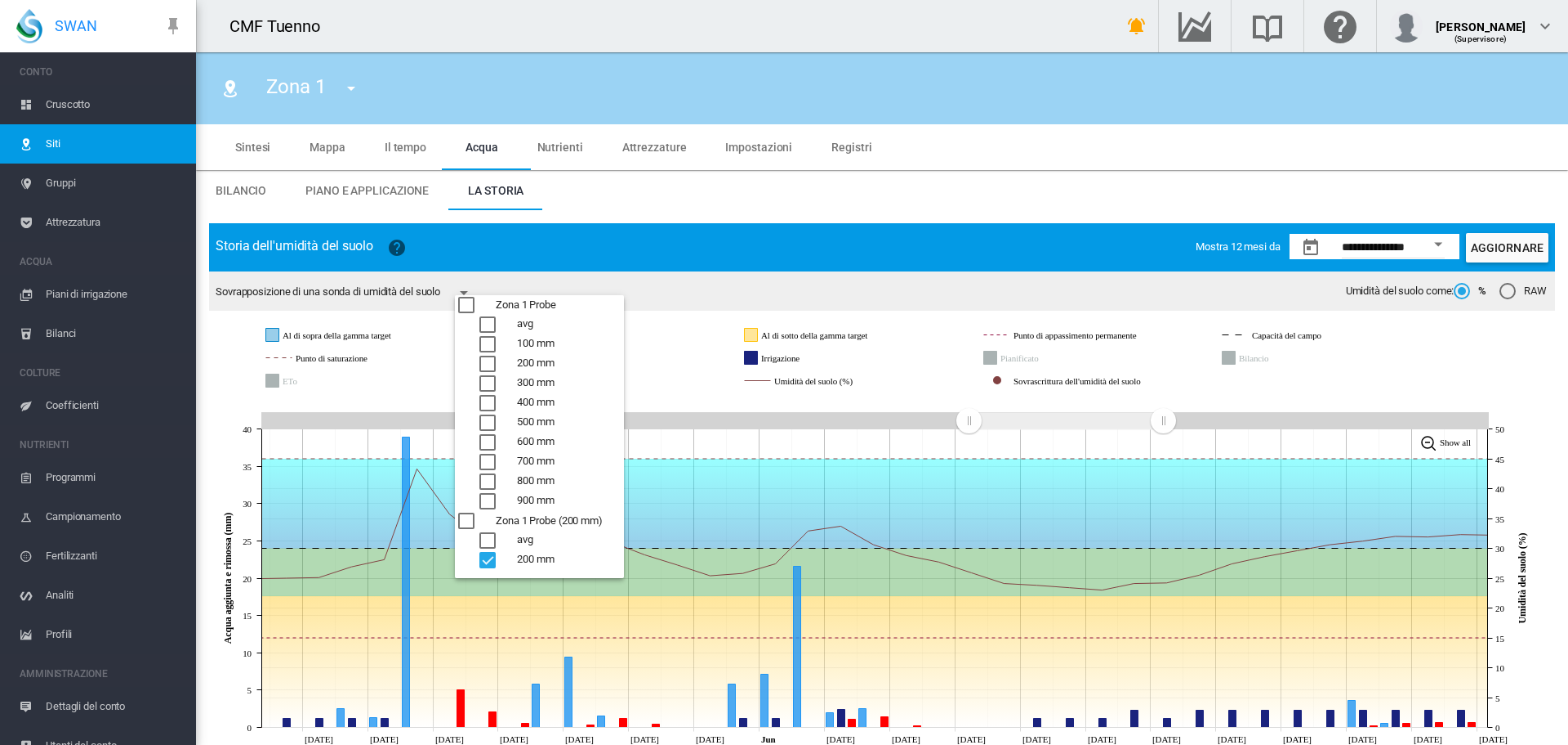
scroll to position [20, 0]
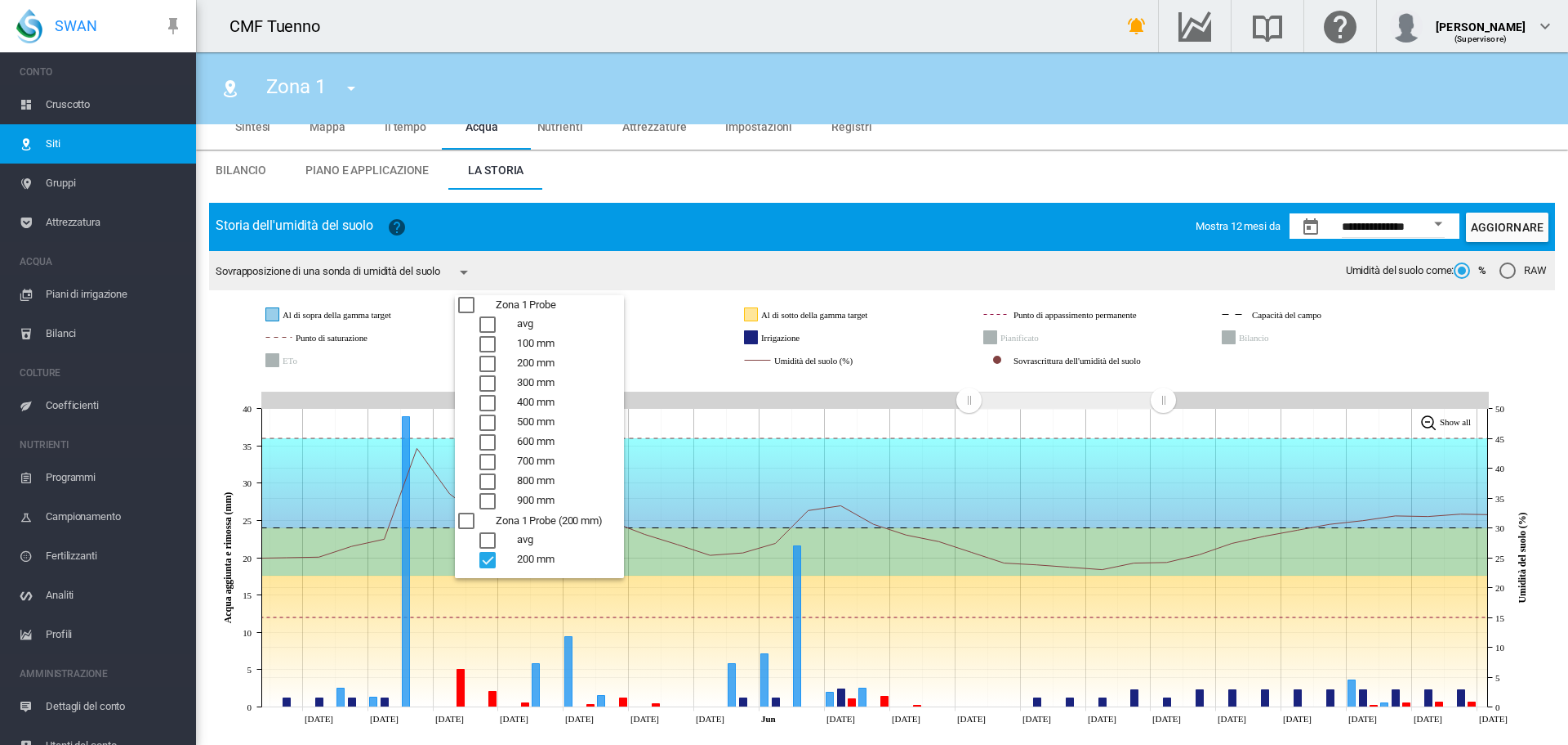
click at [1374, 340] on md-backdrop at bounding box center [784, 372] width 1568 height 745
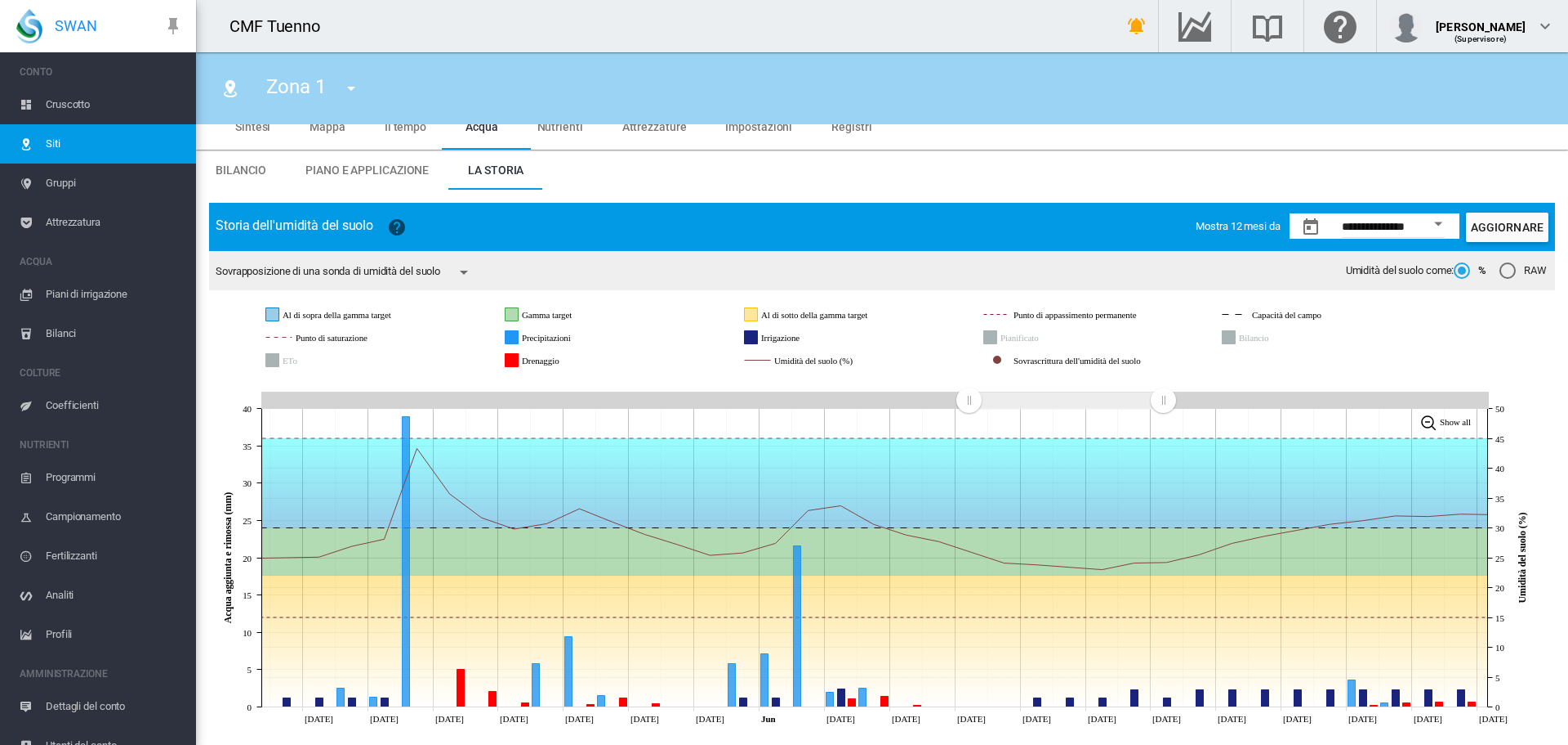
click at [1101, 360] on rect "Sovrascrittura dell'umidità del suolo" at bounding box center [1113, 360] width 208 height 15
click at [866, 360] on rect "Umidità del suolo (%)" at bounding box center [843, 360] width 147 height 15
click at [865, 360] on rect "Umidità del suolo (%)" at bounding box center [843, 360] width 147 height 15
click at [1250, 337] on rect "Bilancio" at bounding box center [1276, 337] width 83 height 15
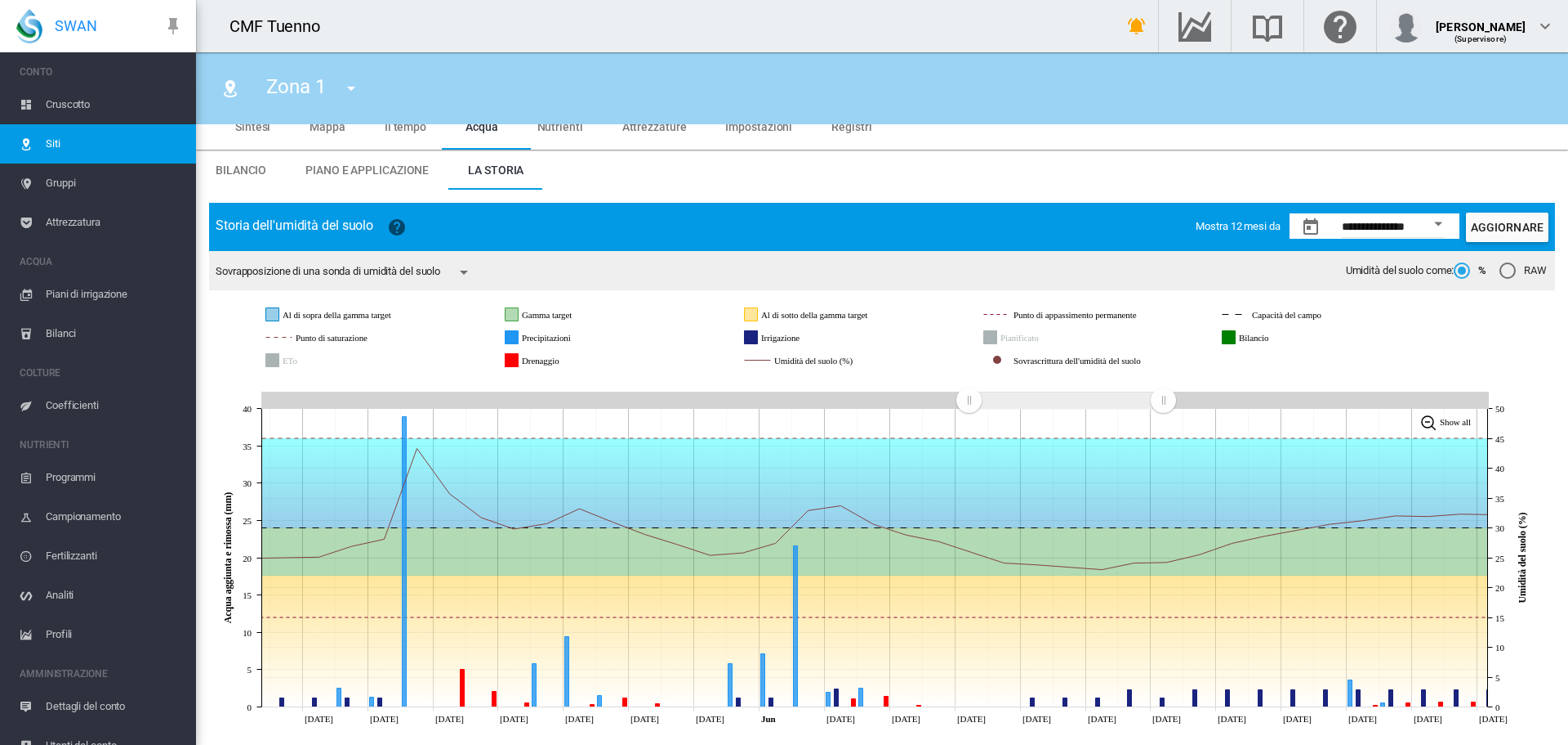
click at [1250, 337] on rect "Bilancio" at bounding box center [1276, 337] width 83 height 15
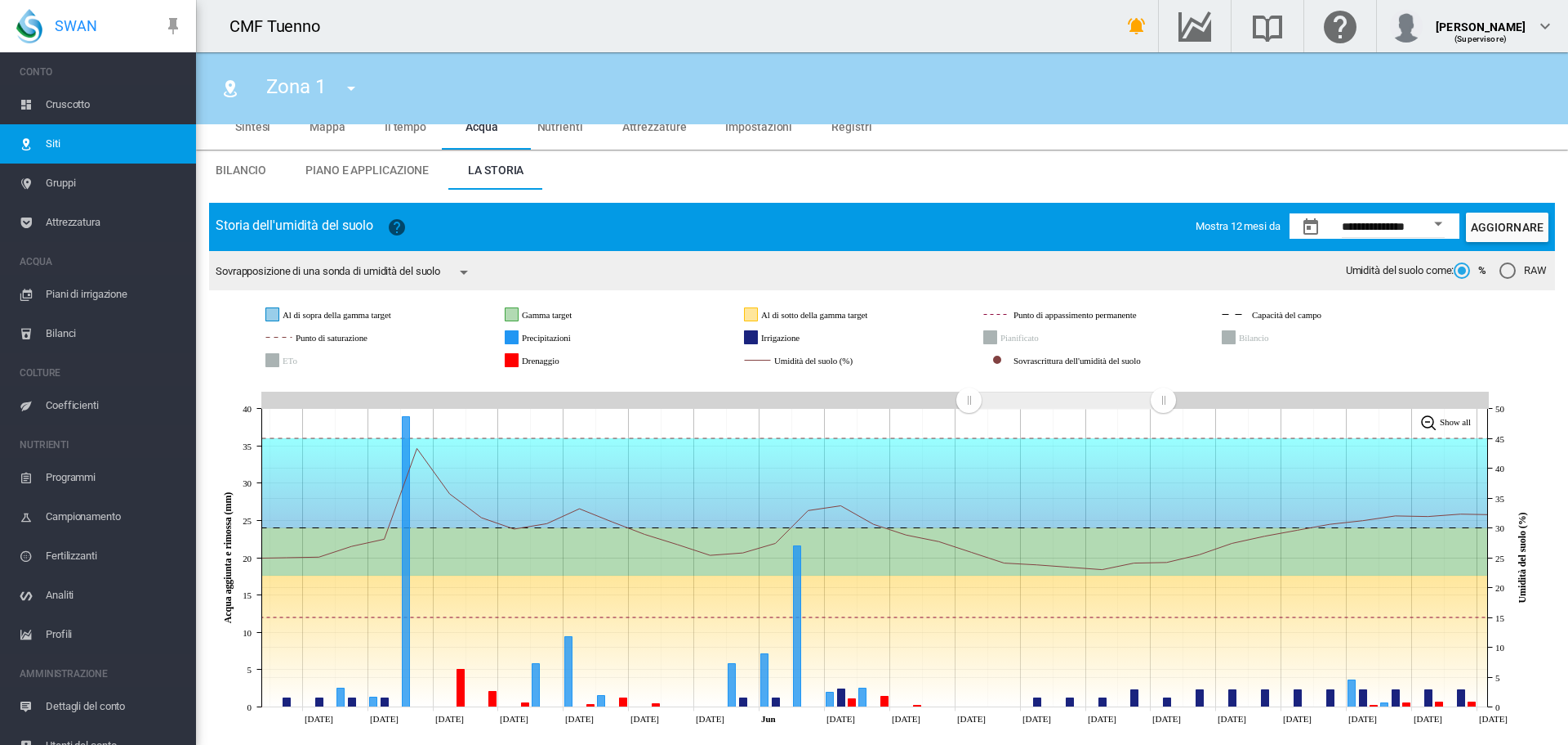
scroll to position [0, 0]
